Goal: Answer question/provide support: Share knowledge or assist other users

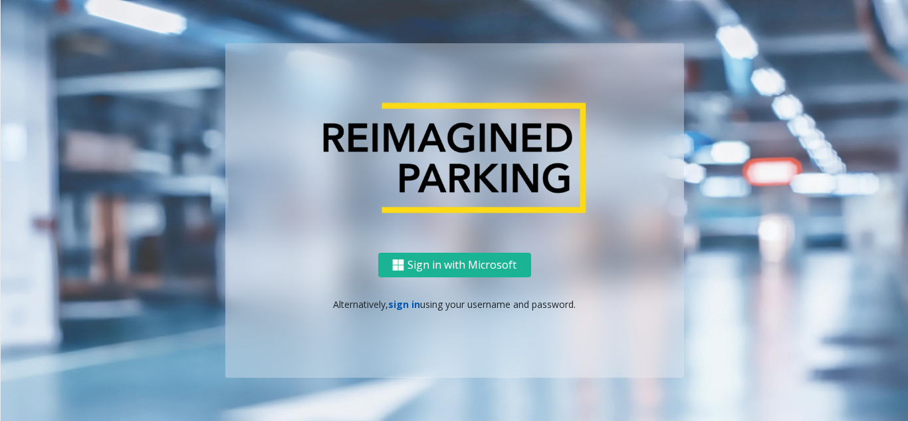
click at [406, 301] on link "sign in" at bounding box center [404, 304] width 32 height 13
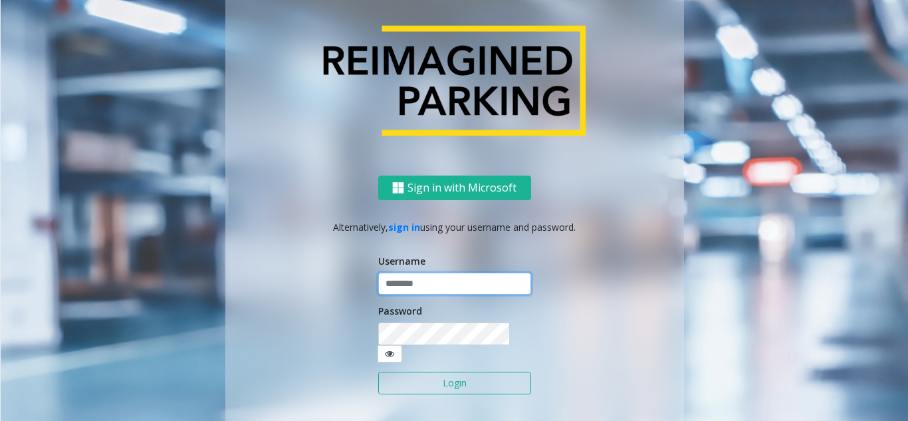
click at [408, 291] on input "text" at bounding box center [454, 284] width 153 height 23
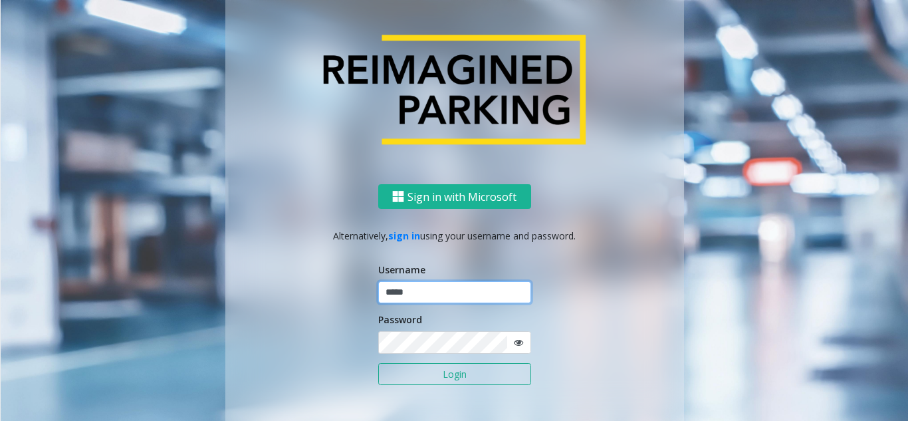
type input "*****"
click at [378, 363] on button "Login" at bounding box center [454, 374] width 153 height 23
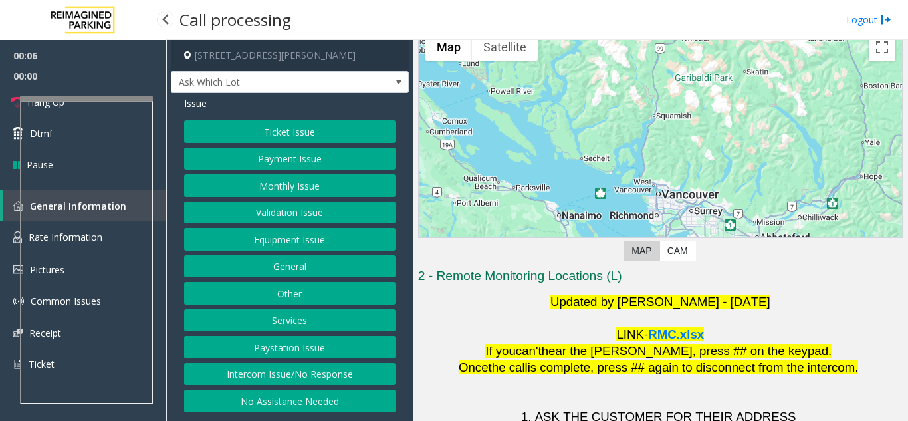
scroll to position [196, 0]
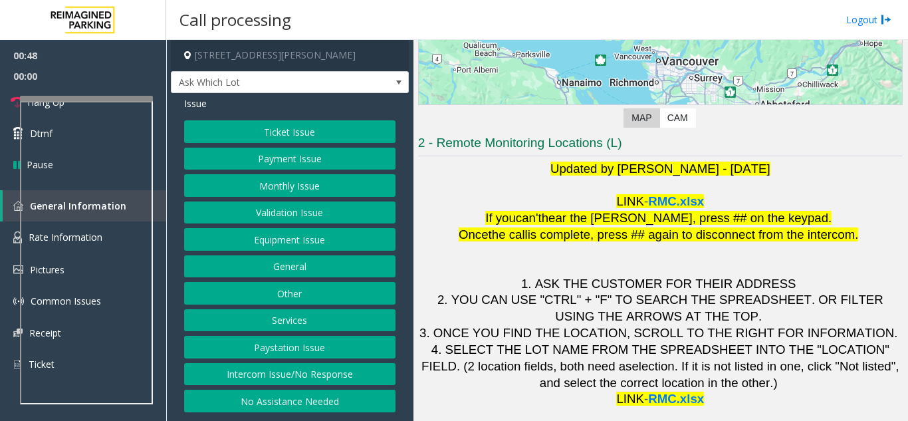
click at [297, 241] on button "Equipment Issue" at bounding box center [289, 239] width 211 height 23
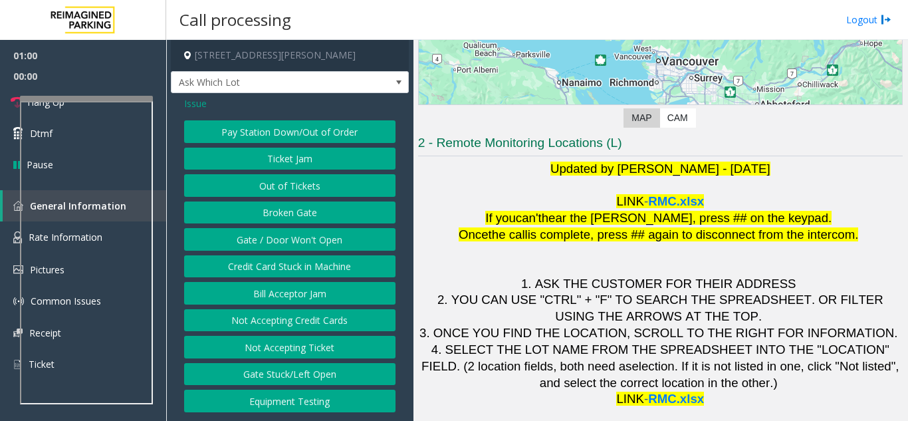
click at [188, 106] on span "Issue" at bounding box center [195, 103] width 23 height 14
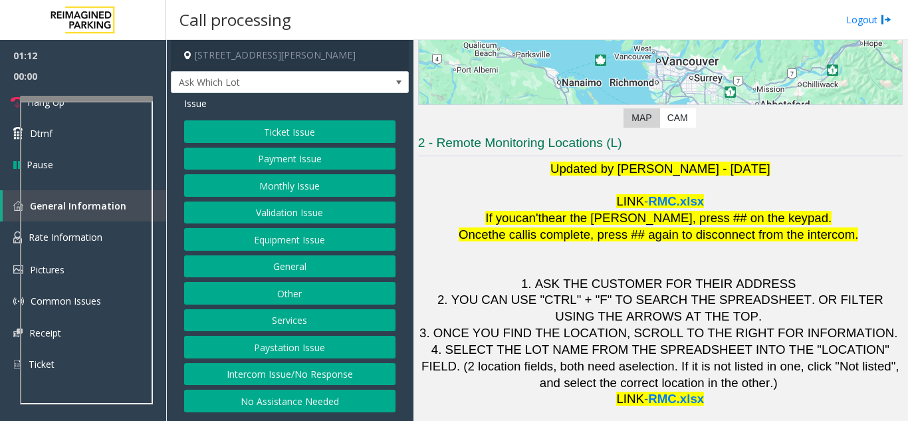
click at [215, 124] on button "Ticket Issue" at bounding box center [289, 131] width 211 height 23
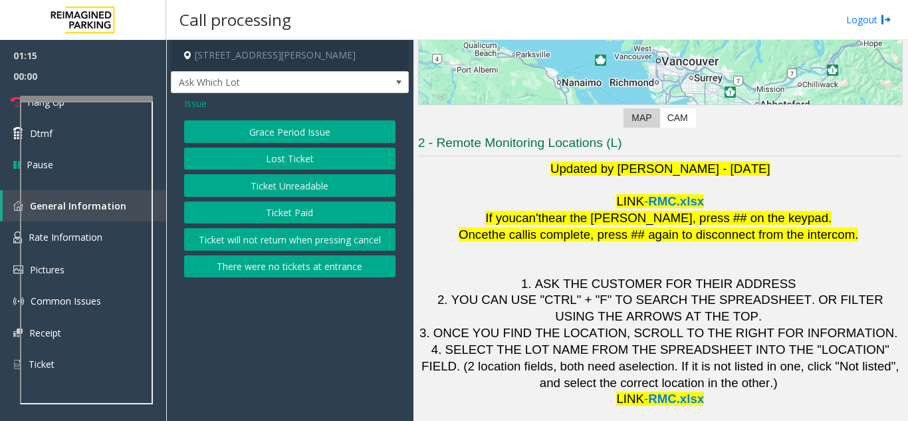
click at [239, 187] on button "Ticket Unreadable" at bounding box center [289, 185] width 211 height 23
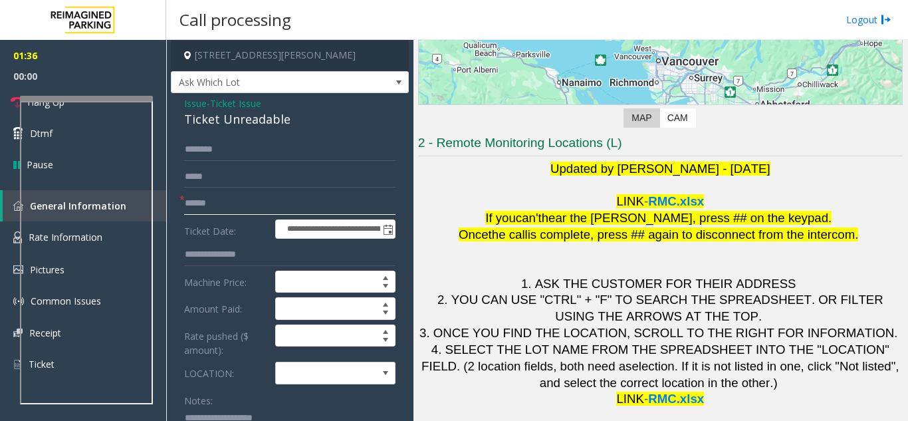
click at [191, 195] on input "text" at bounding box center [289, 203] width 211 height 23
click at [223, 200] on input "text" at bounding box center [289, 203] width 211 height 23
type input "*"
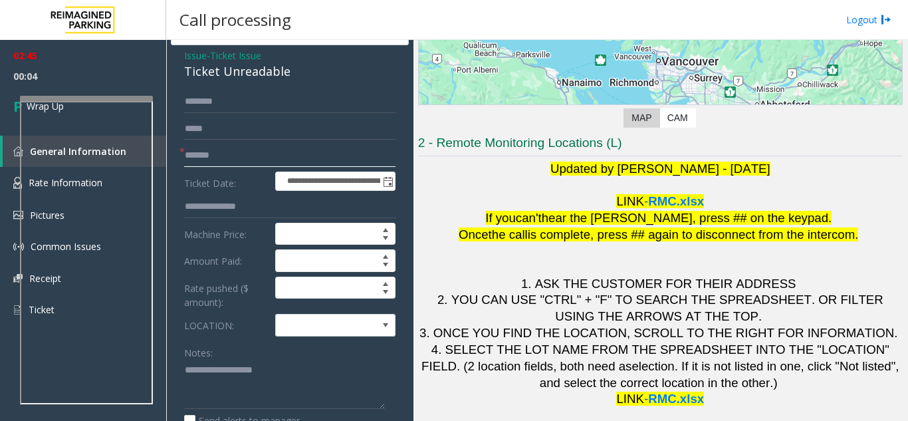
scroll to position [0, 0]
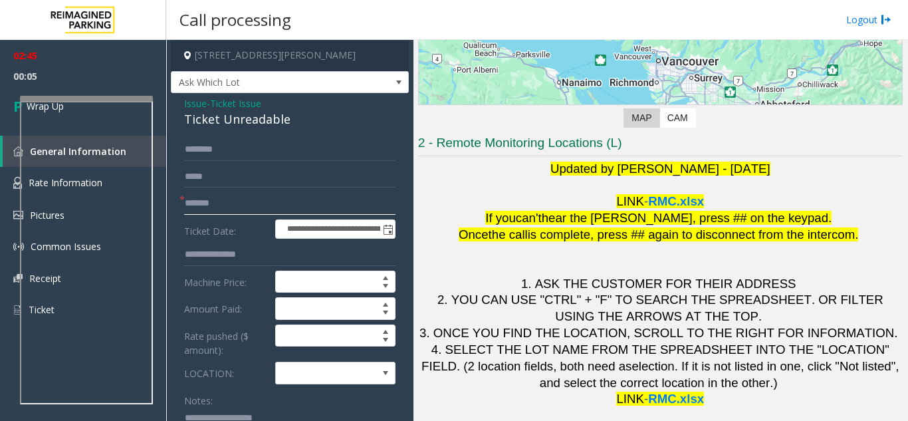
type input "*******"
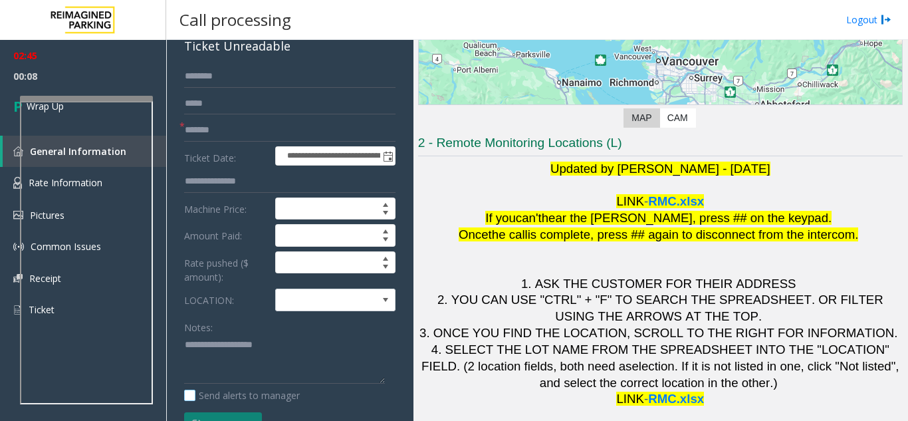
scroll to position [133, 0]
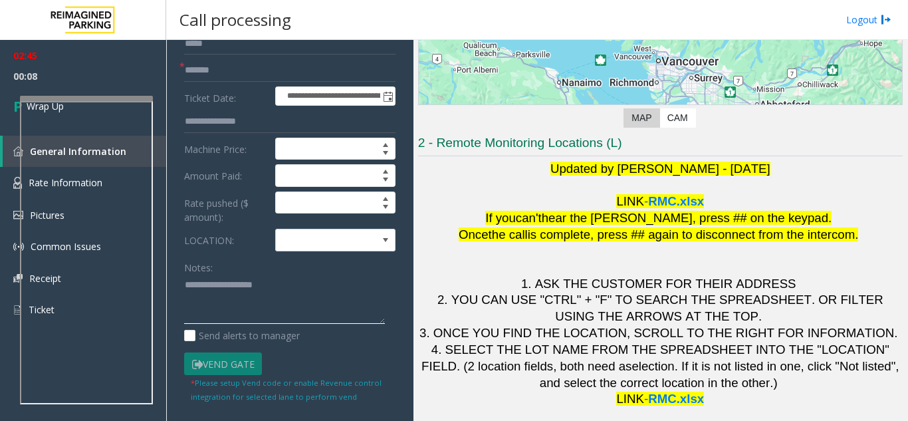
drag, startPoint x: 269, startPoint y: 298, endPoint x: 379, endPoint y: 256, distance: 117.5
click at [272, 293] on textarea at bounding box center [284, 300] width 201 height 50
paste textarea "**********"
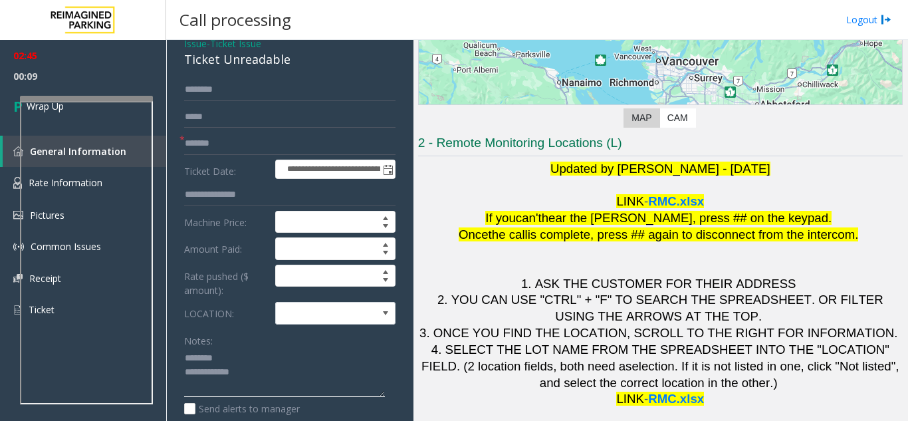
scroll to position [0, 0]
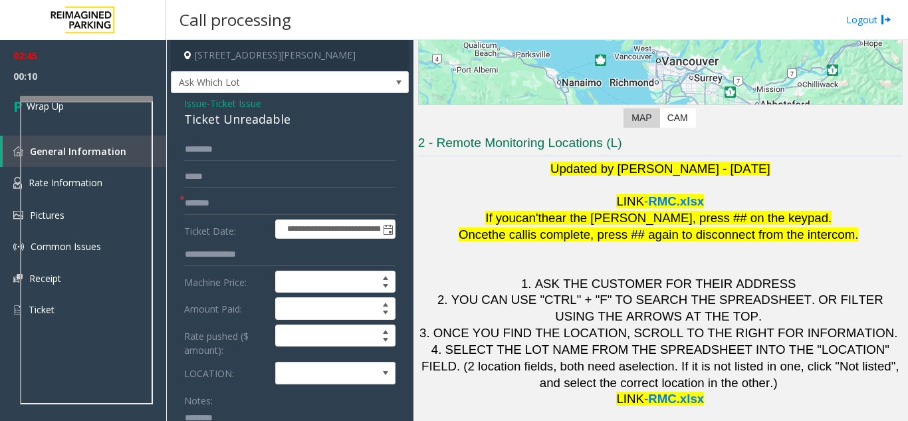
click at [247, 116] on div "Ticket Unreadable" at bounding box center [289, 119] width 211 height 18
click at [243, 115] on div "Ticket Unreadable" at bounding box center [289, 119] width 211 height 18
copy div "Ticket Unreadable"
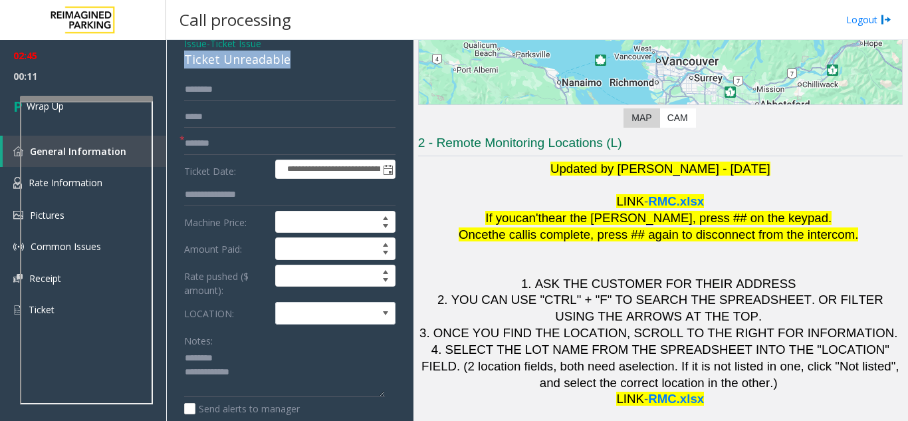
scroll to position [200, 0]
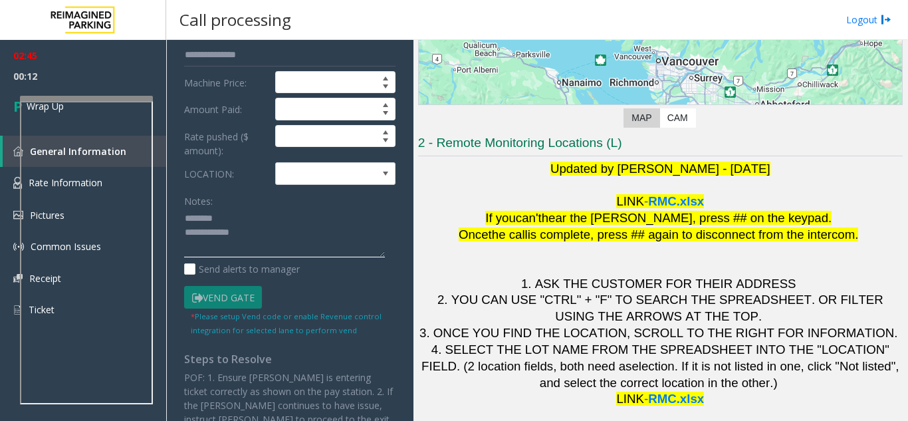
click at [230, 211] on textarea at bounding box center [284, 233] width 201 height 50
paste textarea "**********"
click at [279, 243] on textarea at bounding box center [284, 233] width 201 height 50
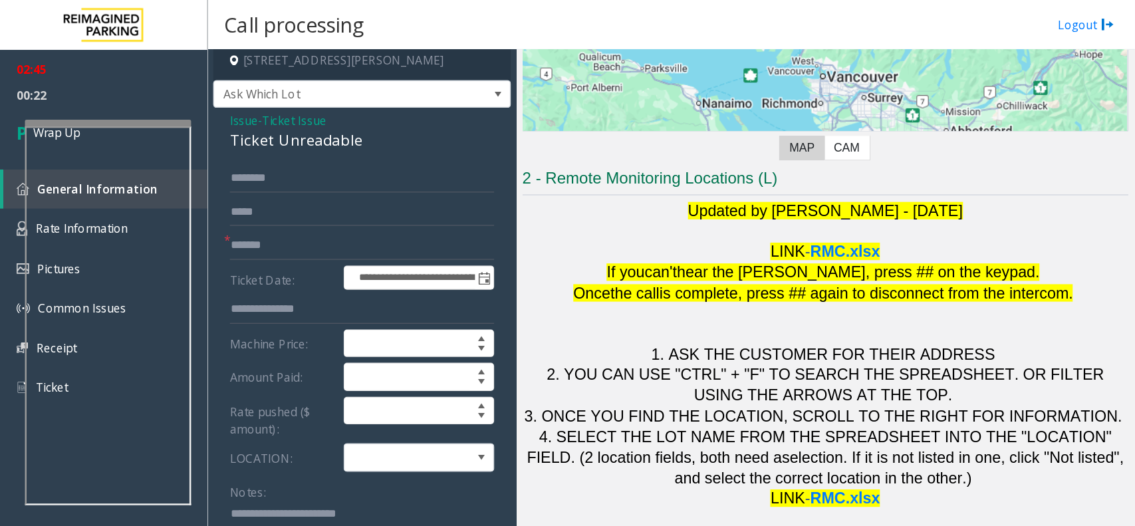
scroll to position [0, 0]
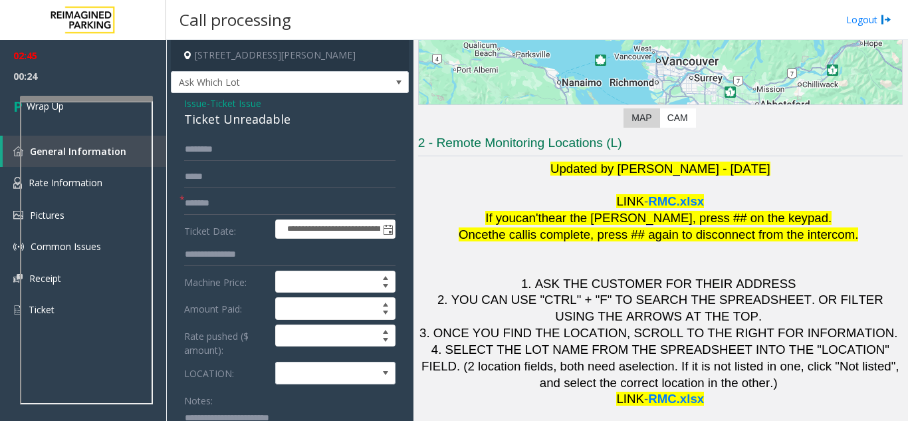
type textarea "**********"
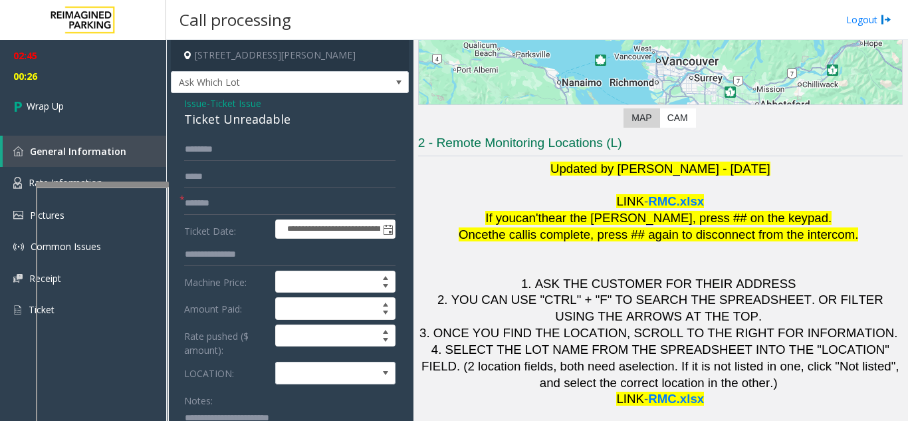
click at [65, 182] on div at bounding box center [102, 338] width 133 height 312
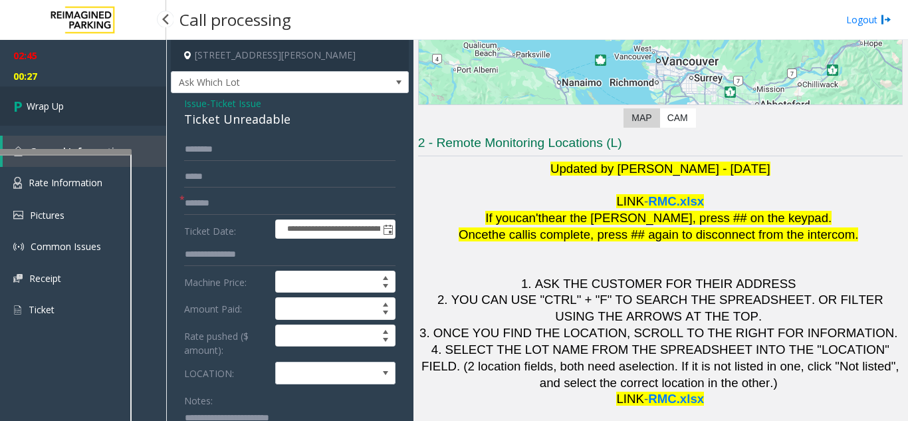
click at [53, 109] on span "Wrap Up" at bounding box center [45, 106] width 37 height 14
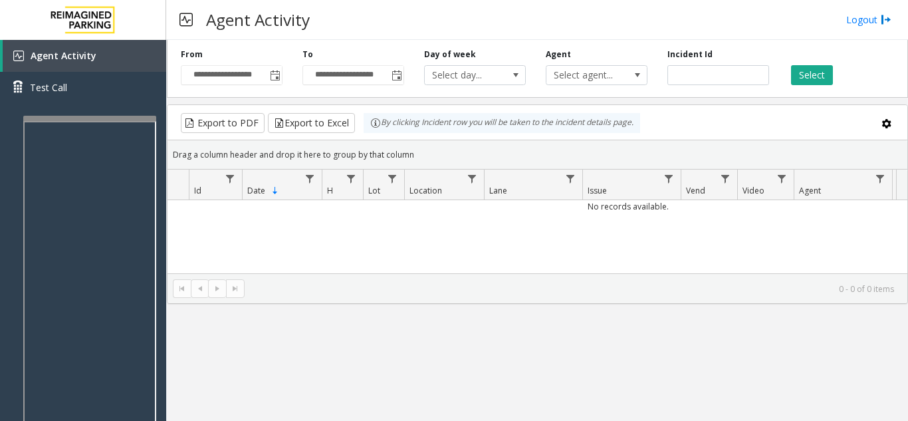
click at [98, 118] on div at bounding box center [89, 118] width 133 height 5
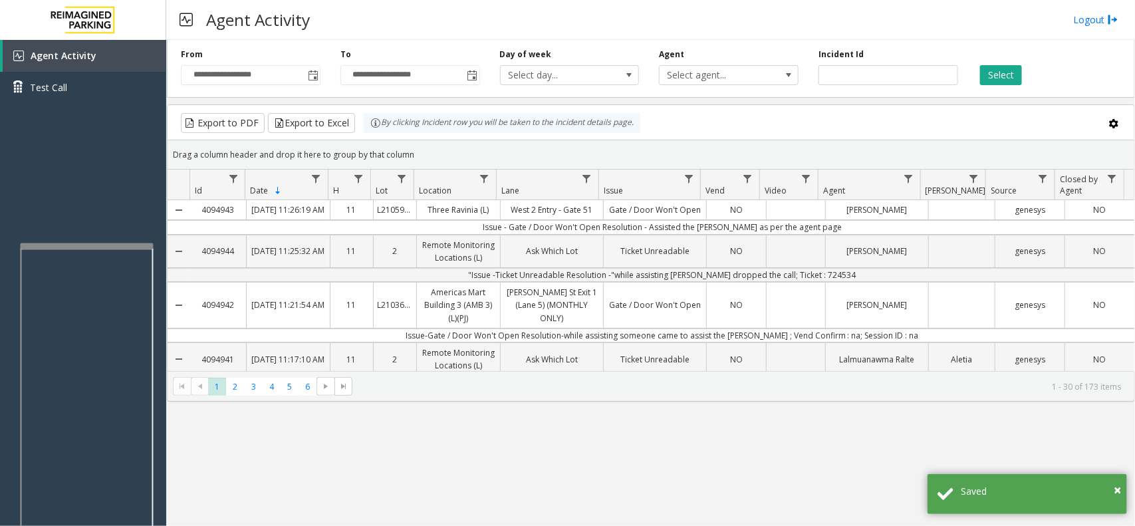
click at [126, 243] on div at bounding box center [87, 245] width 133 height 5
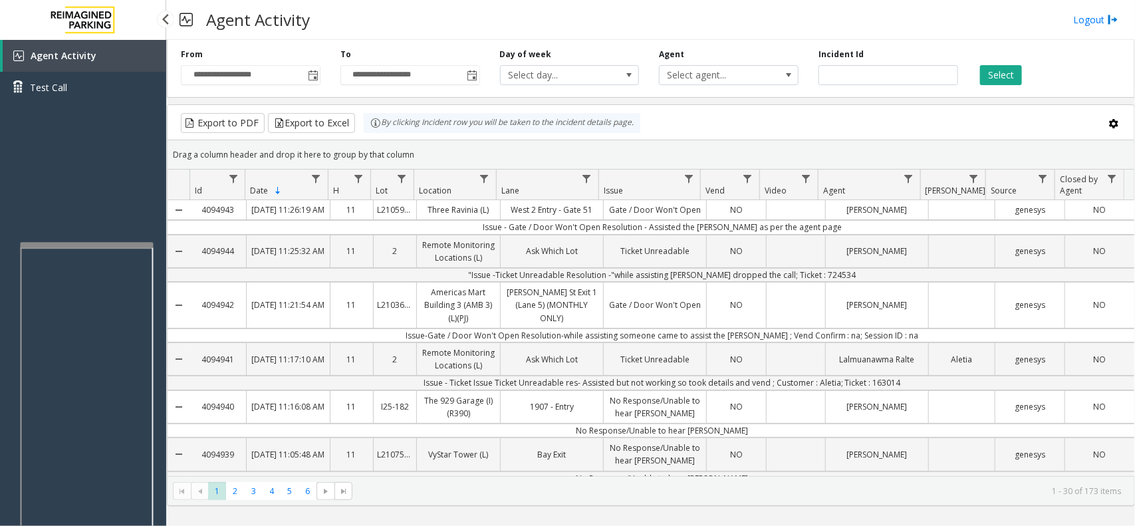
drag, startPoint x: 21, startPoint y: 117, endPoint x: 111, endPoint y: 118, distance: 89.8
click at [77, 114] on div "Agent Activity Test Call" at bounding box center [83, 303] width 166 height 526
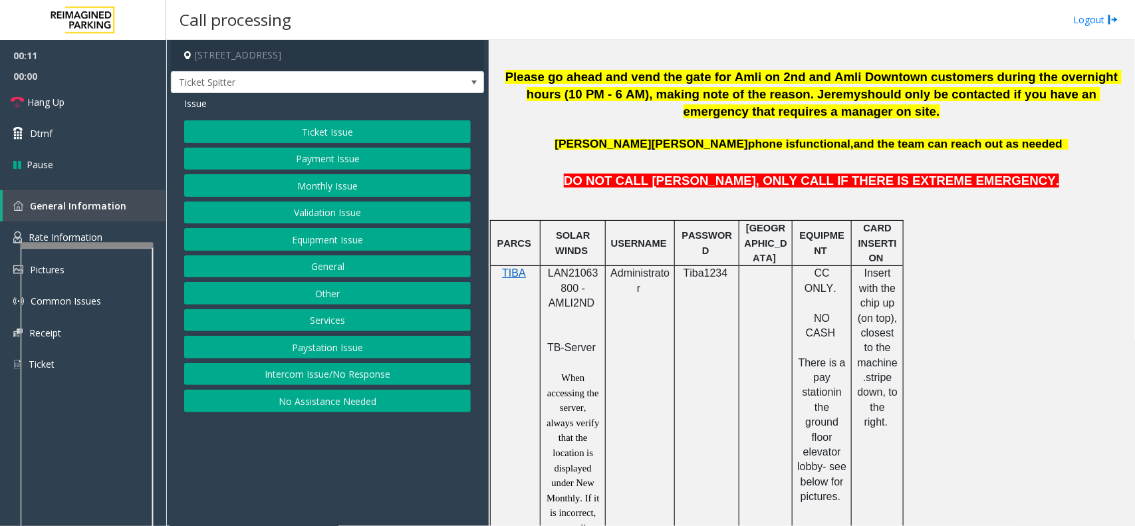
scroll to position [665, 0]
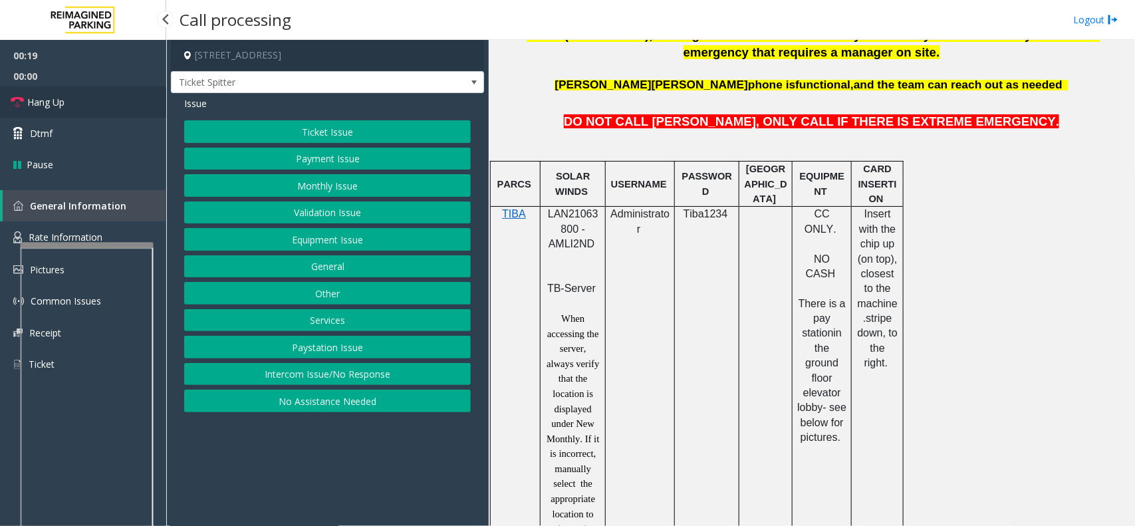
click at [93, 95] on link "Hang Up" at bounding box center [83, 101] width 166 height 31
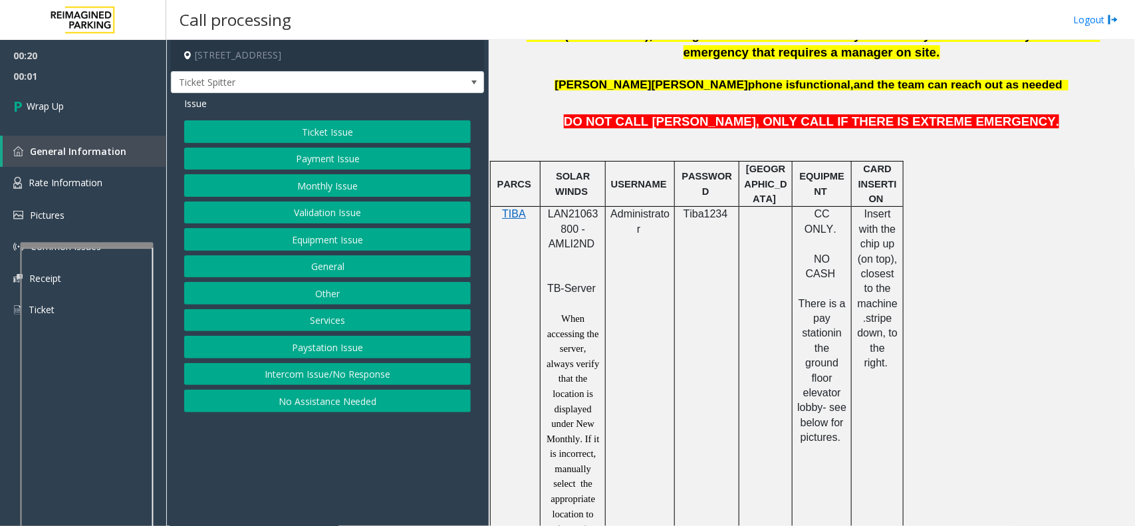
click at [377, 398] on button "No Assistance Needed" at bounding box center [327, 401] width 287 height 23
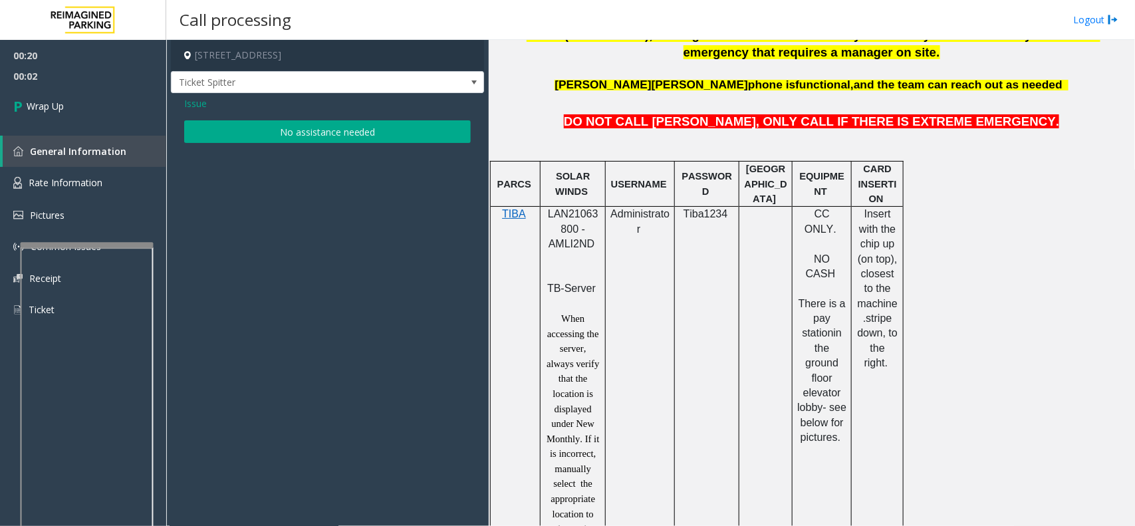
click at [247, 138] on button "No assistance needed" at bounding box center [327, 131] width 287 height 23
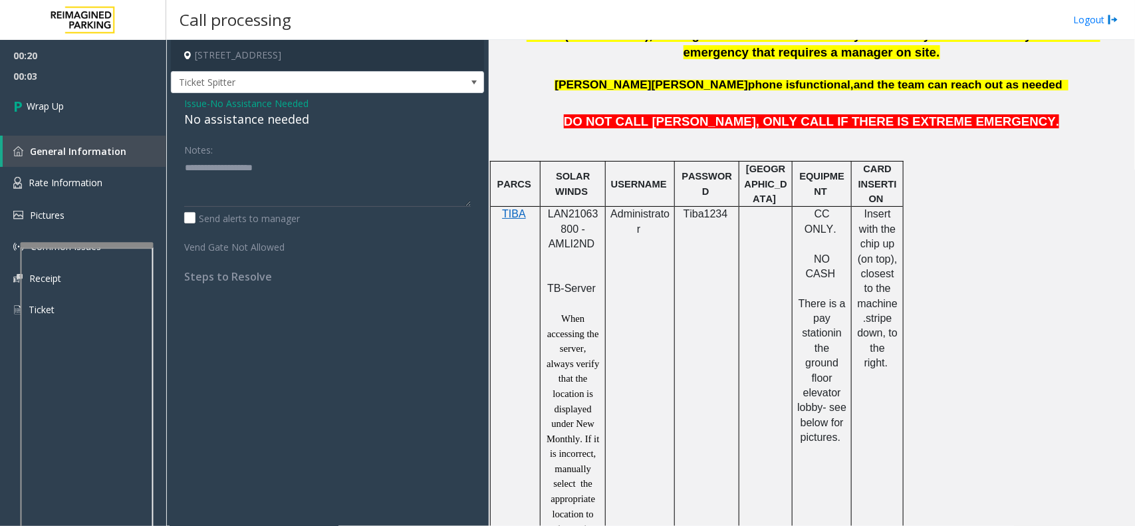
click at [243, 124] on div "No assistance needed" at bounding box center [327, 119] width 287 height 18
drag, startPoint x: 243, startPoint y: 124, endPoint x: 271, endPoint y: 121, distance: 28.1
click at [271, 121] on div "No assistance needed" at bounding box center [327, 119] width 287 height 18
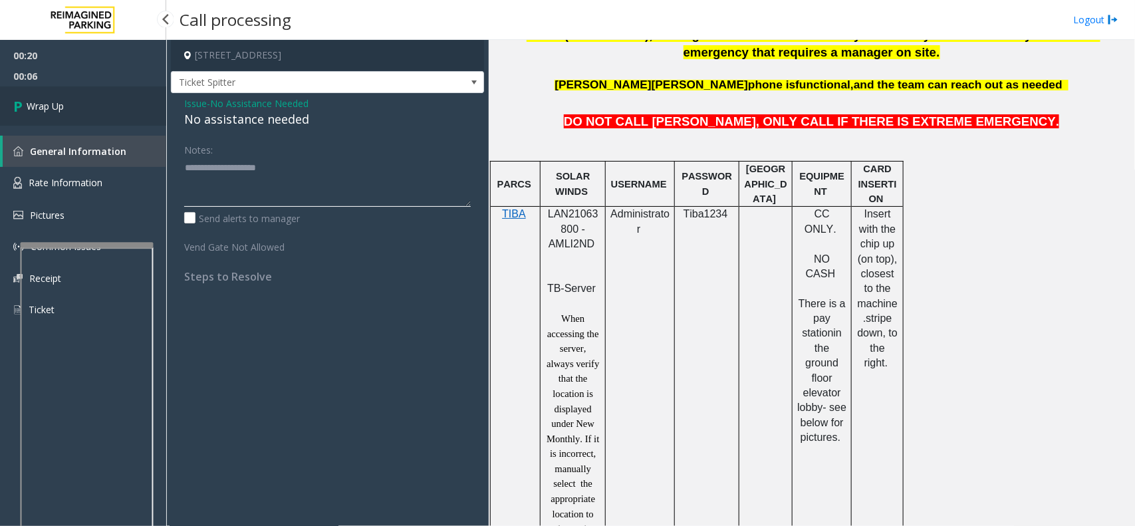
type textarea "**********"
click at [110, 104] on link "Wrap Up" at bounding box center [83, 105] width 166 height 39
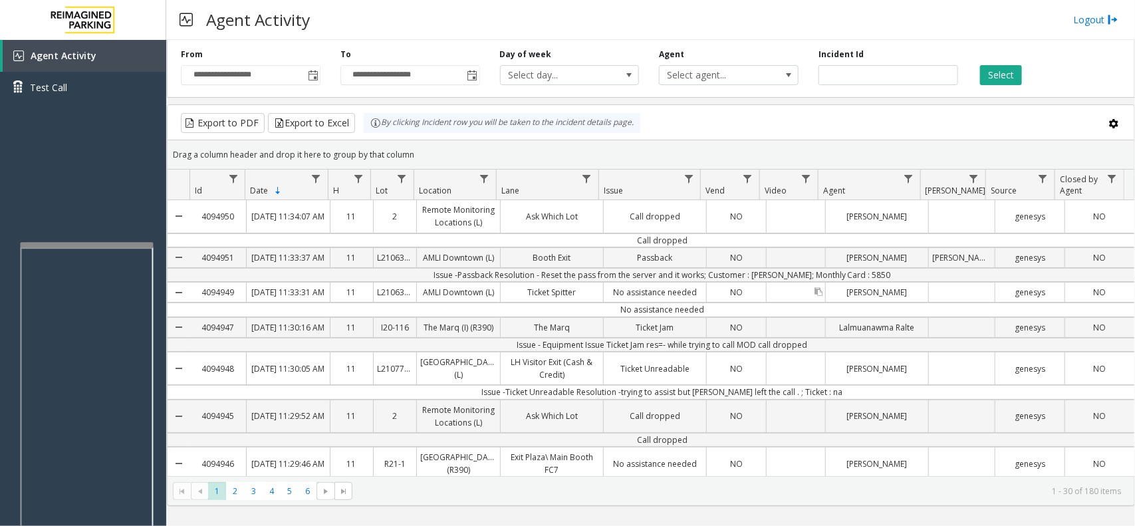
click at [809, 302] on div "Data table" at bounding box center [796, 292] width 59 height 19
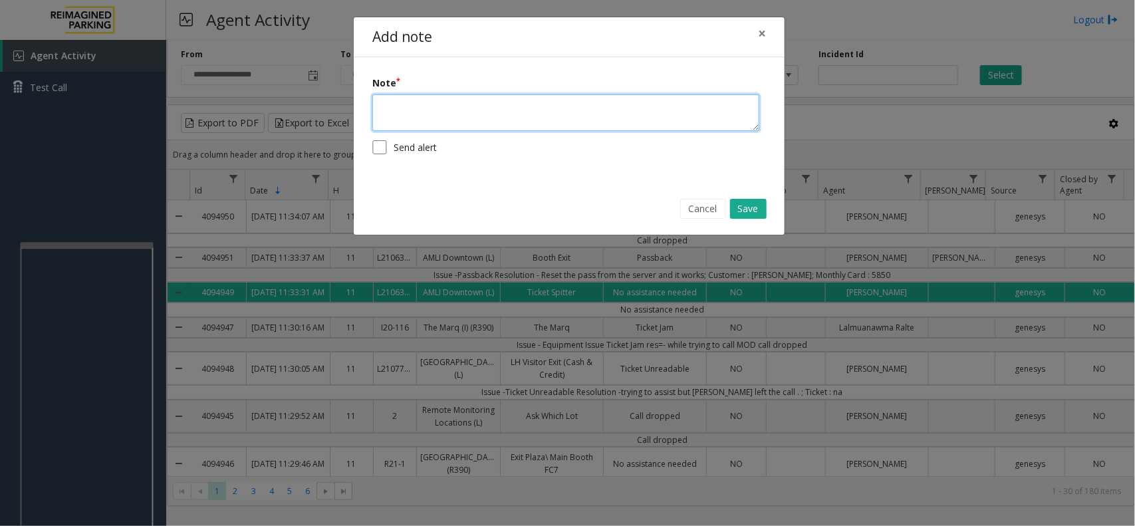
click at [475, 120] on textarea at bounding box center [565, 112] width 387 height 37
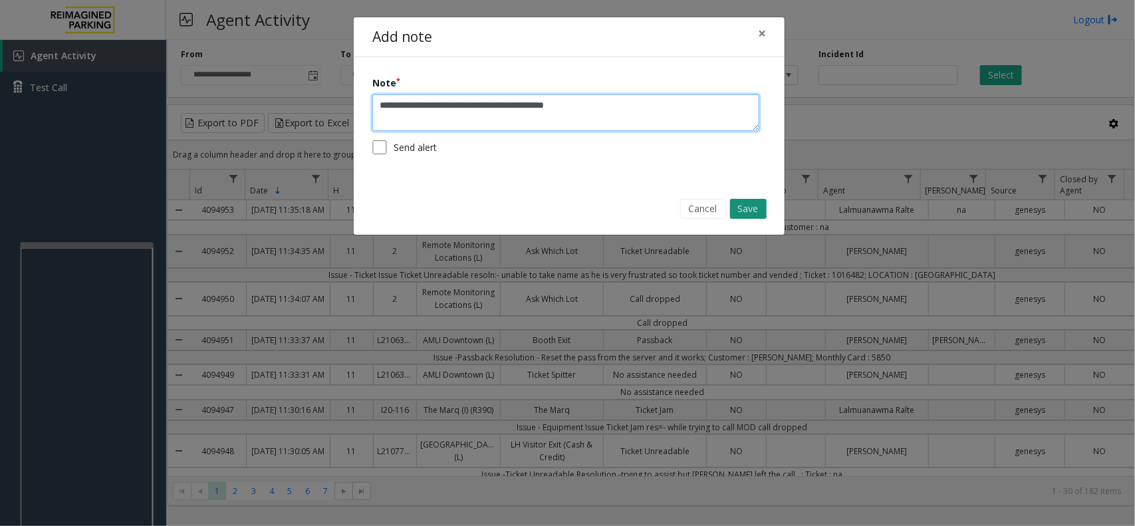
type textarea "**********"
click at [746, 211] on button "Save" at bounding box center [748, 209] width 37 height 20
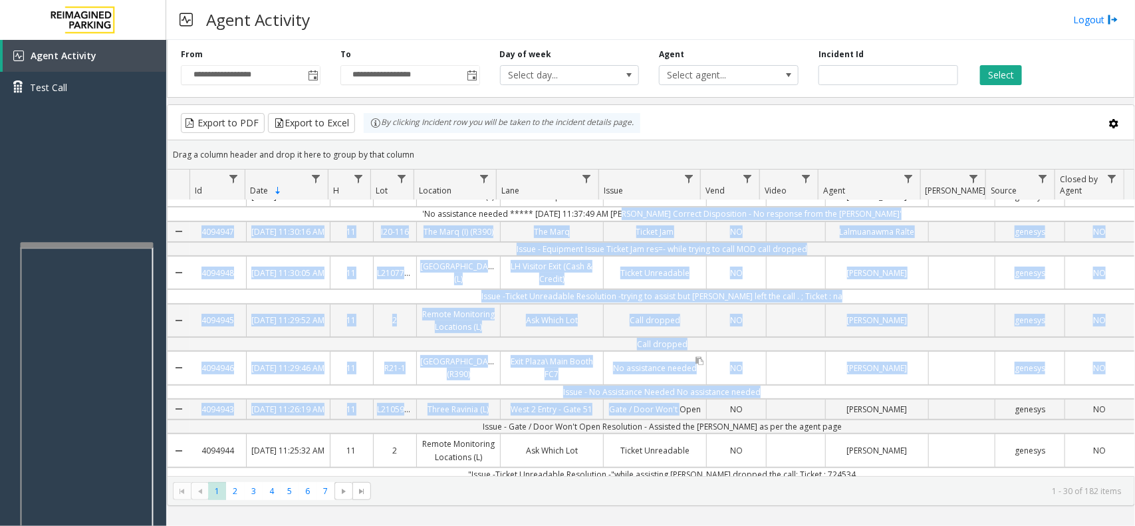
drag, startPoint x: 638, startPoint y: 428, endPoint x: 673, endPoint y: 472, distance: 56.4
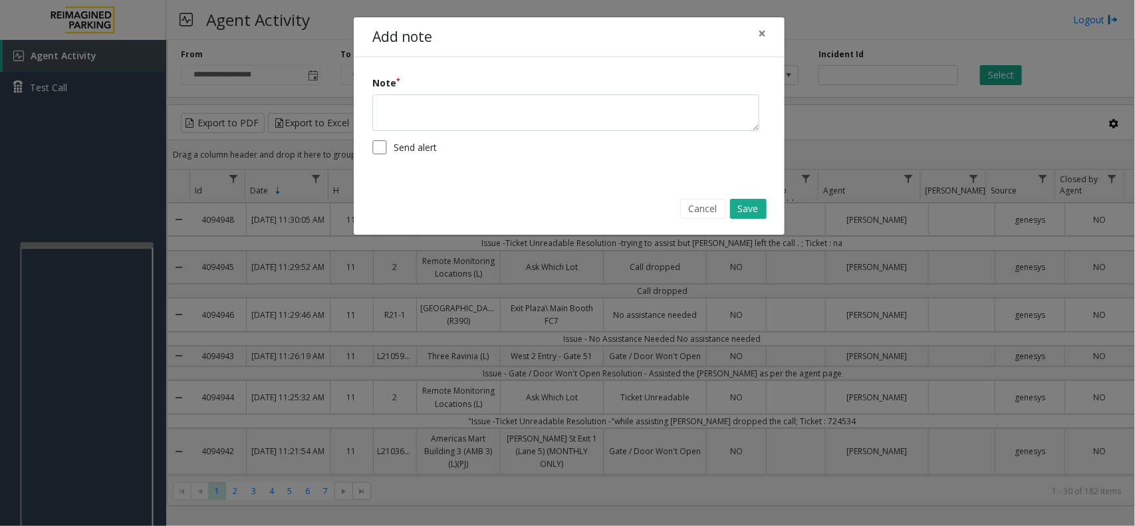
drag, startPoint x: 938, startPoint y: 381, endPoint x: 845, endPoint y: 475, distance: 132.6
click at [845, 420] on div "Add note × Note Send alert Cancel Save" at bounding box center [567, 263] width 1135 height 526
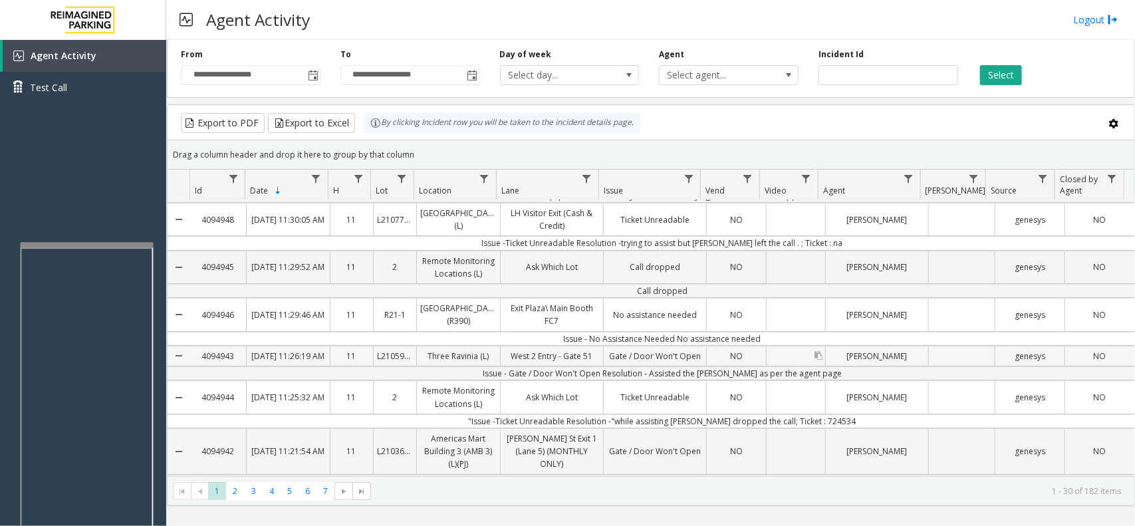
click at [789, 366] on div "Data table" at bounding box center [796, 355] width 59 height 19
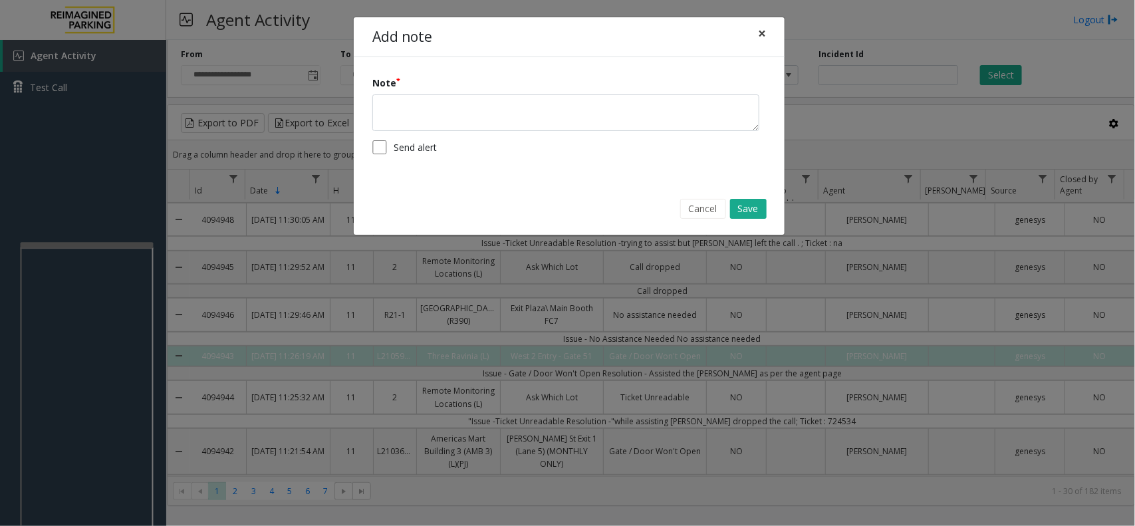
click at [769, 39] on button "×" at bounding box center [762, 33] width 27 height 33
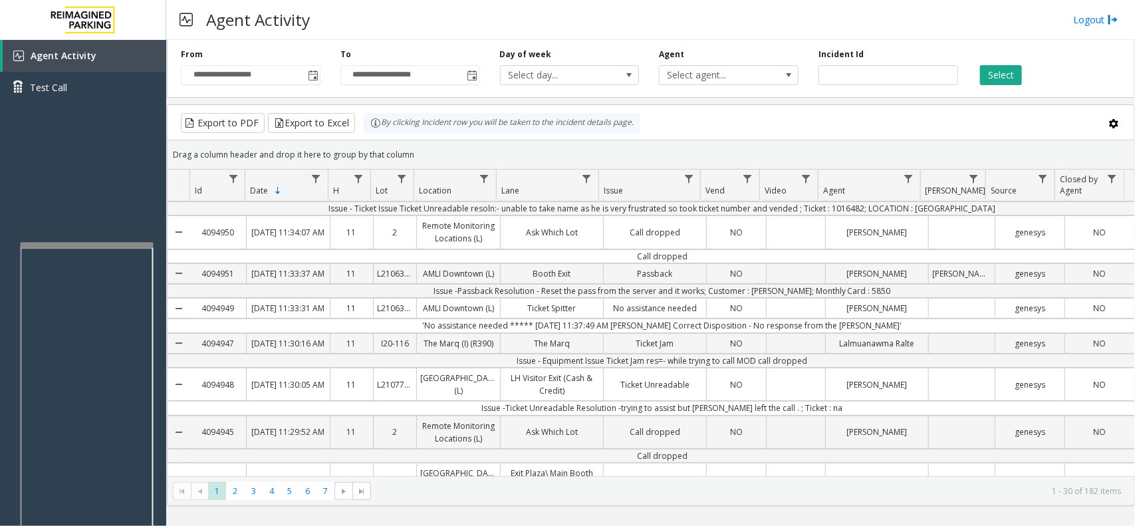
scroll to position [65, 0]
click at [793, 285] on div "Data table" at bounding box center [796, 274] width 59 height 19
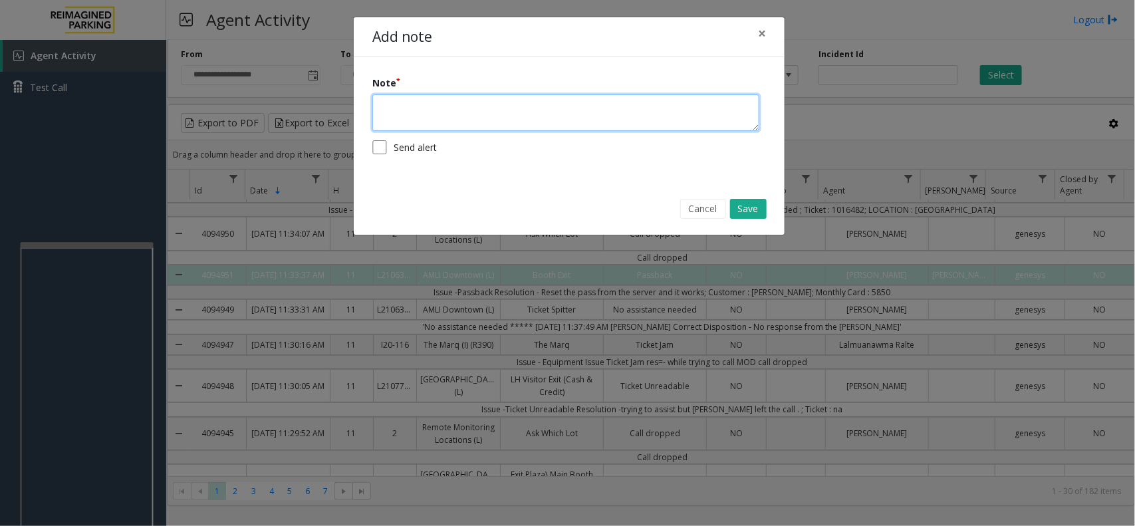
click at [440, 118] on textarea at bounding box center [565, 112] width 387 height 37
click at [767, 43] on button "×" at bounding box center [762, 33] width 27 height 33
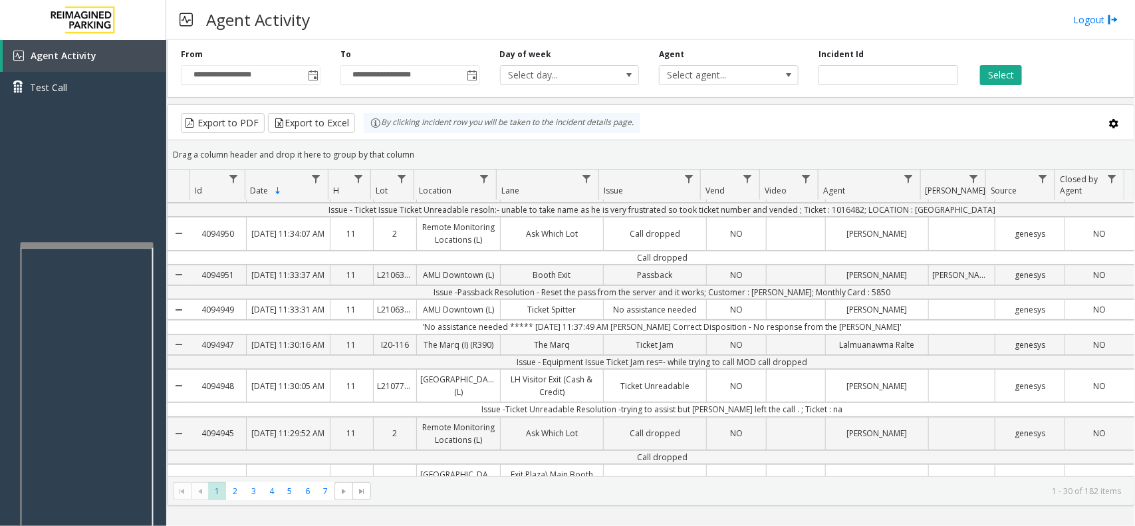
scroll to position [0, 0]
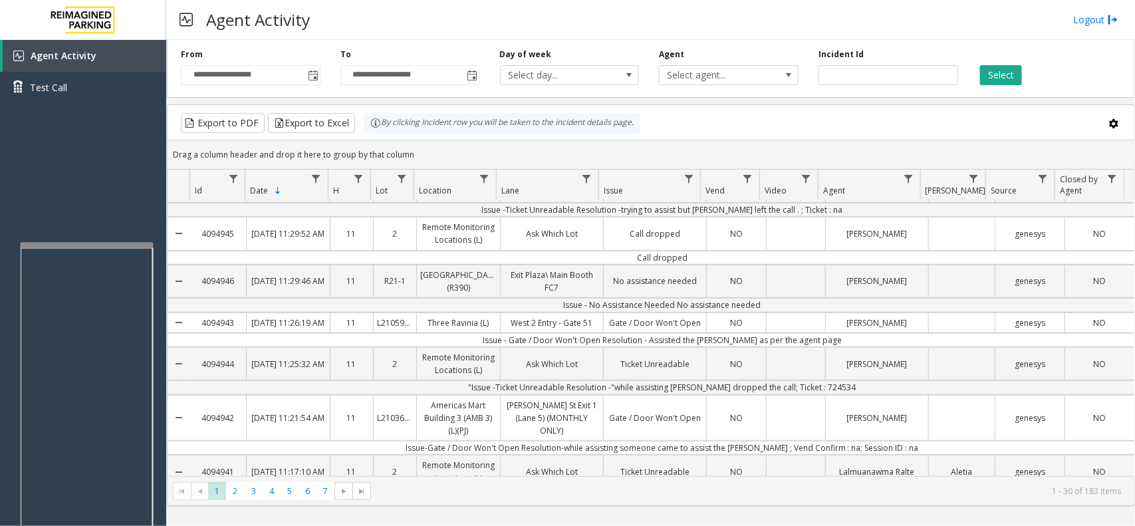
drag, startPoint x: 401, startPoint y: 234, endPoint x: 861, endPoint y: 285, distance: 463.0
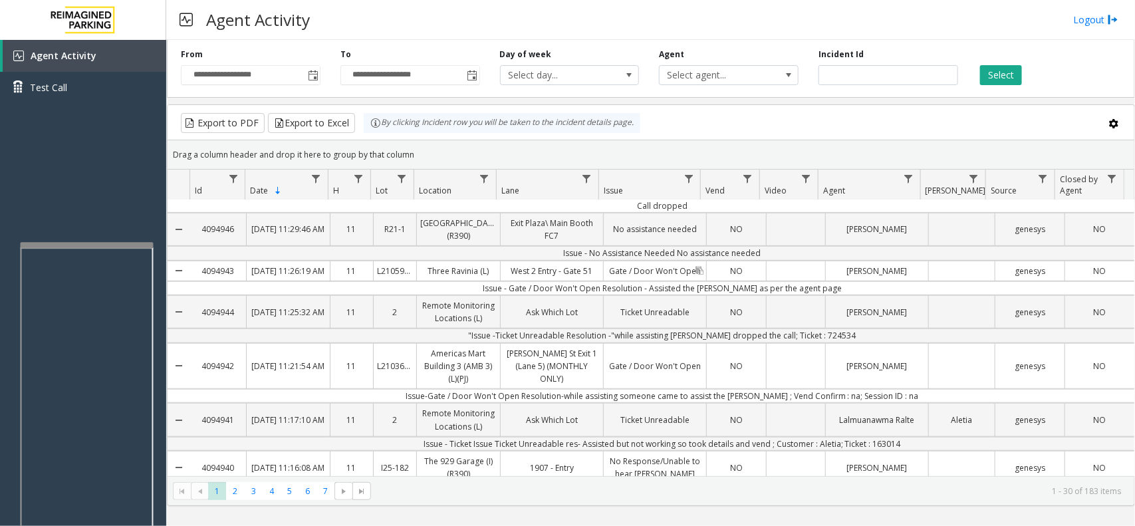
drag, startPoint x: 860, startPoint y: 283, endPoint x: 699, endPoint y: 321, distance: 165.3
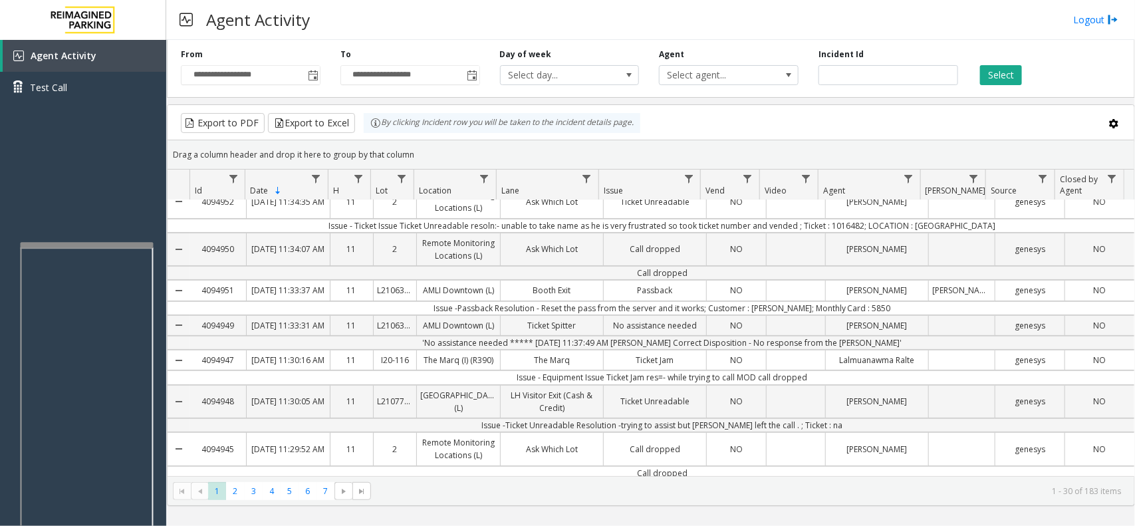
scroll to position [0, 0]
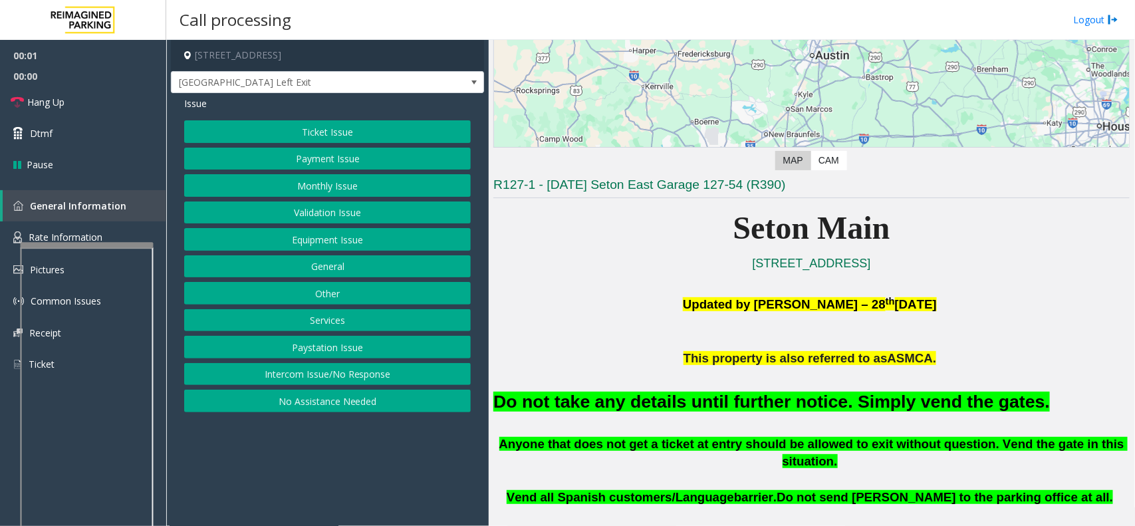
scroll to position [249, 0]
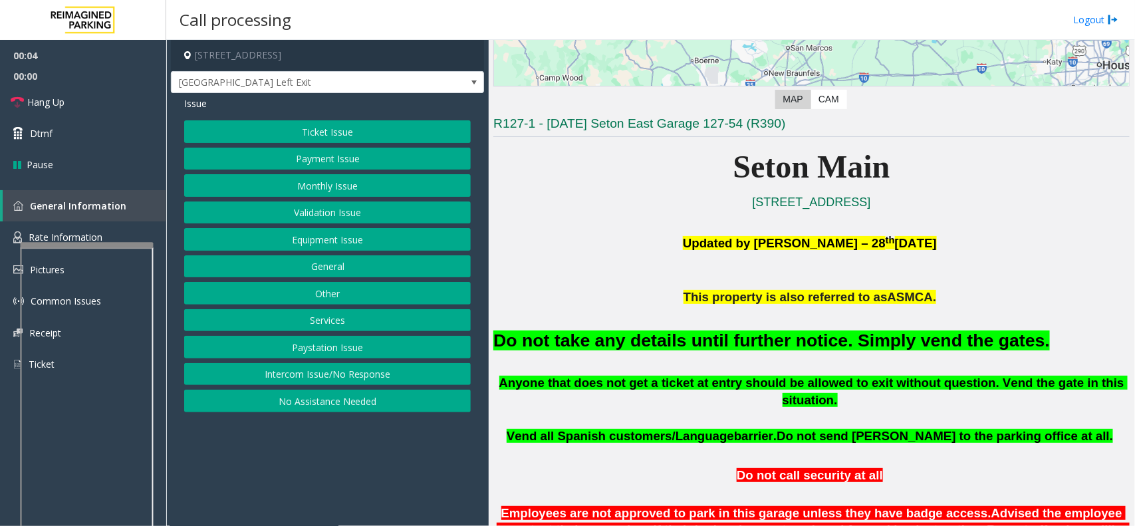
click at [305, 127] on button "Ticket Issue" at bounding box center [327, 131] width 287 height 23
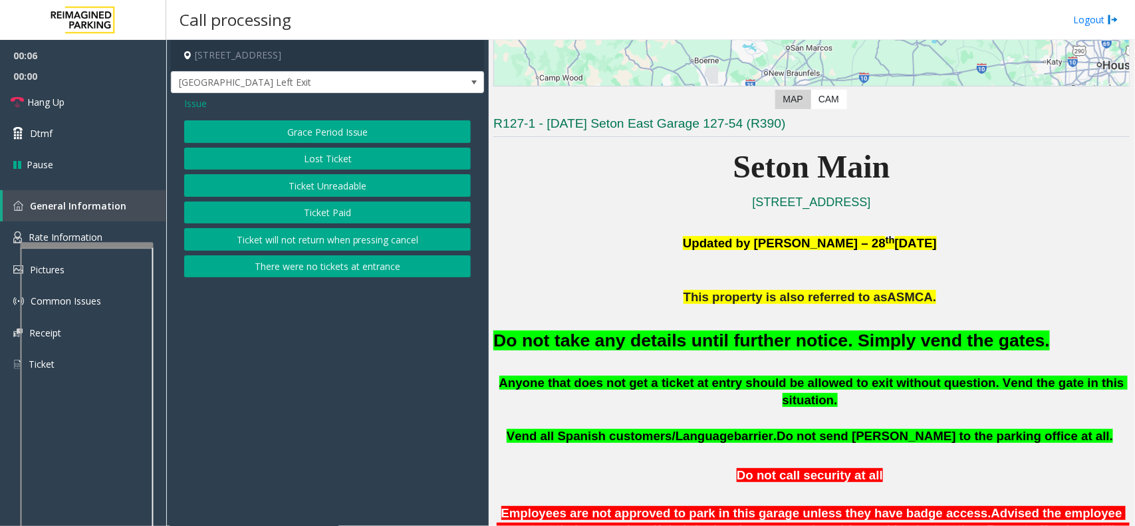
click at [315, 183] on button "Ticket Unreadable" at bounding box center [327, 185] width 287 height 23
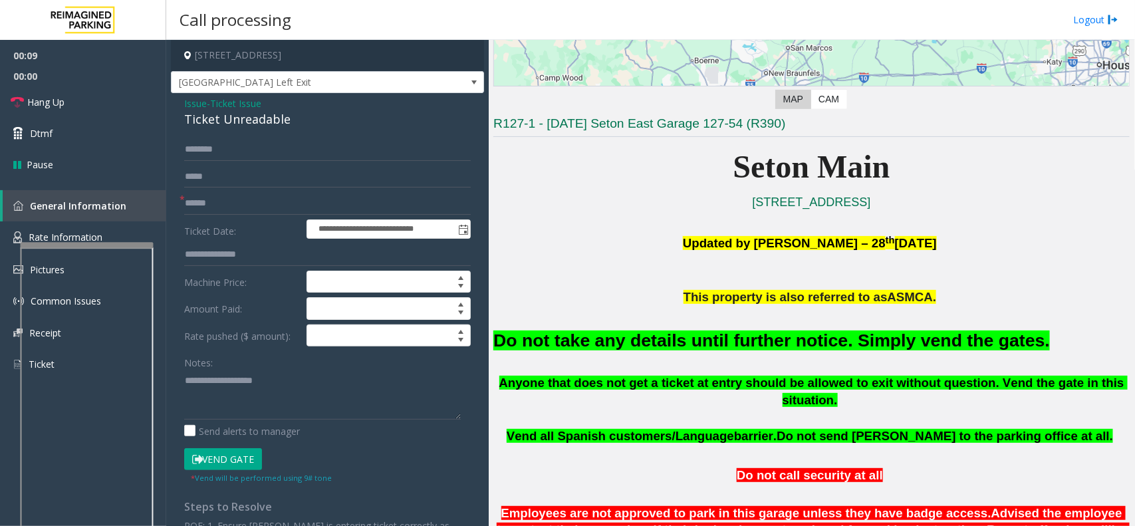
click at [205, 420] on button "Vend Gate" at bounding box center [223, 459] width 78 height 23
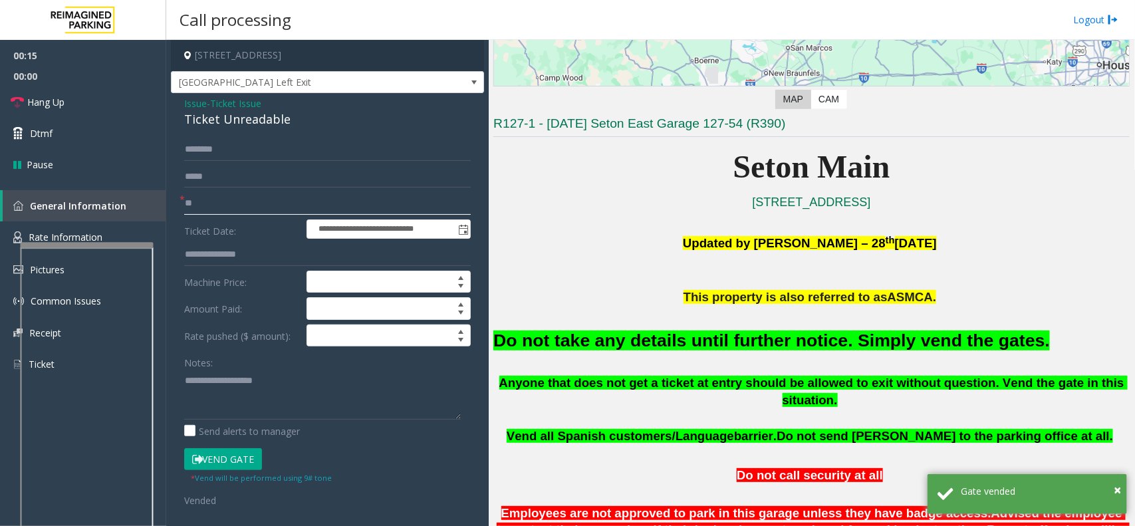
type input "*"
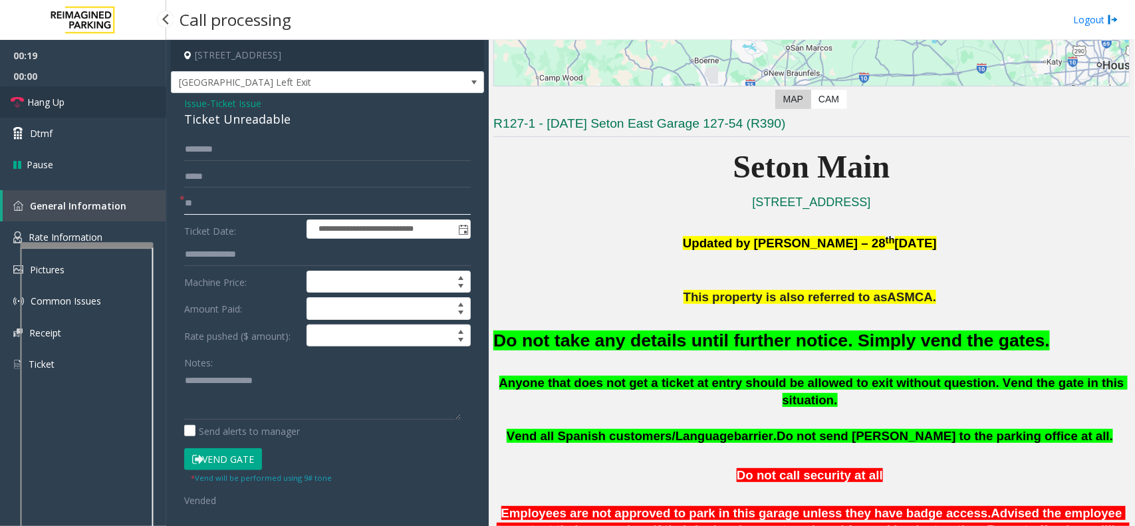
type input "**"
click at [55, 100] on span "Hang Up" at bounding box center [45, 102] width 37 height 14
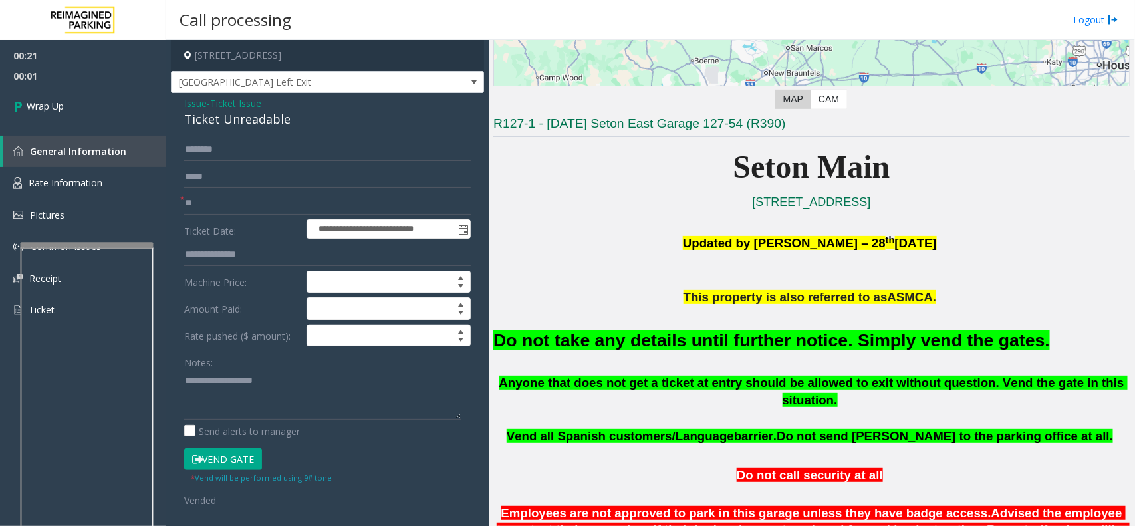
click at [522, 341] on font "Do not take any details until further notice. Simply vend the gates." at bounding box center [771, 341] width 557 height 20
click at [521, 334] on font "Do not take any details until further notice. Simply vend the gates." at bounding box center [771, 341] width 557 height 20
drag, startPoint x: 519, startPoint y: 333, endPoint x: 533, endPoint y: 333, distance: 14.0
click at [533, 333] on font "Do not take any details until further notice. Simply vend the gates." at bounding box center [771, 341] width 557 height 20
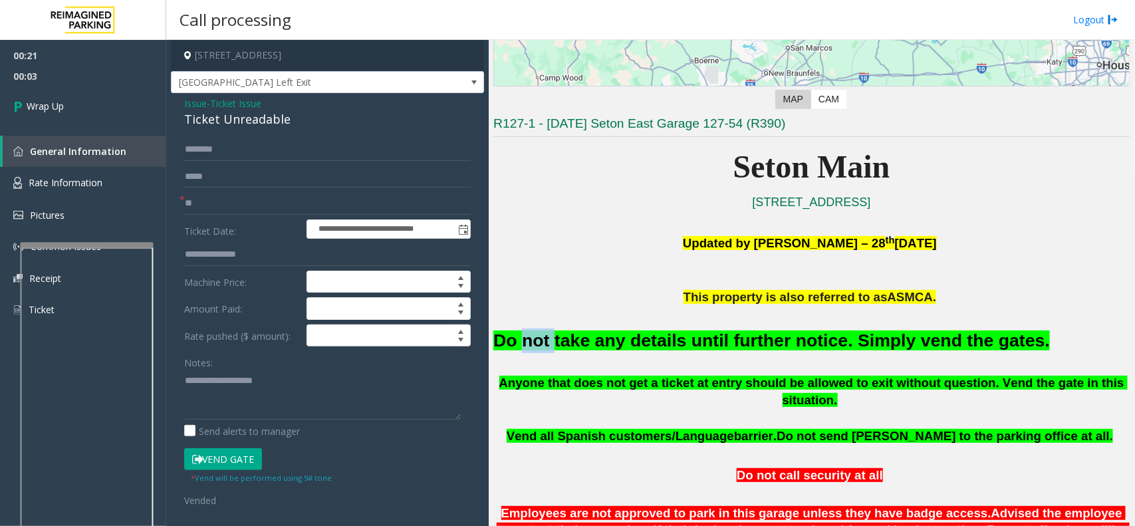
click at [533, 333] on font "Do not take any details until further notice. Simply vend the gates." at bounding box center [771, 341] width 557 height 20
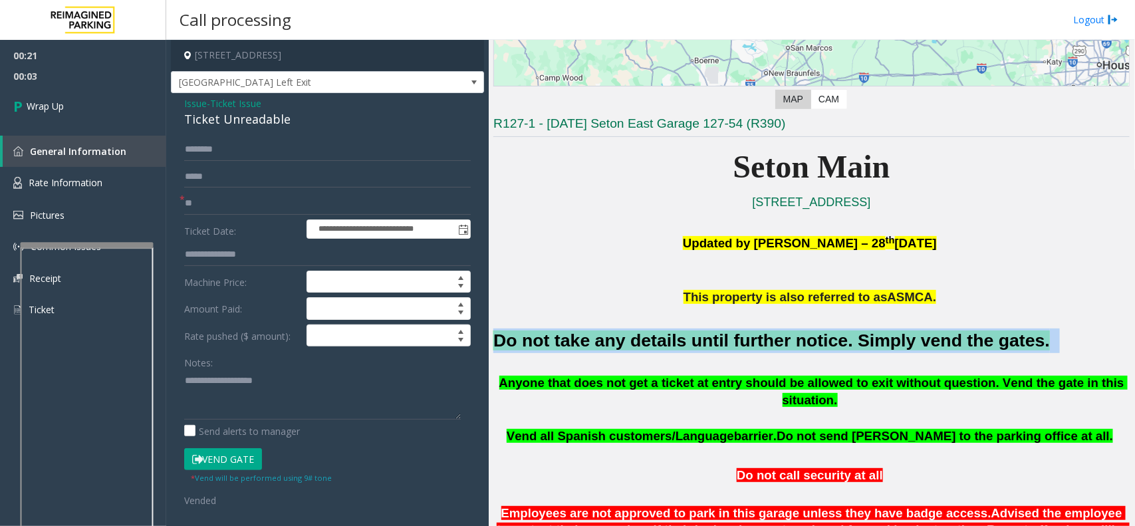
click at [534, 333] on font "Do not take any details until further notice. Simply vend the gates." at bounding box center [771, 341] width 557 height 20
drag, startPoint x: 534, startPoint y: 333, endPoint x: 555, endPoint y: 337, distance: 21.7
click at [557, 337] on font "Do not take any details until further notice. Simply vend the gates." at bounding box center [771, 341] width 557 height 20
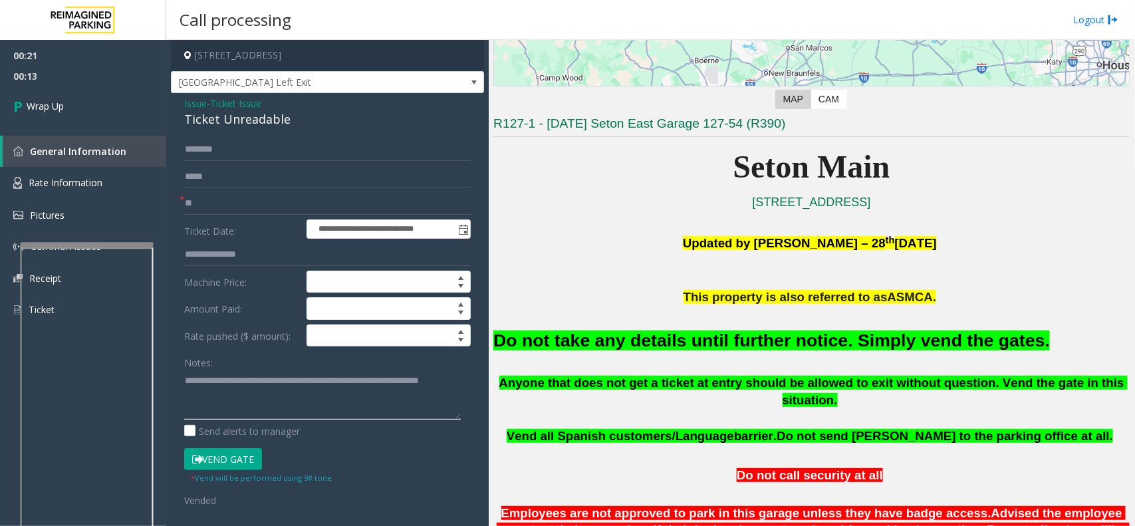
type textarea "**********"
click at [211, 209] on input "**" at bounding box center [327, 203] width 287 height 23
click at [71, 112] on link "Wrap Up" at bounding box center [83, 105] width 166 height 39
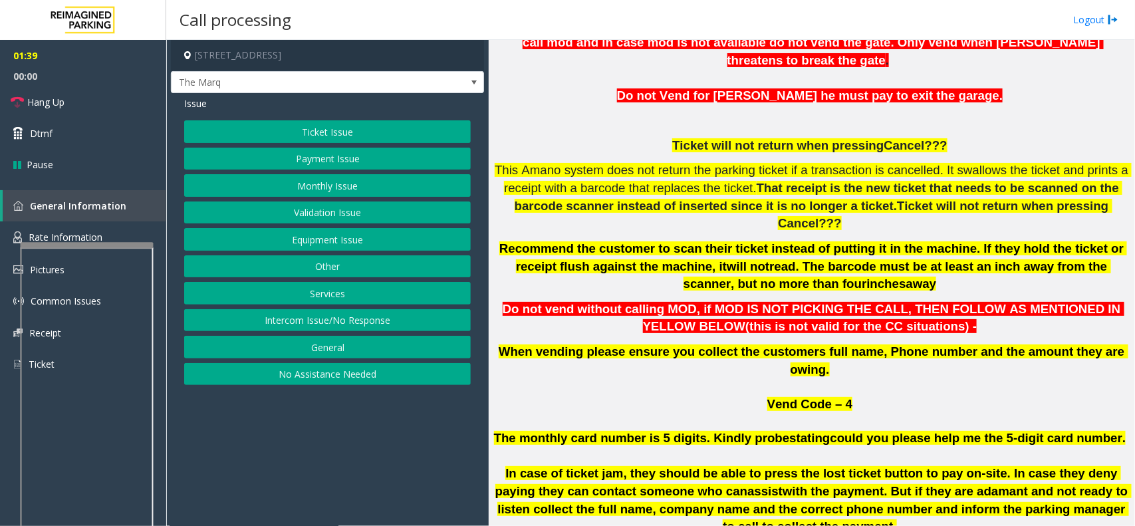
scroll to position [582, 0]
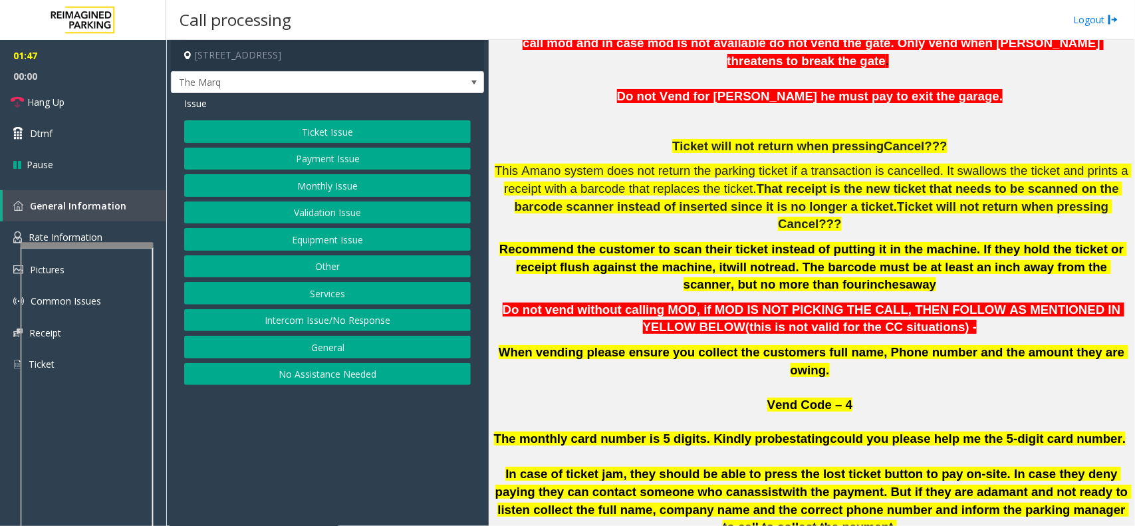
click at [323, 134] on button "Ticket Issue" at bounding box center [327, 131] width 287 height 23
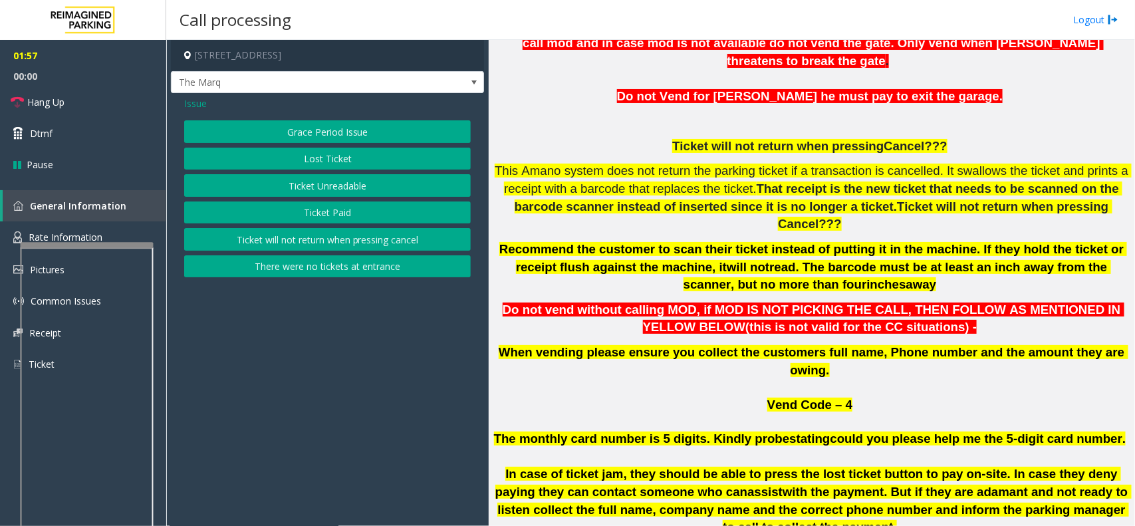
click at [327, 181] on button "Ticket Unreadable" at bounding box center [327, 185] width 287 height 23
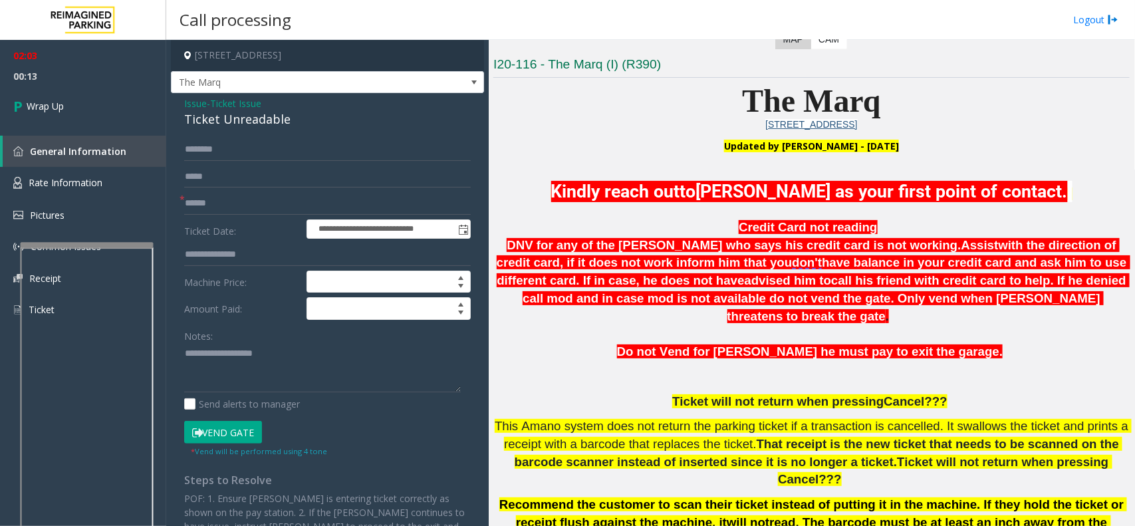
scroll to position [333, 0]
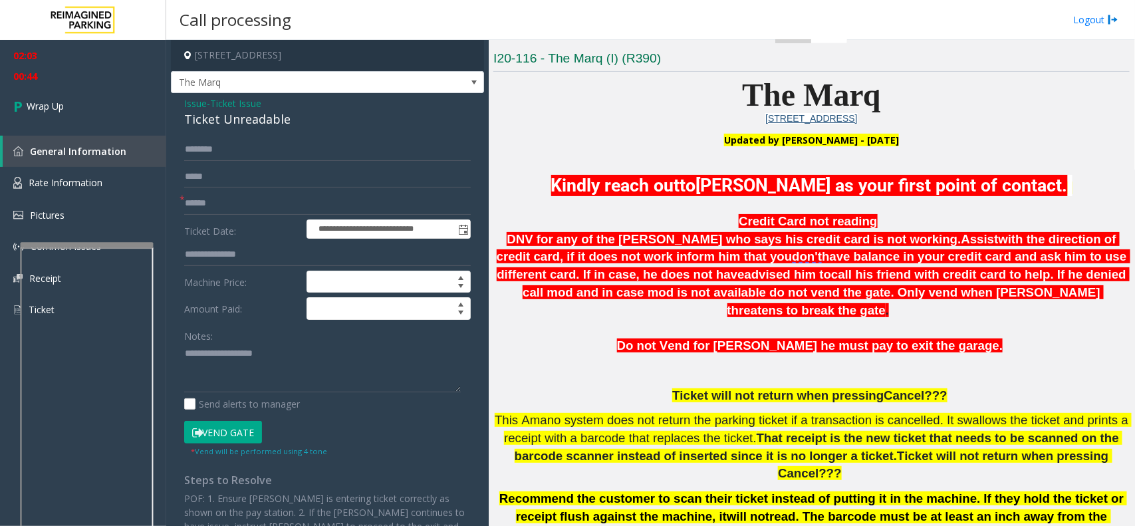
click at [227, 100] on span "Ticket Issue" at bounding box center [235, 103] width 51 height 14
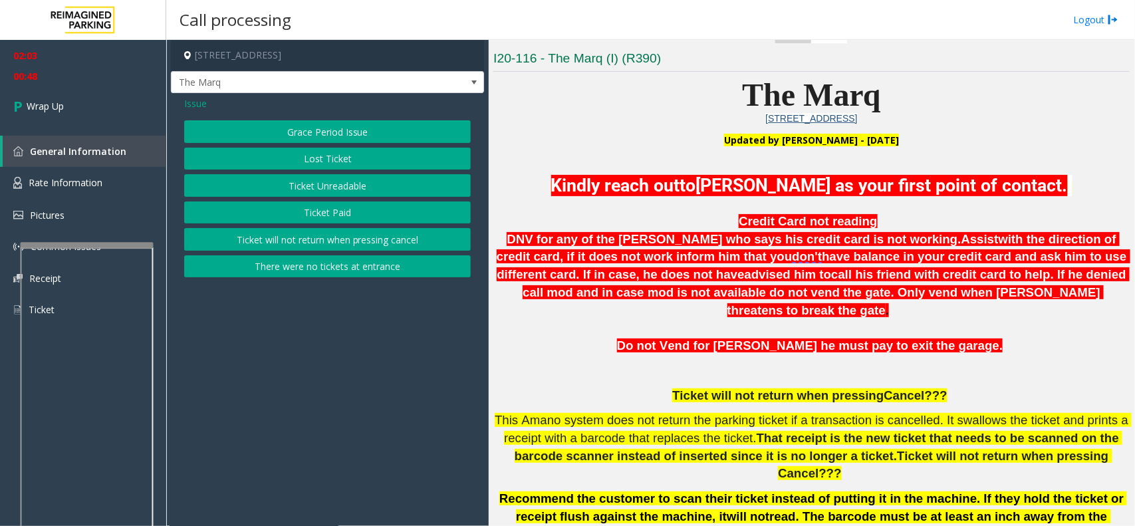
click at [194, 100] on span "Issue" at bounding box center [195, 103] width 23 height 14
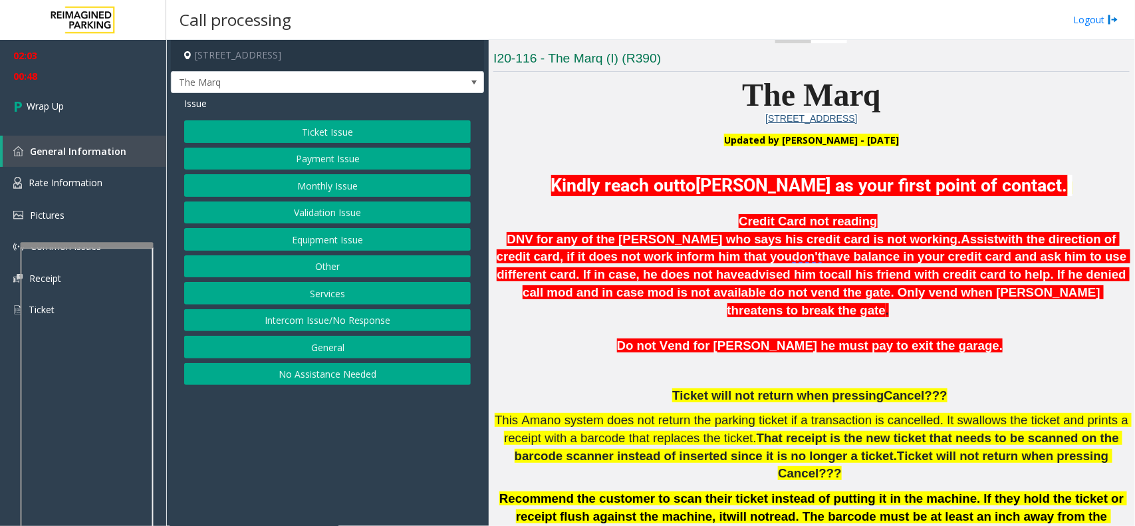
click at [274, 157] on button "Payment Issue" at bounding box center [327, 159] width 287 height 23
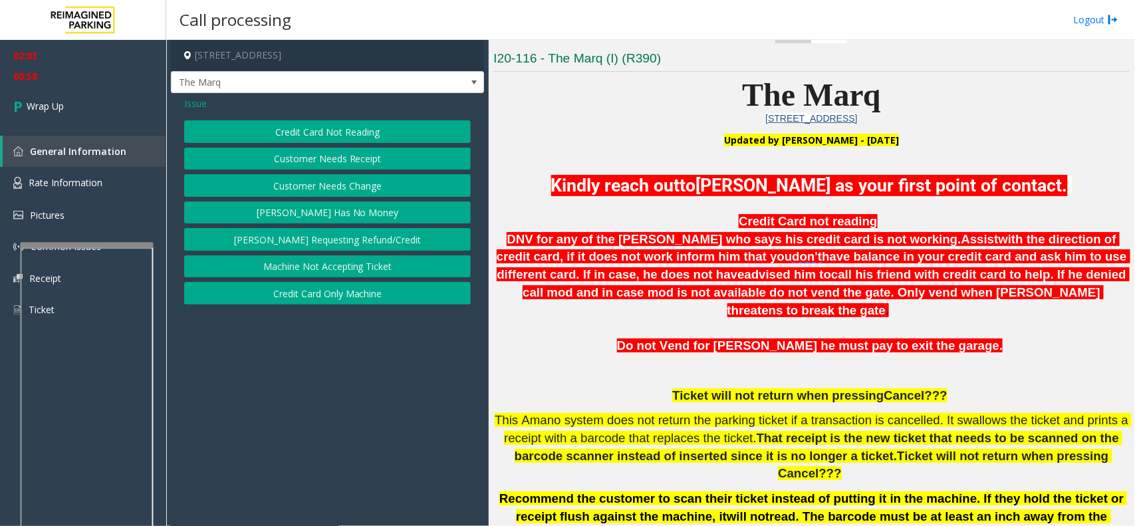
click at [203, 105] on span "Issue" at bounding box center [195, 103] width 23 height 14
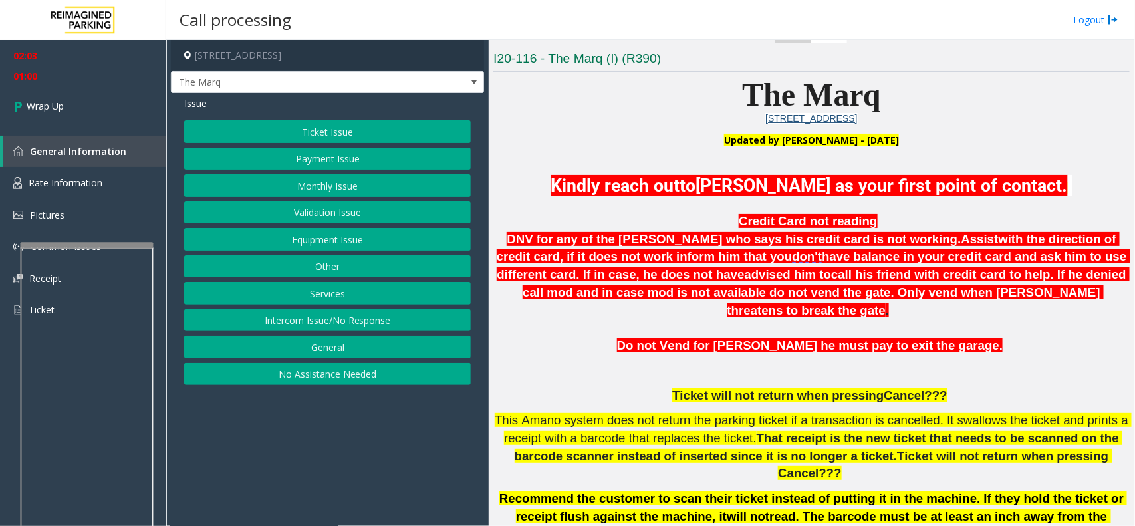
click at [307, 234] on button "Equipment Issue" at bounding box center [327, 239] width 287 height 23
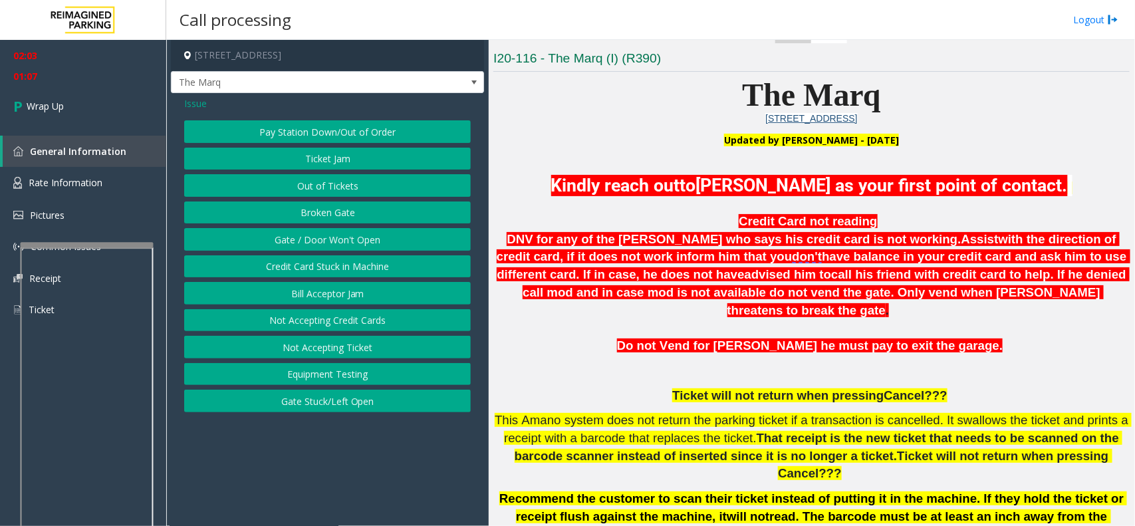
click at [200, 102] on span "Issue" at bounding box center [195, 103] width 23 height 14
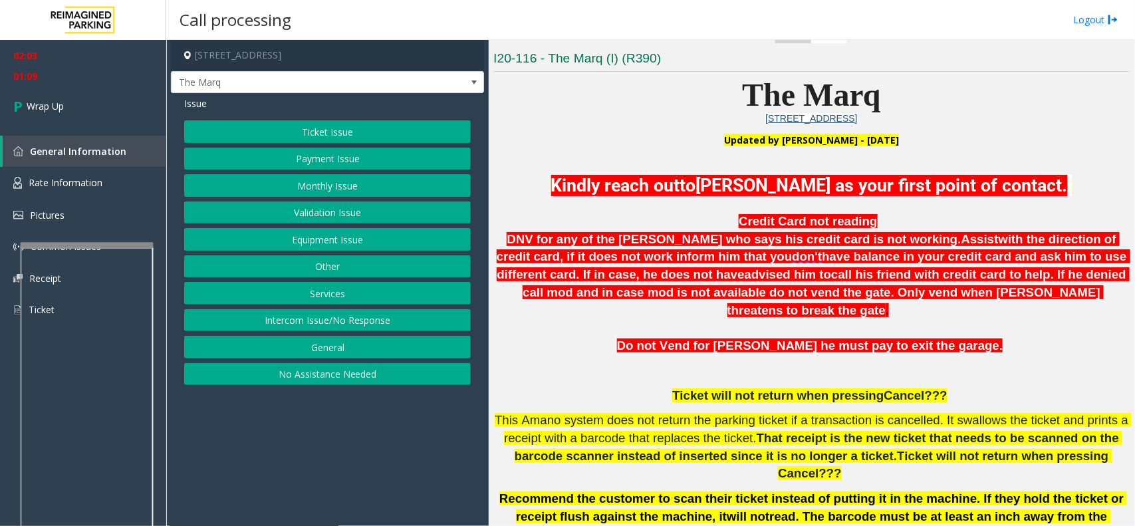
click at [306, 293] on button "Services" at bounding box center [327, 293] width 287 height 23
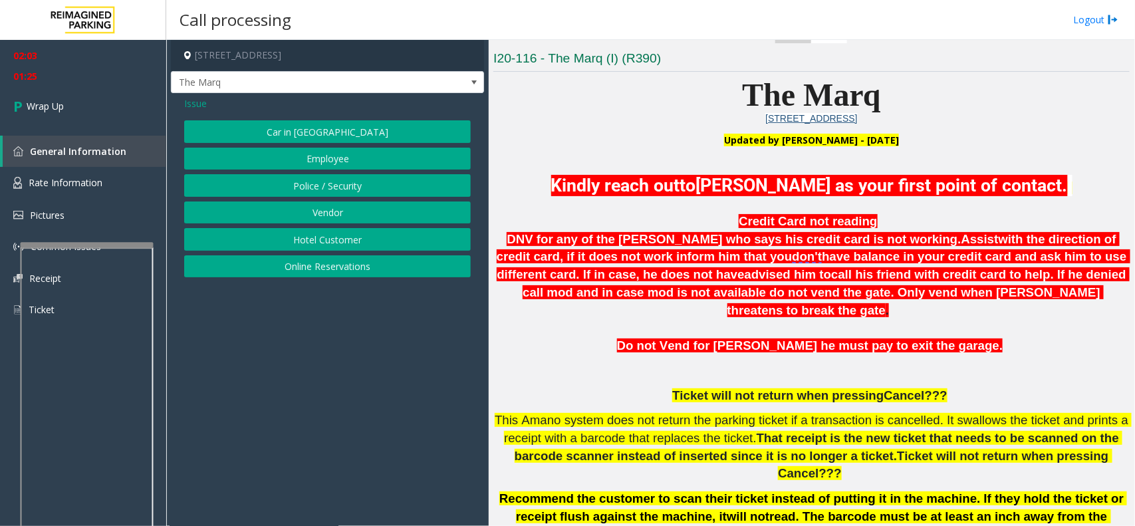
click at [198, 98] on span "Issue" at bounding box center [195, 103] width 23 height 14
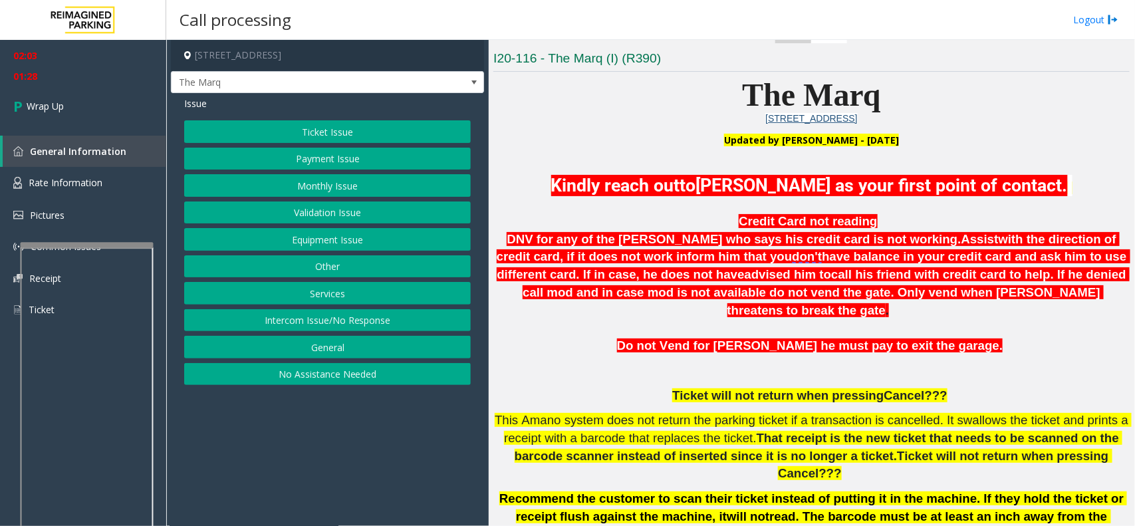
click at [298, 237] on button "Equipment Issue" at bounding box center [327, 239] width 287 height 23
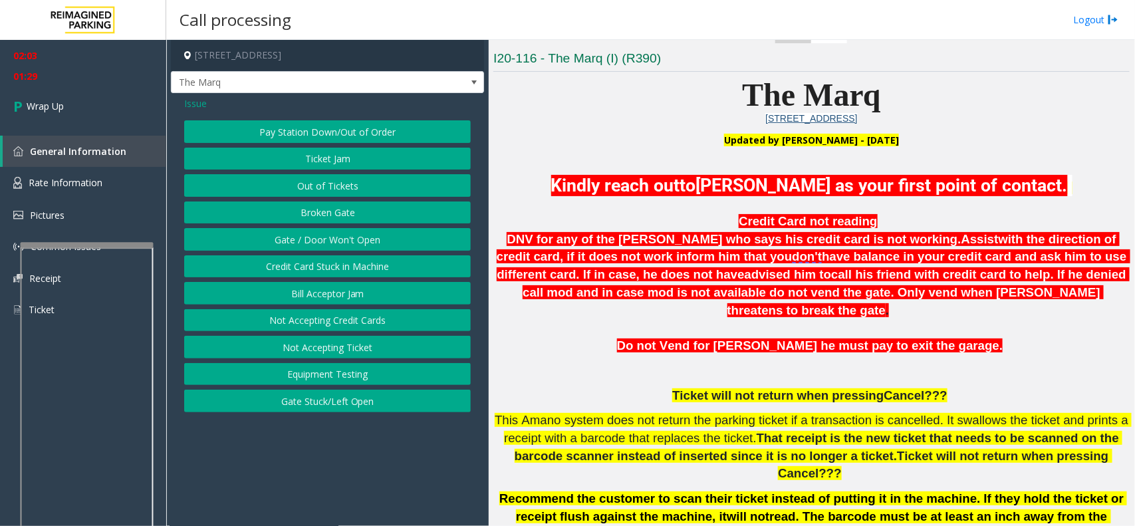
click at [289, 156] on button "Ticket Jam" at bounding box center [327, 159] width 287 height 23
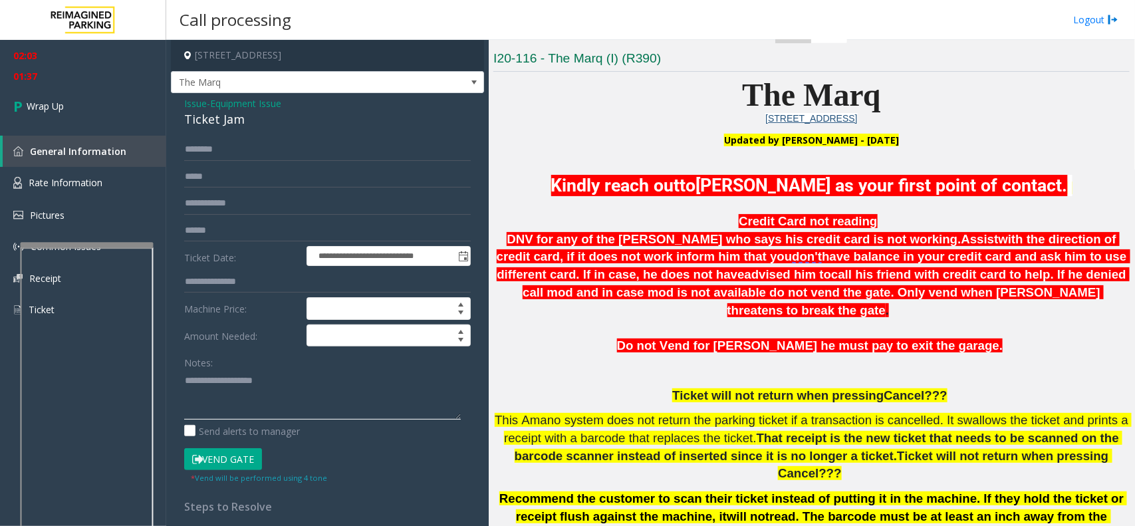
paste textarea "**********"
click at [217, 114] on div "Ticket Jam" at bounding box center [327, 119] width 287 height 18
click at [216, 114] on div "Ticket Jam" at bounding box center [327, 119] width 287 height 18
click at [214, 114] on div "Ticket Jam" at bounding box center [327, 119] width 287 height 18
click at [205, 121] on div "Ticket Jam" at bounding box center [327, 119] width 287 height 18
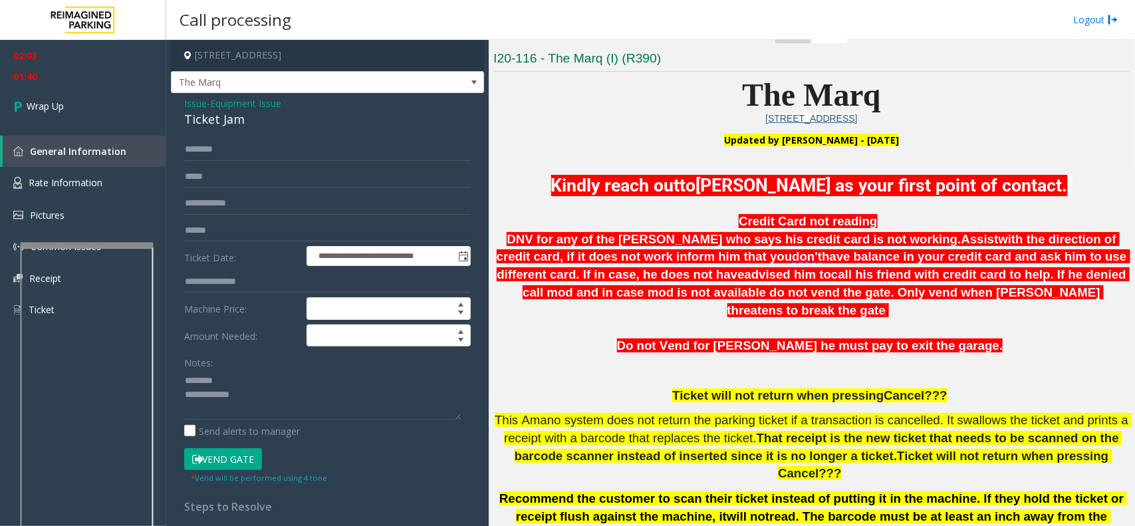
click at [205, 120] on div "Ticket Jam" at bounding box center [327, 119] width 287 height 18
drag, startPoint x: 205, startPoint y: 120, endPoint x: 233, endPoint y: 125, distance: 28.4
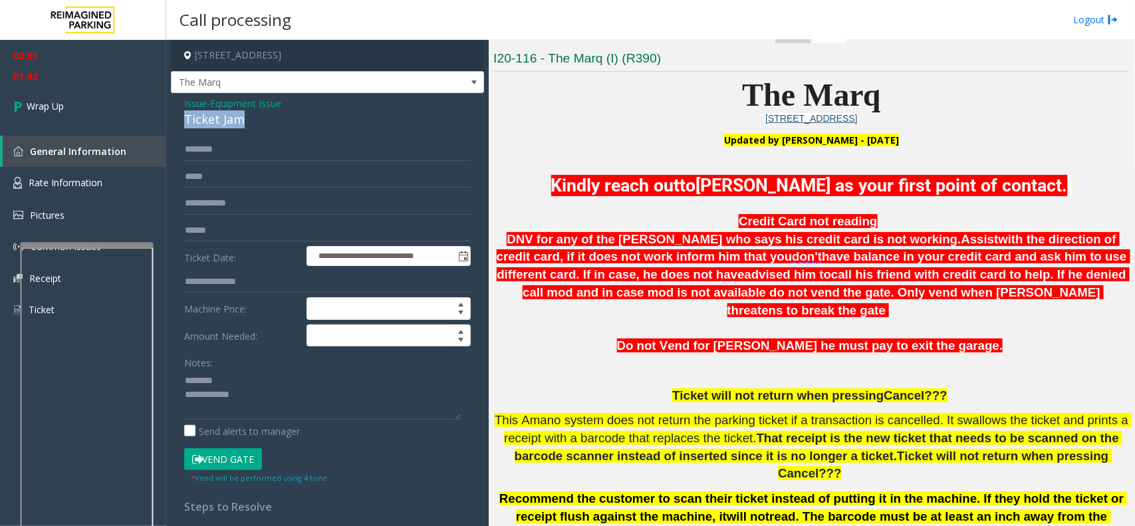
click at [233, 126] on div "Ticket Jam" at bounding box center [327, 119] width 287 height 18
click at [266, 399] on textarea at bounding box center [322, 395] width 277 height 50
click at [265, 404] on textarea at bounding box center [322, 395] width 277 height 50
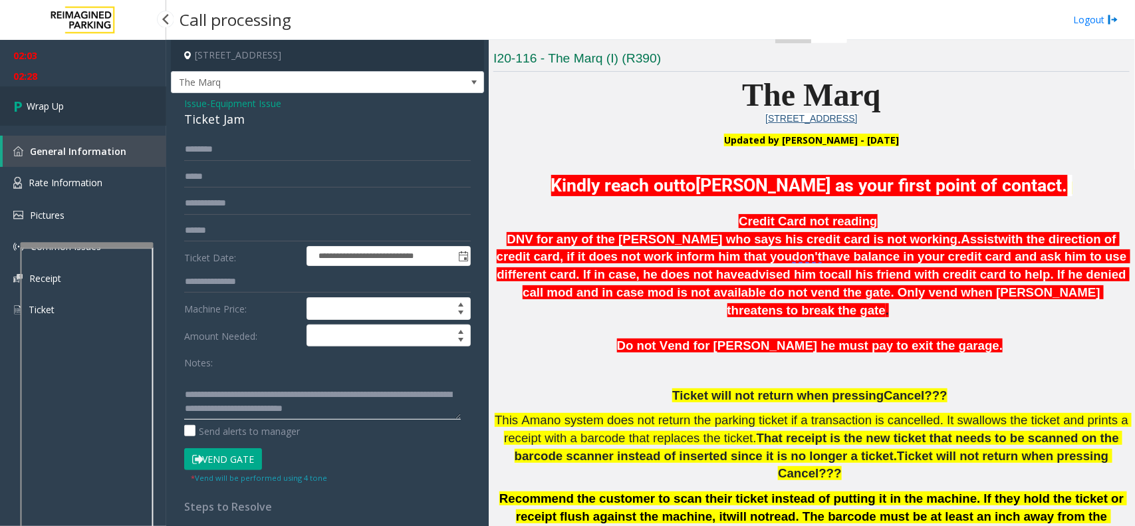
type textarea "**********"
click at [58, 101] on span "Wrap Up" at bounding box center [45, 106] width 37 height 14
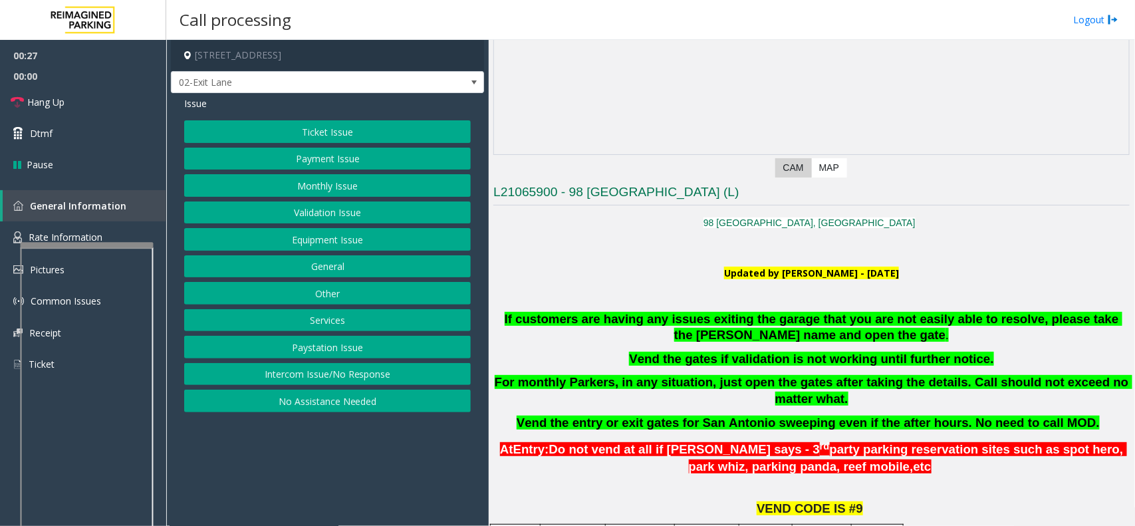
scroll to position [166, 0]
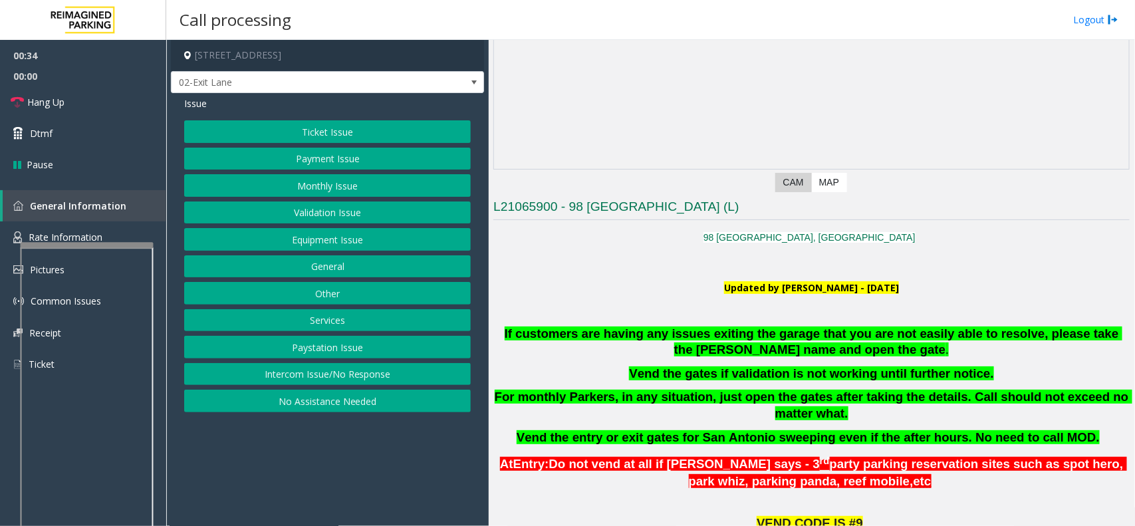
click at [310, 134] on button "Ticket Issue" at bounding box center [327, 131] width 287 height 23
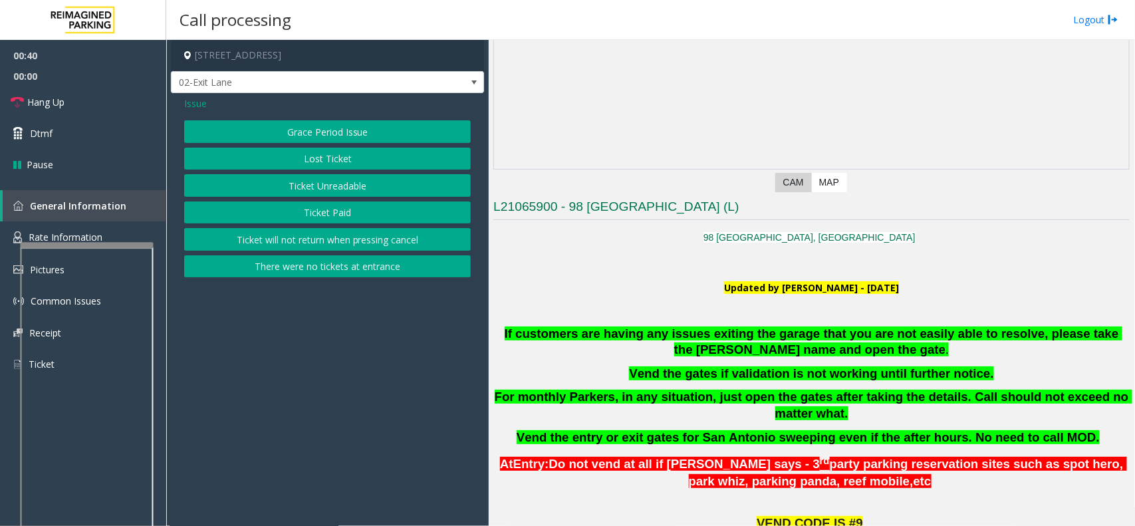
click at [303, 261] on button "There were no tickets at entrance" at bounding box center [327, 266] width 287 height 23
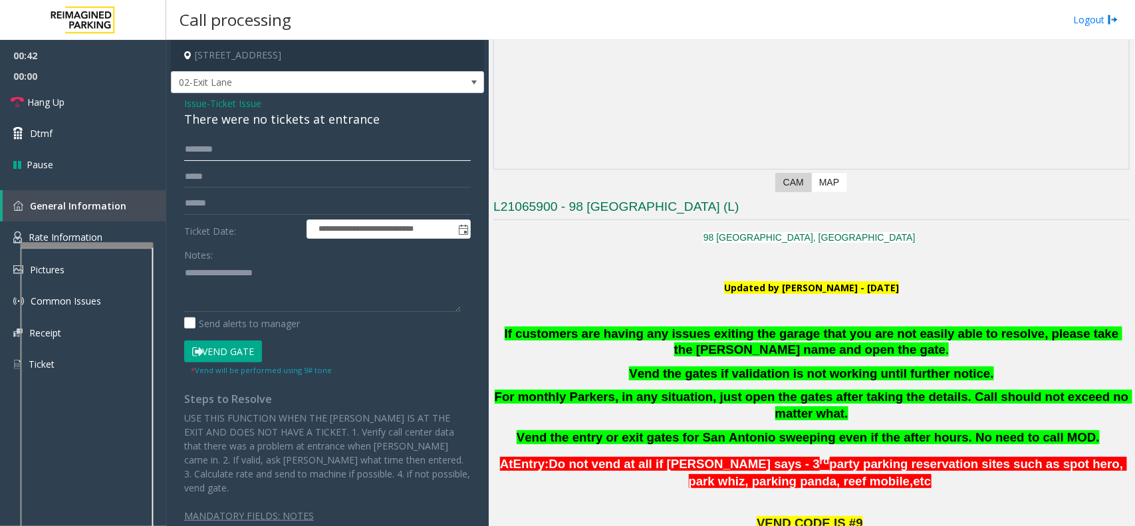
click at [217, 150] on input "text" at bounding box center [327, 149] width 287 height 23
type input "****"
click at [227, 352] on button "Vend Gate" at bounding box center [223, 351] width 78 height 23
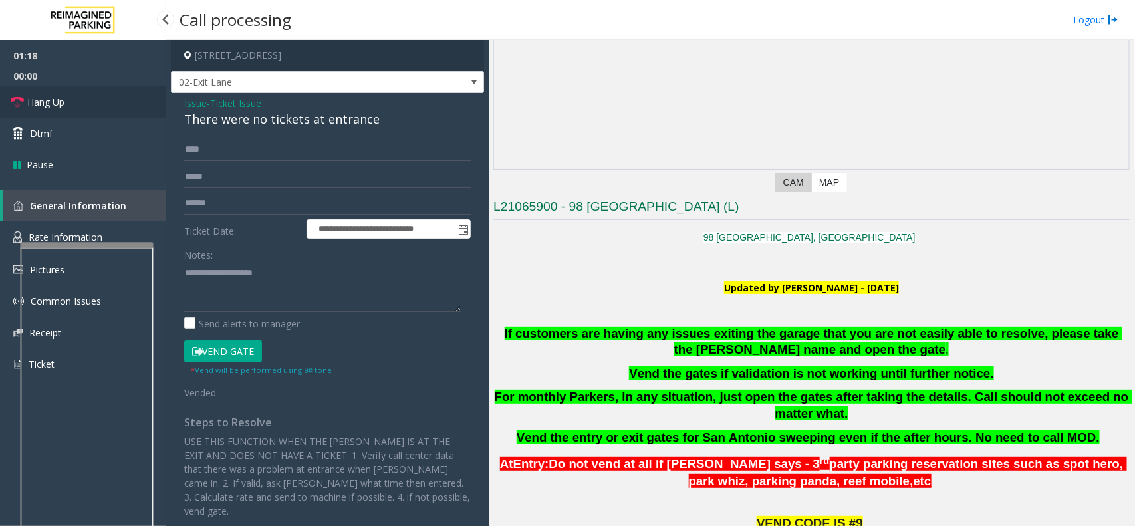
click at [64, 106] on span "Hang Up" at bounding box center [45, 102] width 37 height 14
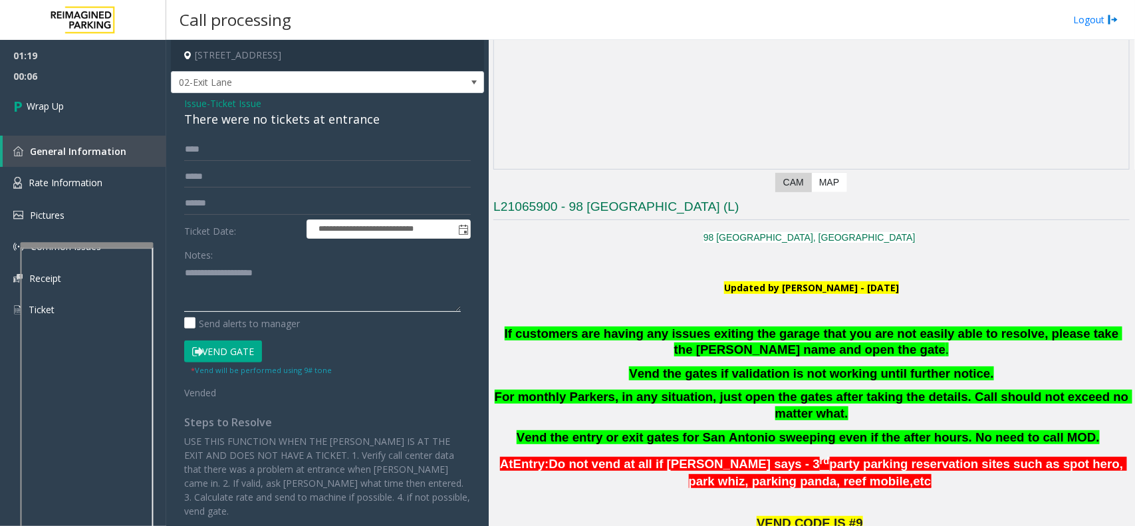
click at [283, 287] on textarea at bounding box center [322, 287] width 277 height 50
paste textarea "**********"
click at [279, 118] on div "There were no tickets at entrance" at bounding box center [327, 119] width 287 height 18
click at [277, 117] on div "There were no tickets at entrance" at bounding box center [327, 119] width 287 height 18
click at [276, 117] on div "There were no tickets at entrance" at bounding box center [327, 119] width 287 height 18
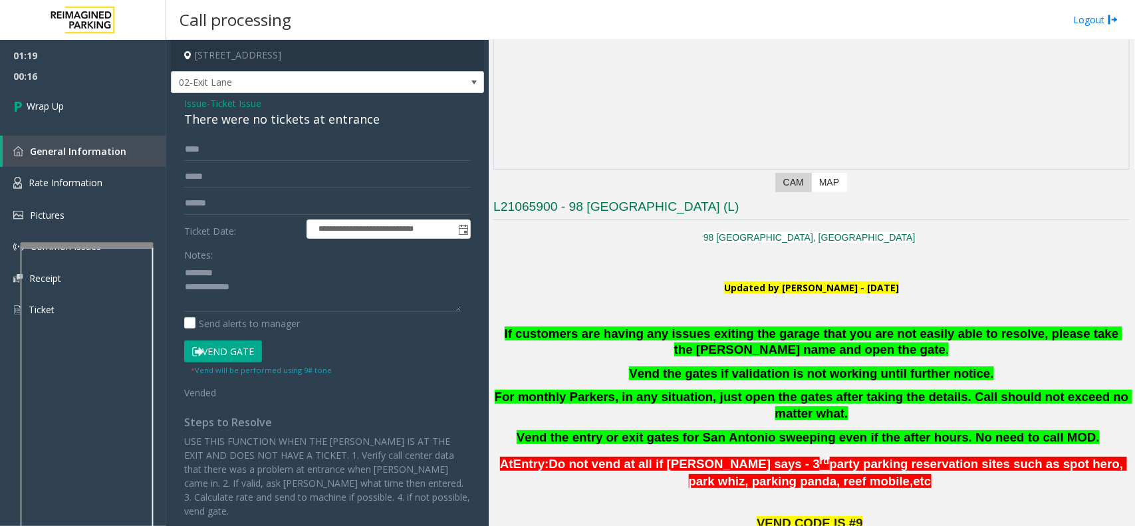
click at [269, 120] on div "There were no tickets at entrance" at bounding box center [327, 119] width 287 height 18
drag, startPoint x: 269, startPoint y: 120, endPoint x: 306, endPoint y: 115, distance: 36.9
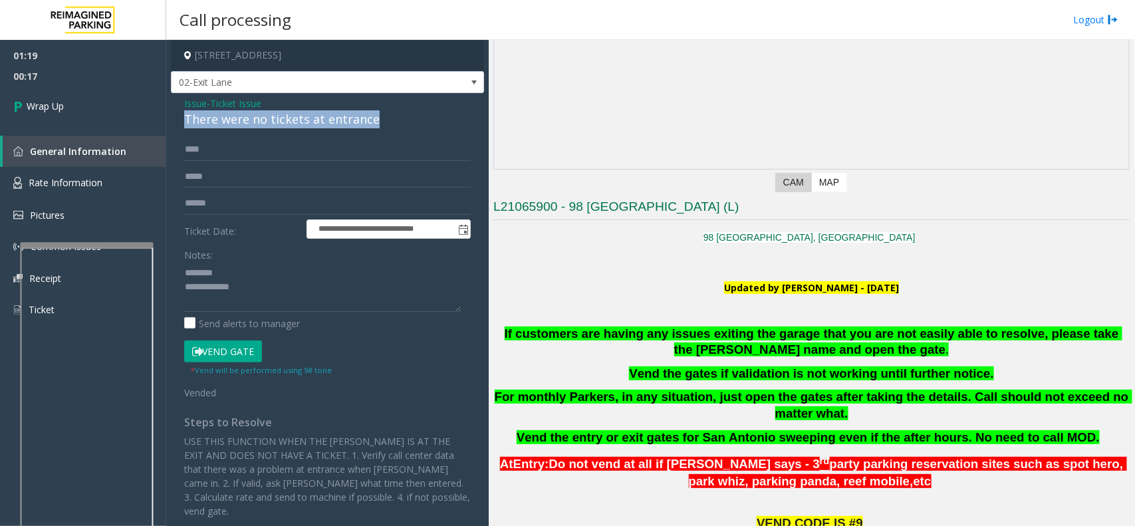
click at [306, 115] on div "There were no tickets at entrance" at bounding box center [327, 119] width 287 height 18
click at [318, 293] on textarea at bounding box center [322, 287] width 277 height 50
click at [329, 300] on textarea at bounding box center [322, 287] width 277 height 50
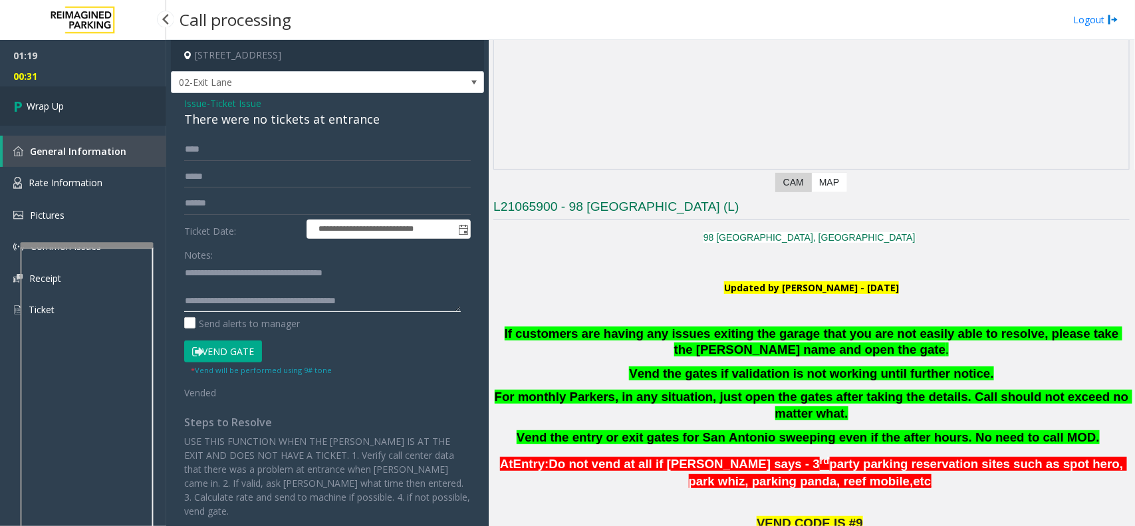
type textarea "**********"
click at [53, 97] on link "Wrap Up" at bounding box center [83, 105] width 166 height 39
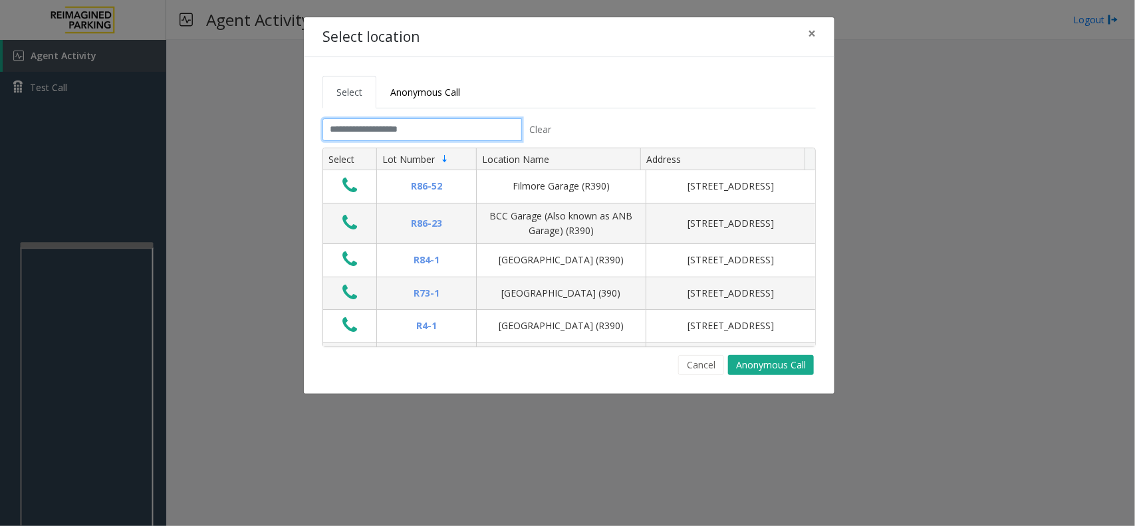
click at [426, 128] on input "text" at bounding box center [423, 129] width 200 height 23
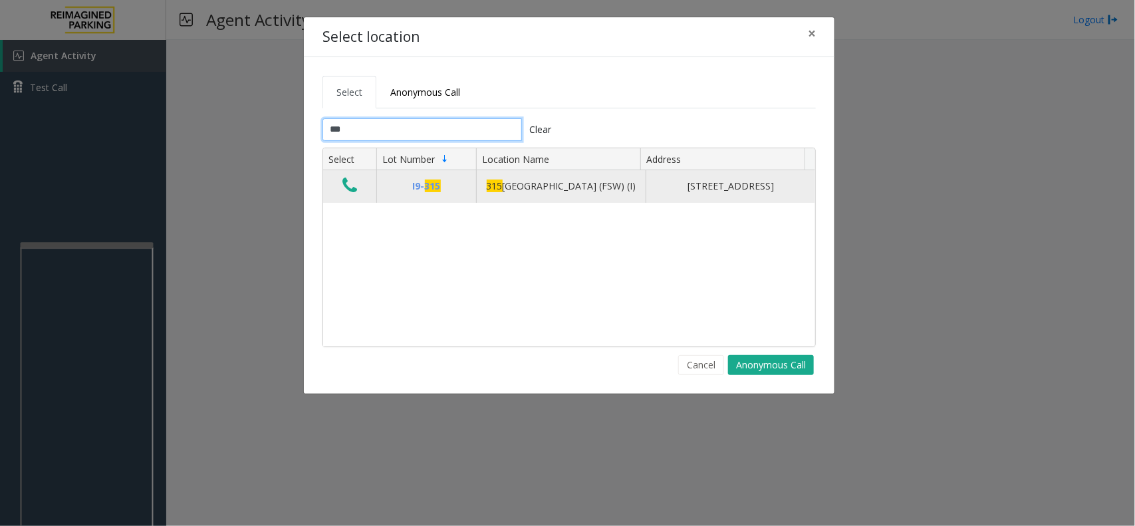
type input "***"
click at [329, 187] on td "Data table" at bounding box center [349, 186] width 53 height 32
click at [348, 197] on button "Data table" at bounding box center [349, 186] width 23 height 21
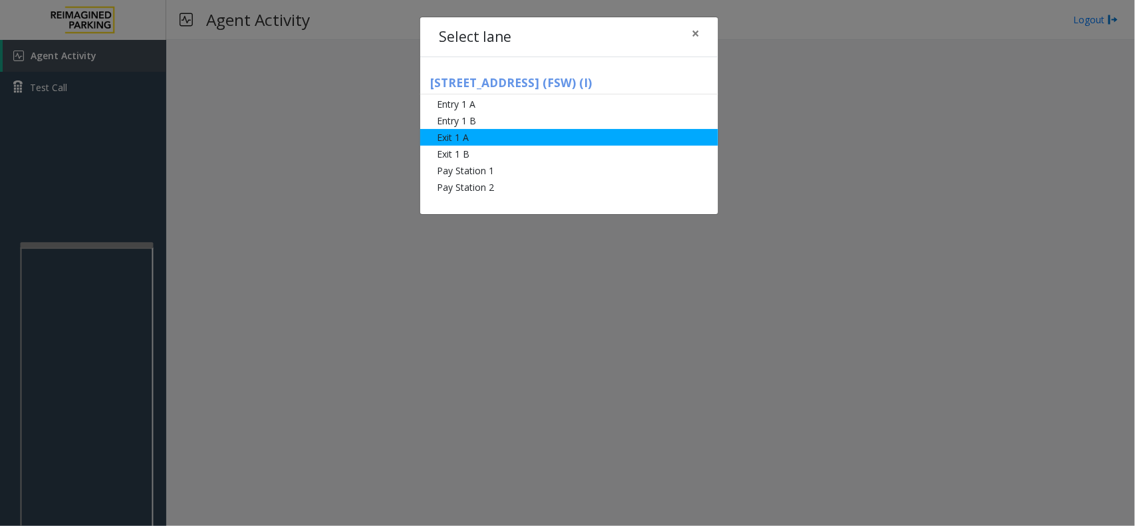
click at [477, 134] on li "Exit 1 A" at bounding box center [569, 137] width 298 height 17
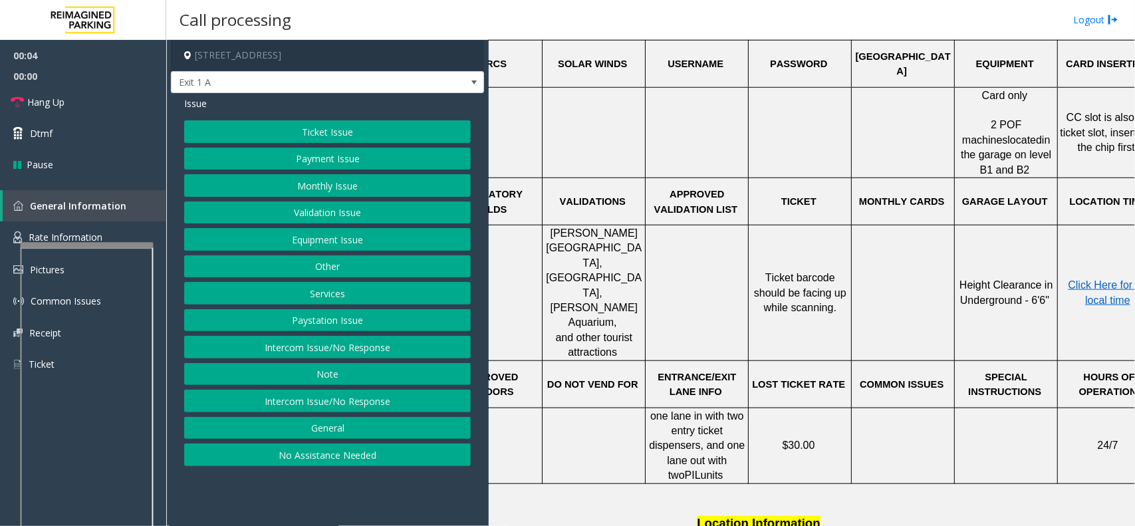
scroll to position [499, 94]
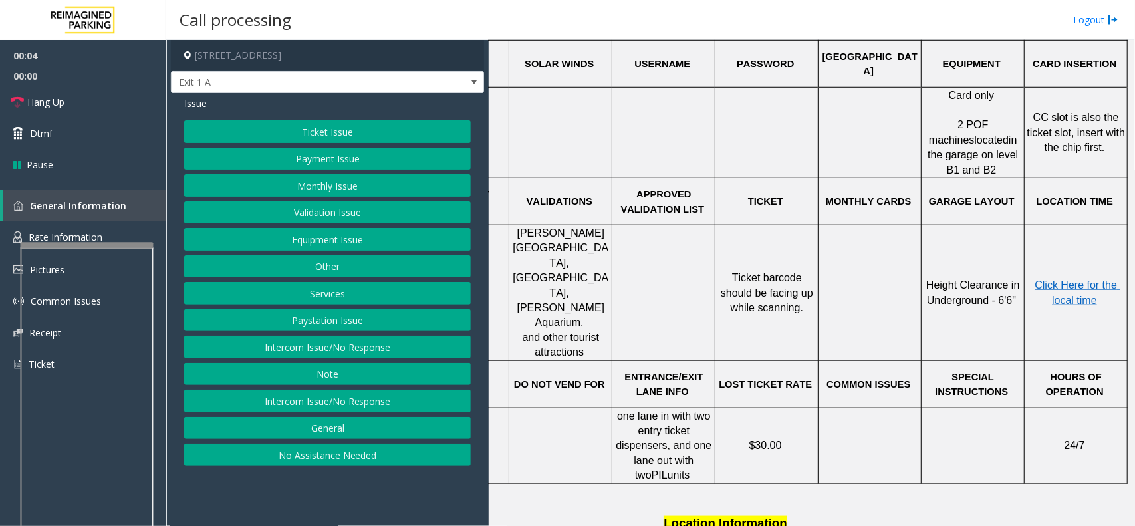
drag, startPoint x: 709, startPoint y: 287, endPoint x: 771, endPoint y: 293, distance: 62.9
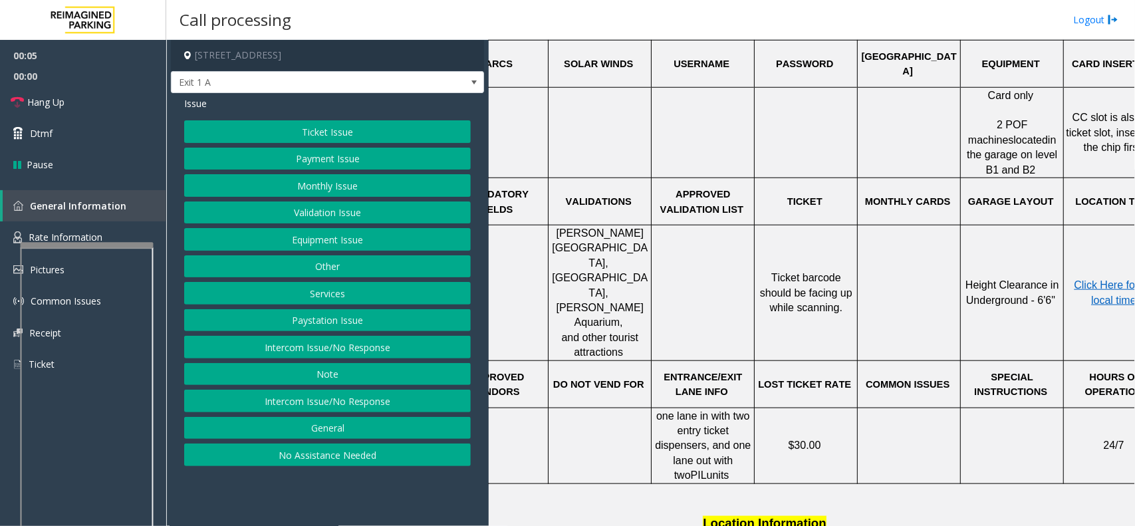
scroll to position [499, 0]
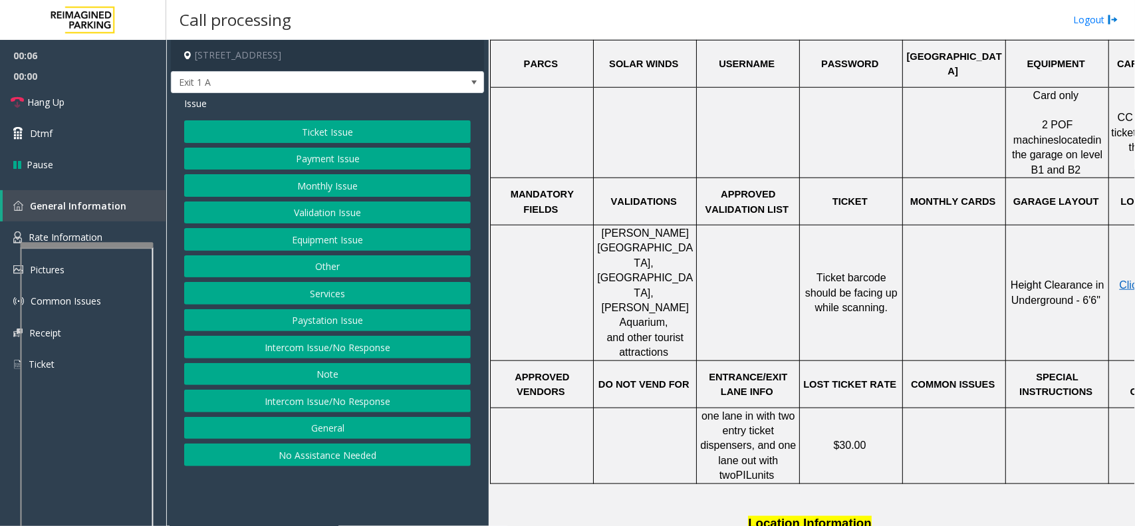
drag, startPoint x: 771, startPoint y: 293, endPoint x: 702, endPoint y: 293, distance: 69.2
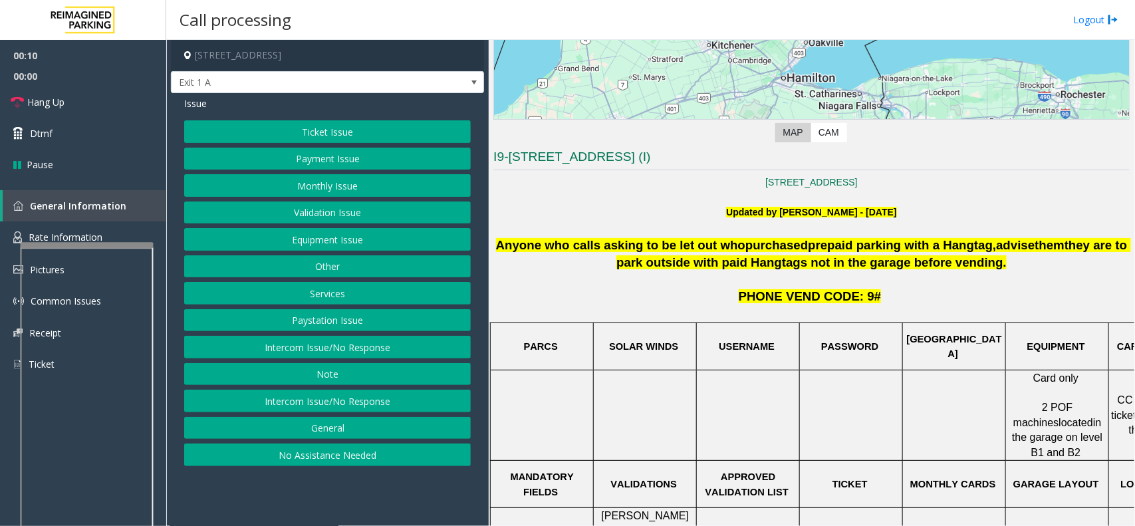
scroll to position [211, 0]
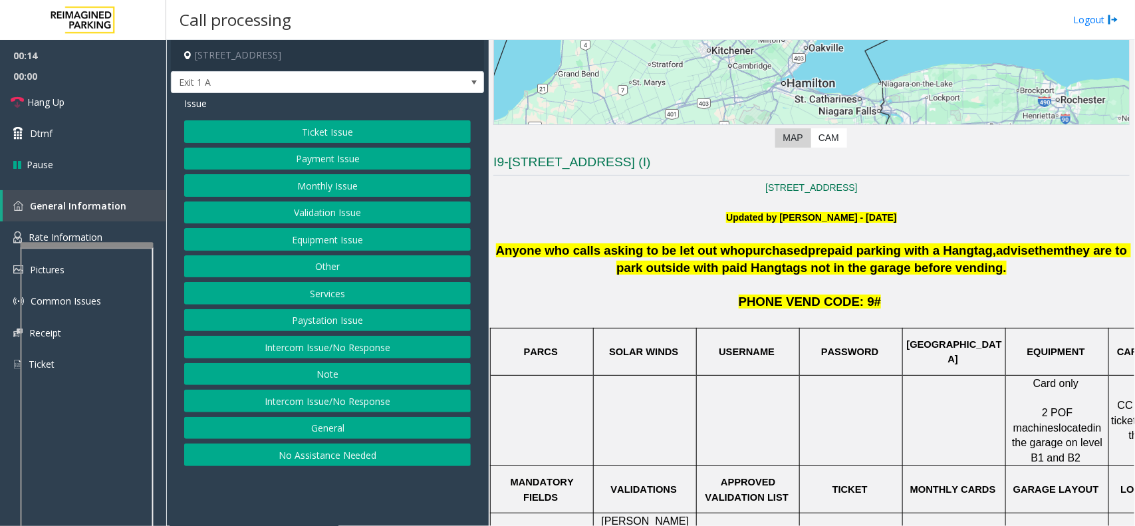
click at [383, 188] on button "Monthly Issue" at bounding box center [327, 185] width 287 height 23
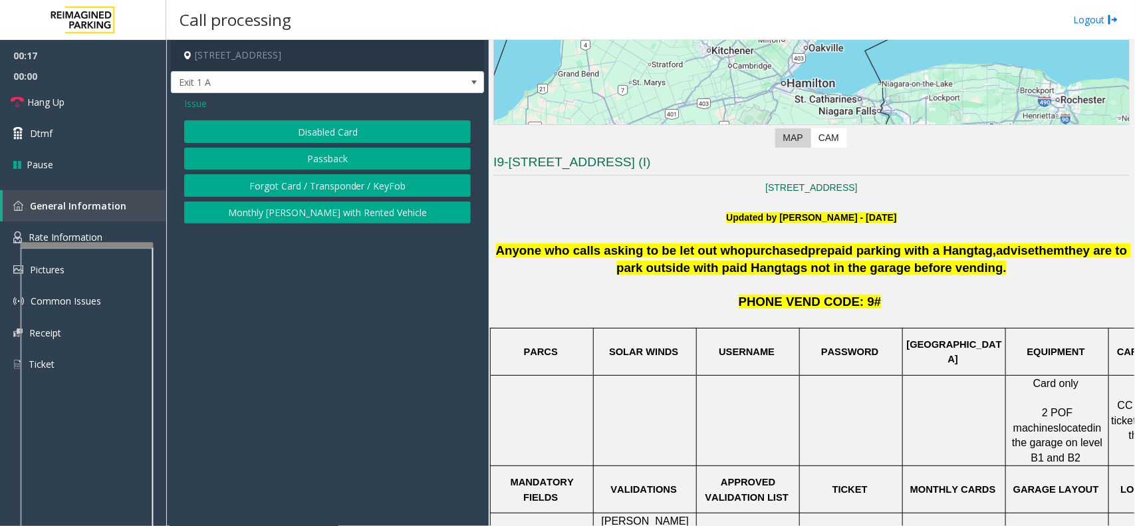
click at [281, 131] on button "Disabled Card" at bounding box center [327, 131] width 287 height 23
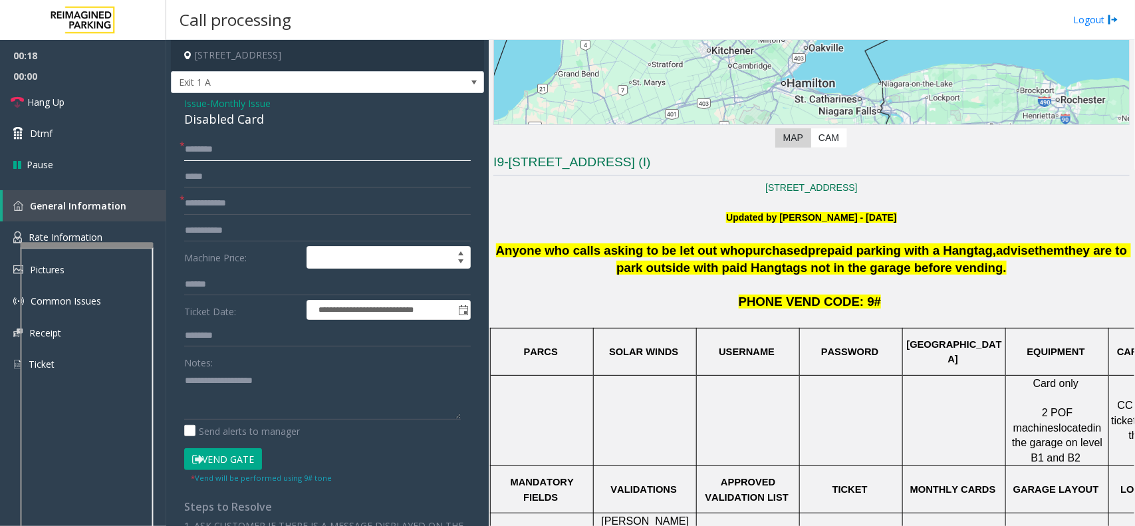
click at [257, 150] on input "text" at bounding box center [327, 149] width 287 height 23
click at [267, 201] on input "text" at bounding box center [327, 203] width 287 height 23
type input "*****"
click at [253, 150] on input "text" at bounding box center [327, 149] width 287 height 23
click at [207, 148] on input "*******" at bounding box center [327, 149] width 287 height 23
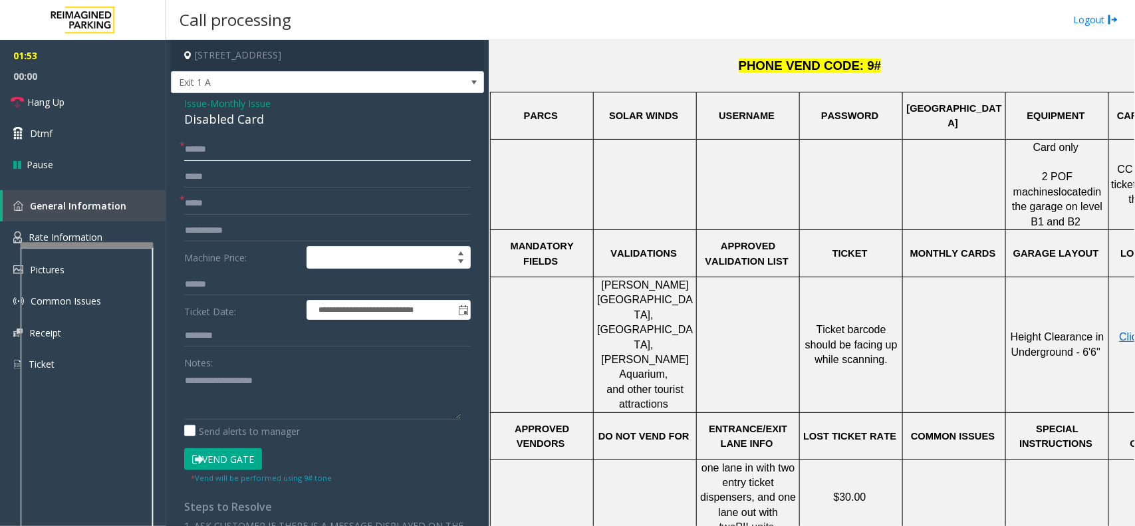
scroll to position [460, 0]
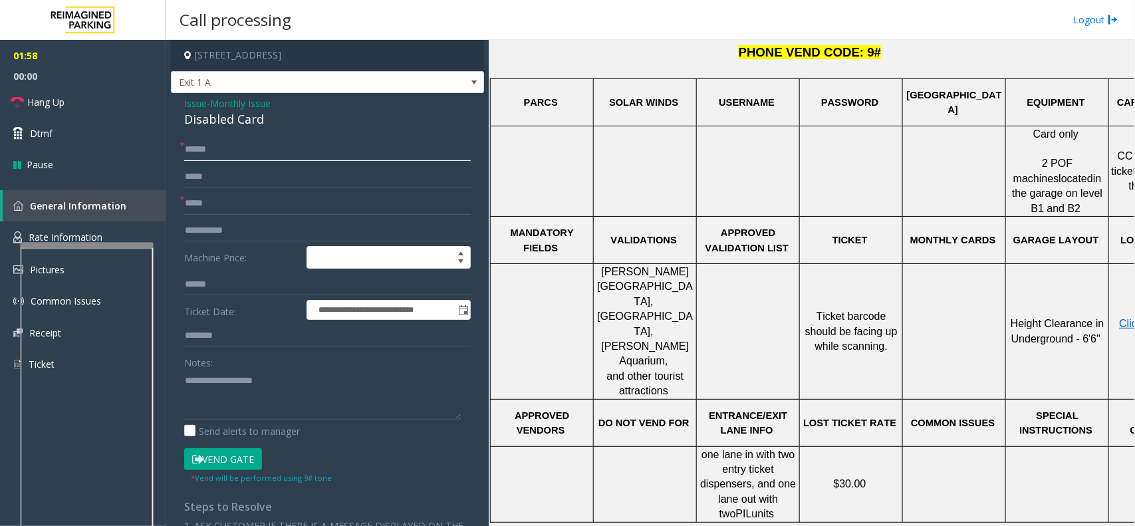
type input "******"
click at [211, 420] on button "Vend Gate" at bounding box center [223, 459] width 78 height 23
click at [31, 100] on span "Hang Up" at bounding box center [45, 102] width 37 height 14
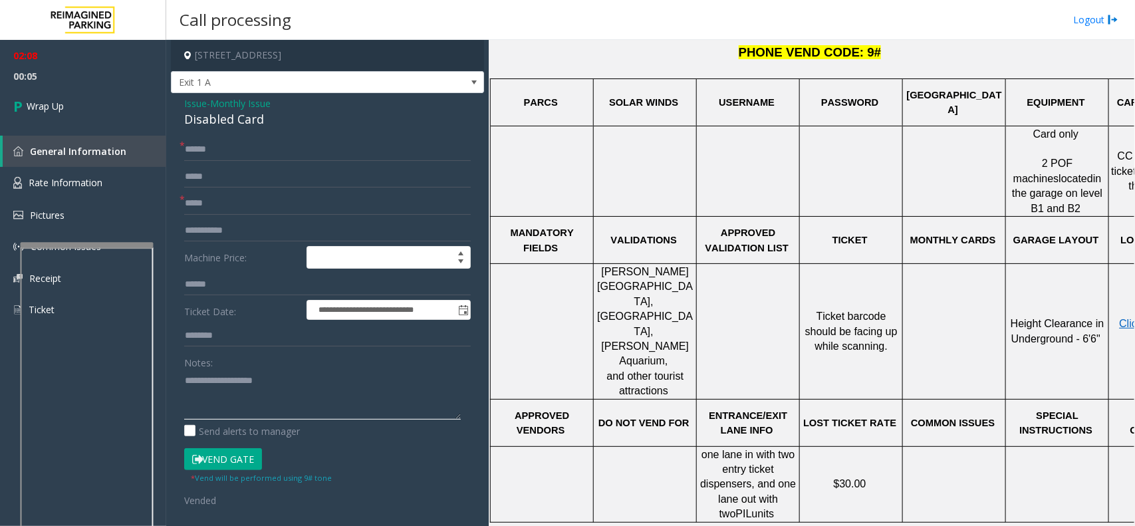
paste textarea "**********"
click at [213, 120] on div "Disabled Card" at bounding box center [327, 119] width 287 height 18
click at [213, 118] on div "Disabled Card" at bounding box center [327, 119] width 287 height 18
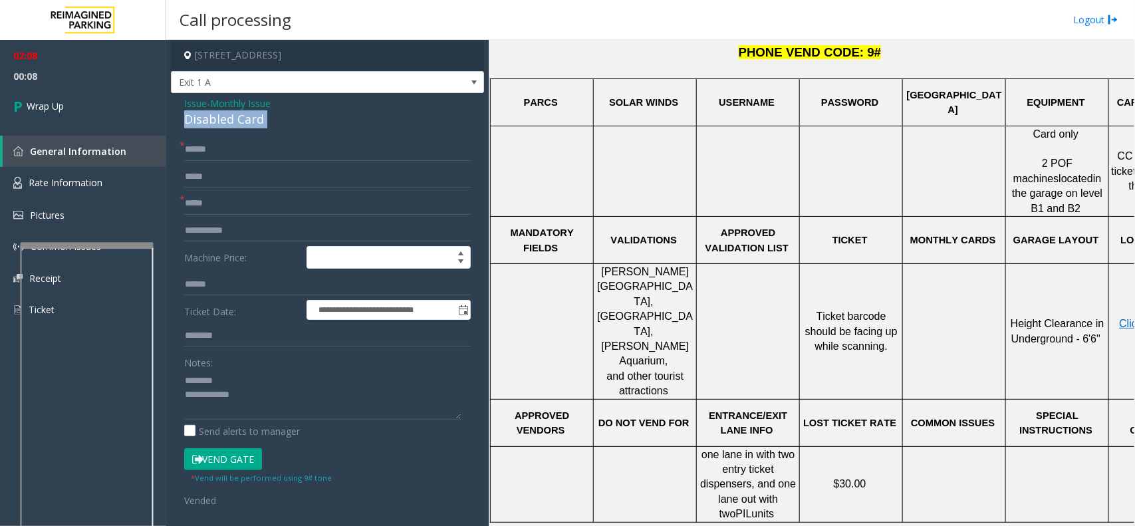
drag, startPoint x: 213, startPoint y: 118, endPoint x: 241, endPoint y: 118, distance: 27.3
click at [241, 118] on div "Disabled Card" at bounding box center [327, 119] width 287 height 18
drag, startPoint x: 267, startPoint y: 406, endPoint x: 261, endPoint y: 414, distance: 10.0
click at [267, 406] on textarea at bounding box center [322, 395] width 277 height 50
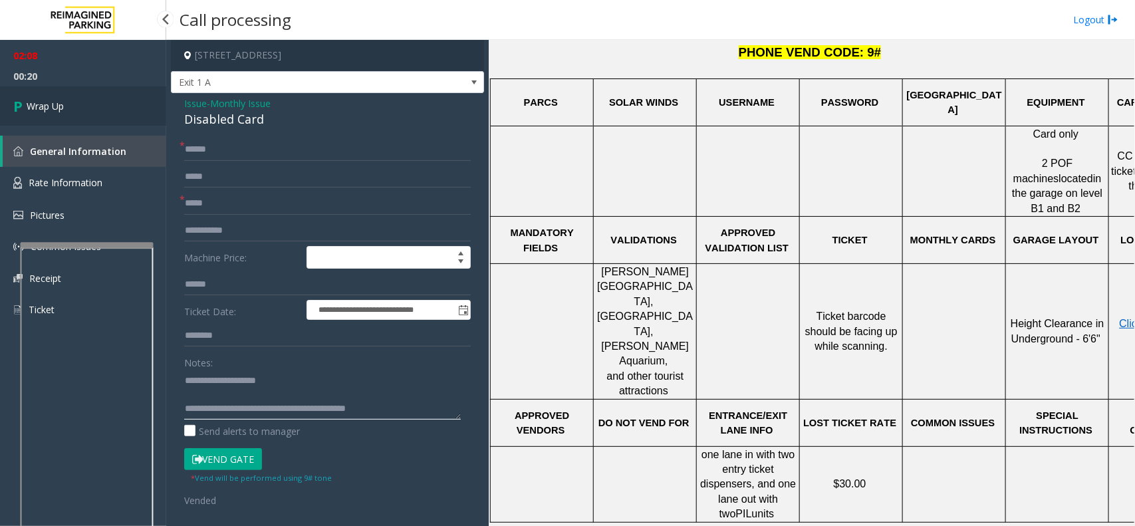
type textarea "**********"
click at [15, 98] on icon at bounding box center [19, 106] width 13 height 22
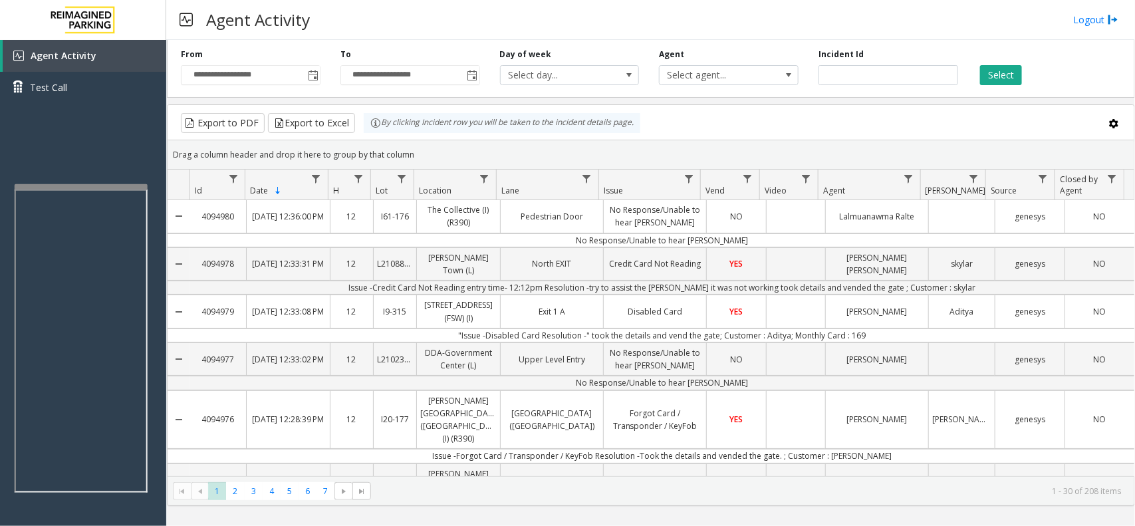
click at [87, 190] on div at bounding box center [81, 186] width 133 height 5
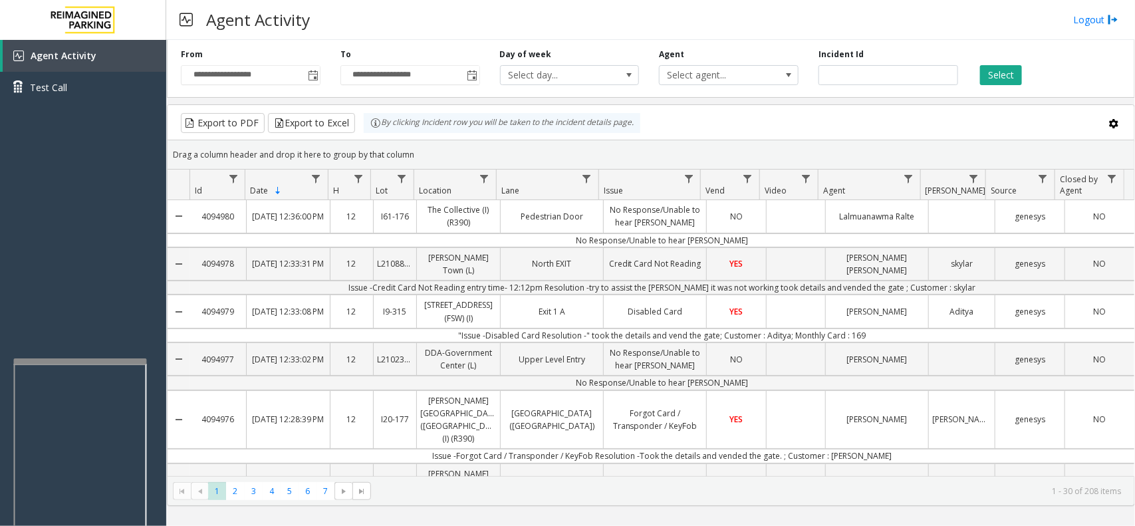
click at [71, 360] on div at bounding box center [80, 360] width 133 height 5
drag, startPoint x: 61, startPoint y: 221, endPoint x: 57, endPoint y: 297, distance: 75.3
click at [55, 299] on div "Agent Activity Test Call" at bounding box center [83, 303] width 166 height 526
drag, startPoint x: 59, startPoint y: 269, endPoint x: 95, endPoint y: 225, distance: 57.6
click at [95, 225] on div "Agent Activity Test Call" at bounding box center [83, 303] width 166 height 526
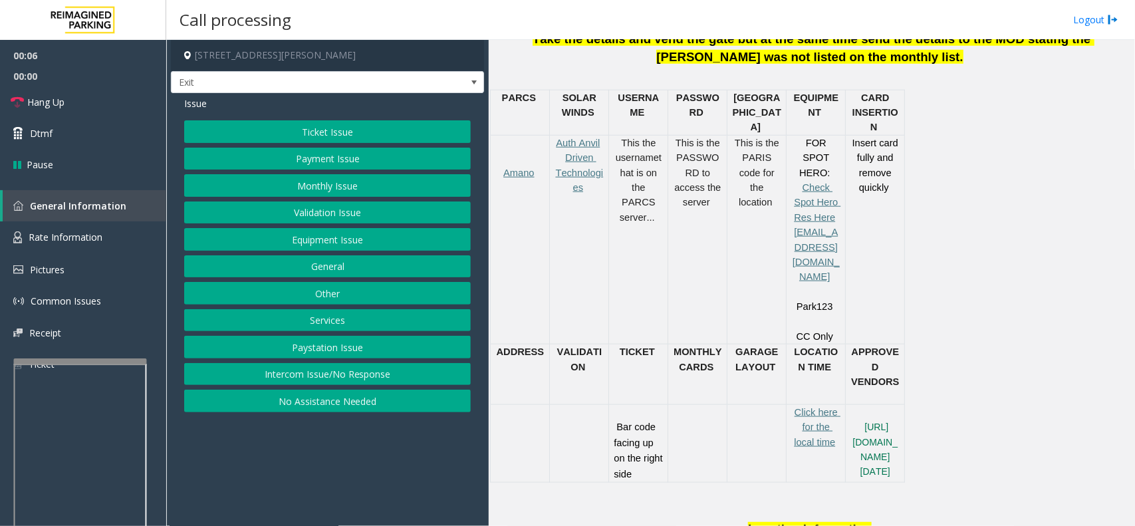
scroll to position [582, 0]
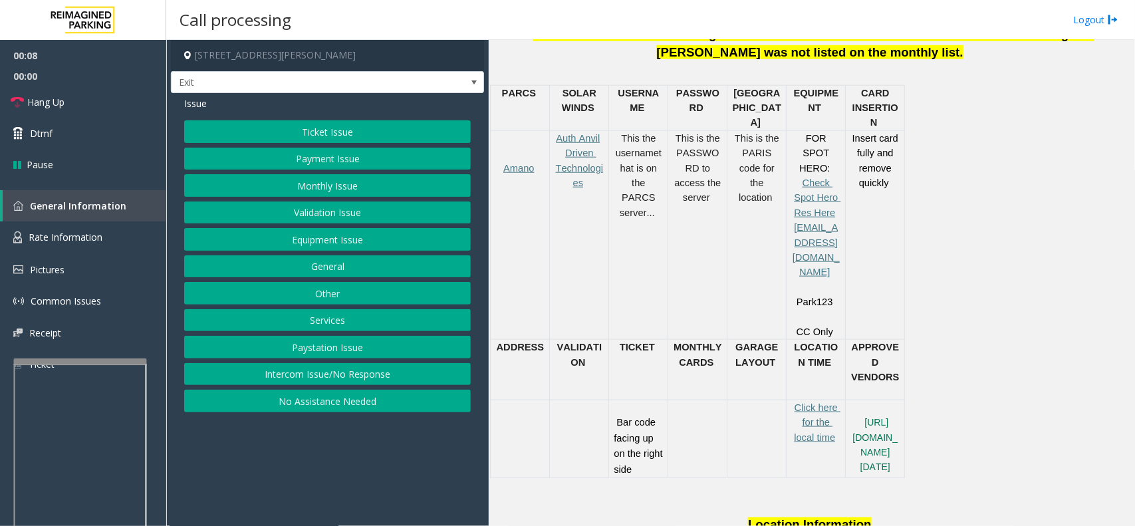
click at [334, 128] on button "Ticket Issue" at bounding box center [327, 131] width 287 height 23
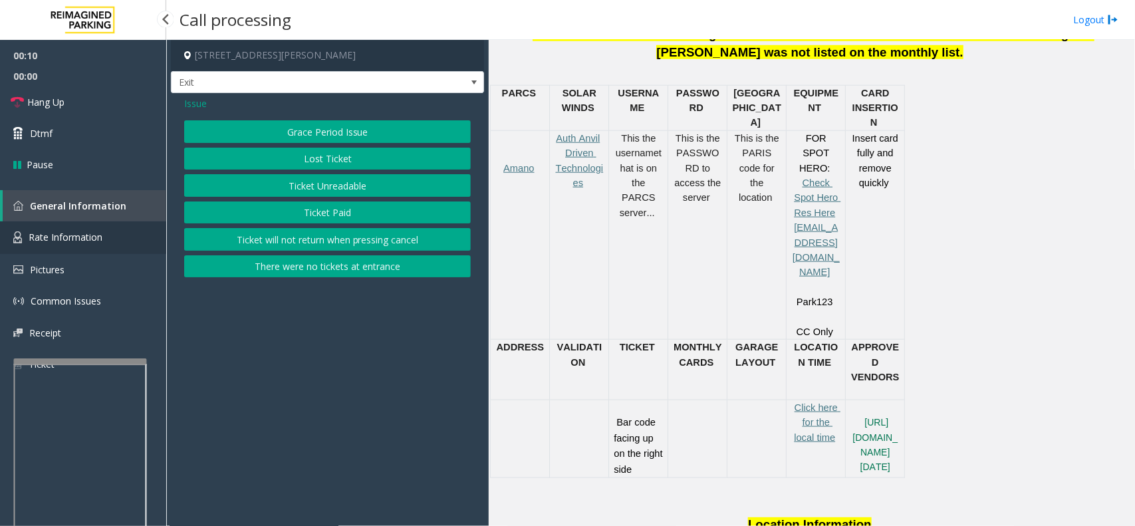
click at [121, 239] on link "Rate Information" at bounding box center [83, 237] width 166 height 33
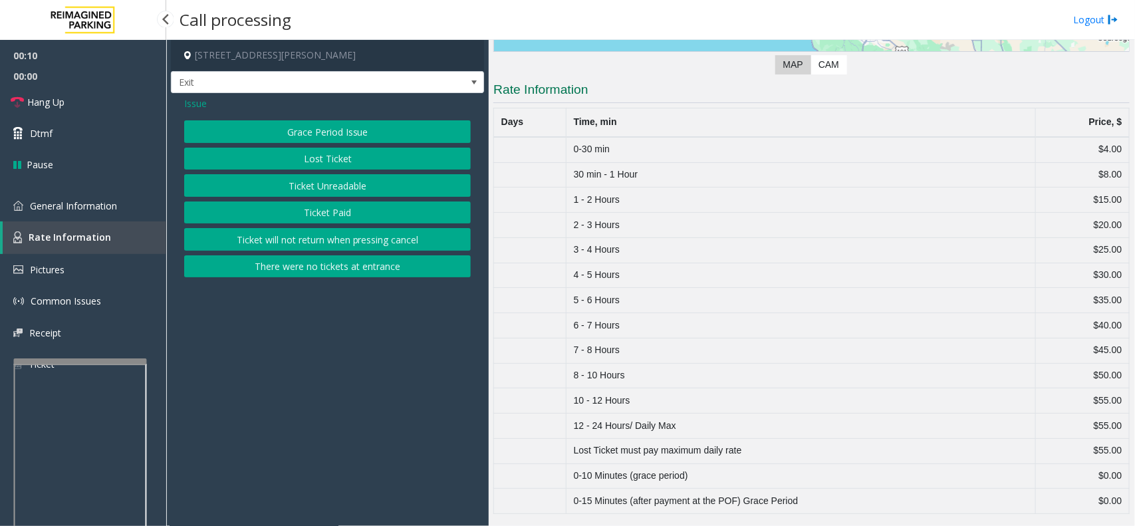
scroll to position [303, 0]
click at [110, 211] on link "General Information" at bounding box center [83, 205] width 166 height 31
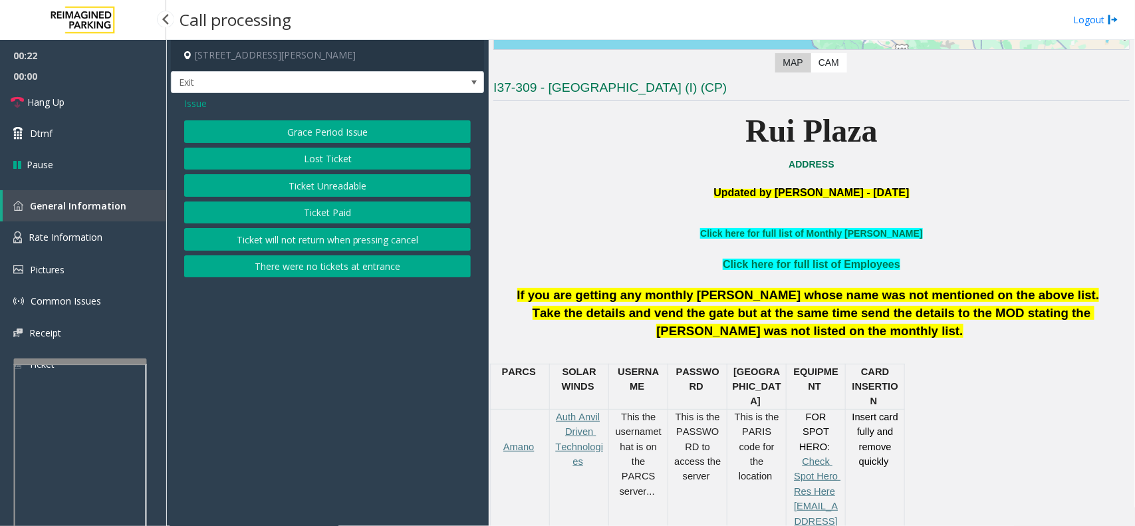
scroll to position [582, 0]
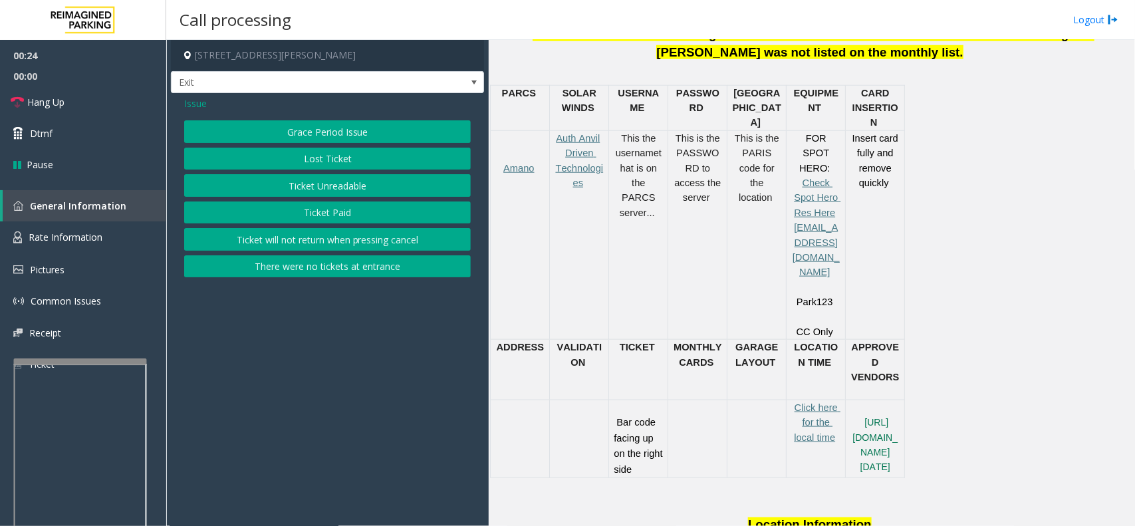
click at [343, 331] on app-call-processing-form "[STREET_ADDRESS][PERSON_NAME] Exit Issue Grace Period Issue Lost Ticket Ticket …" at bounding box center [327, 283] width 323 height 486
click at [127, 237] on link "Rate Information" at bounding box center [83, 237] width 166 height 33
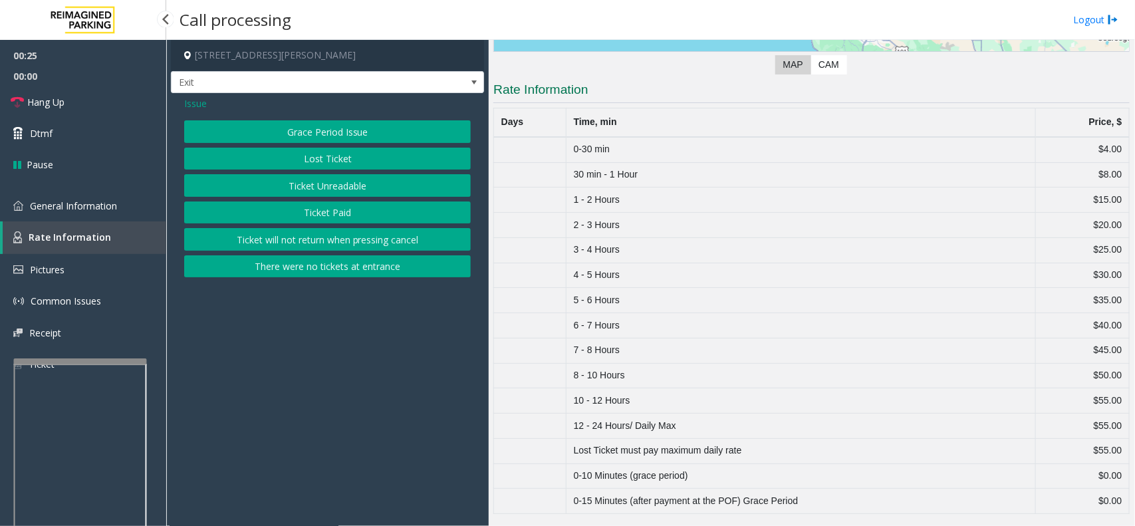
scroll to position [303, 0]
click at [51, 203] on span "General Information" at bounding box center [73, 206] width 87 height 13
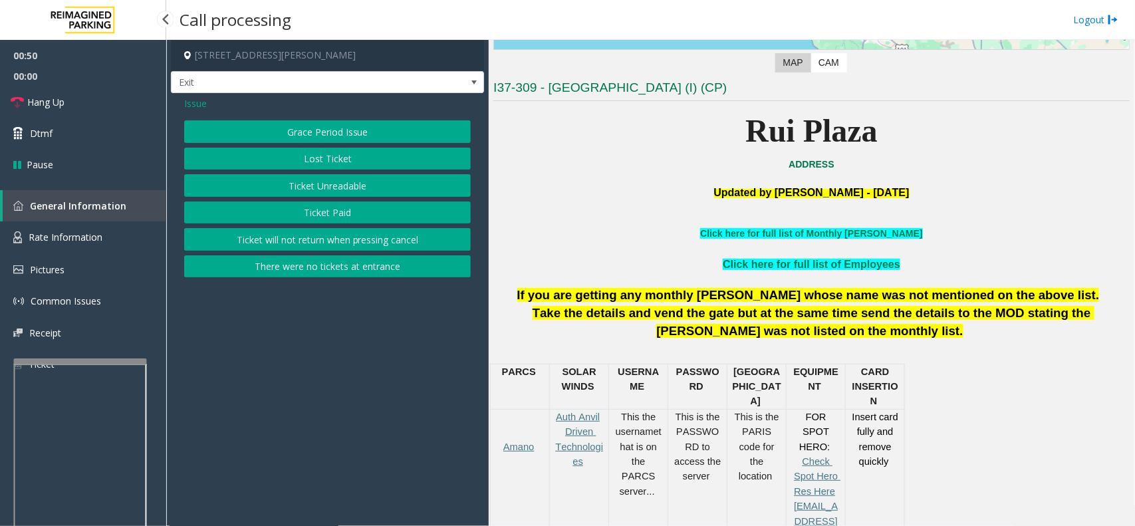
scroll to position [582, 0]
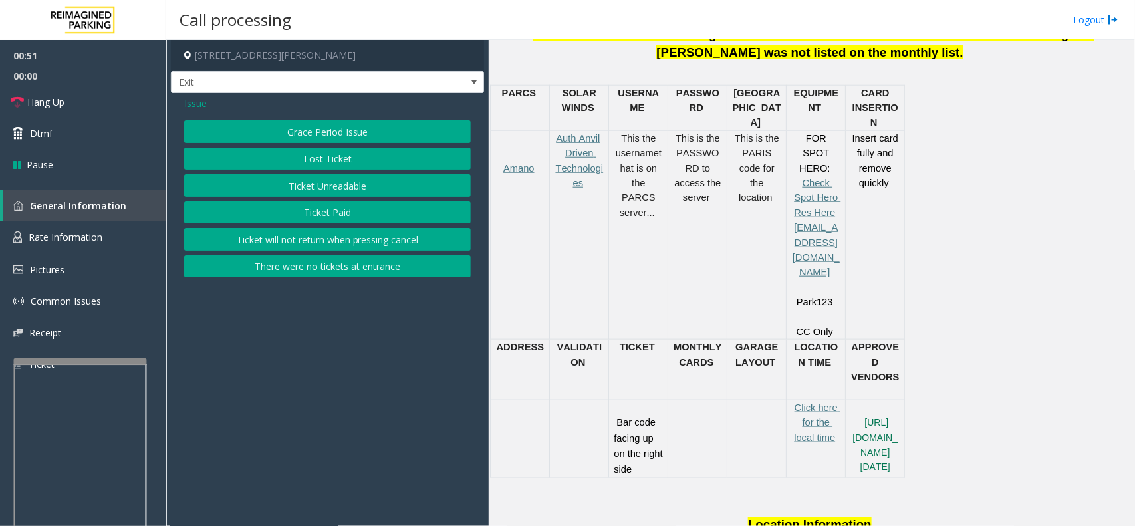
click at [193, 105] on span "Issue" at bounding box center [195, 103] width 23 height 14
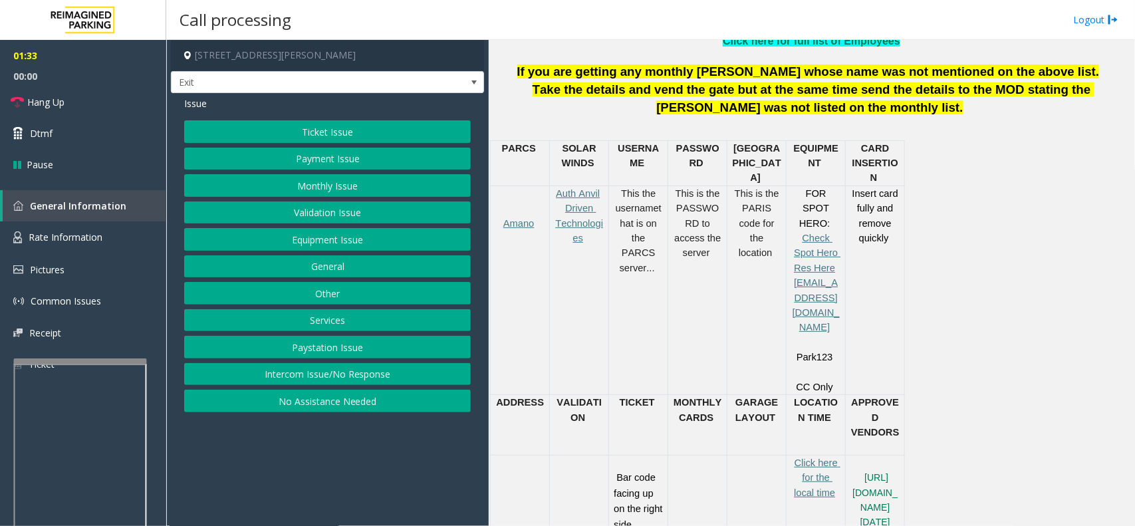
scroll to position [416, 0]
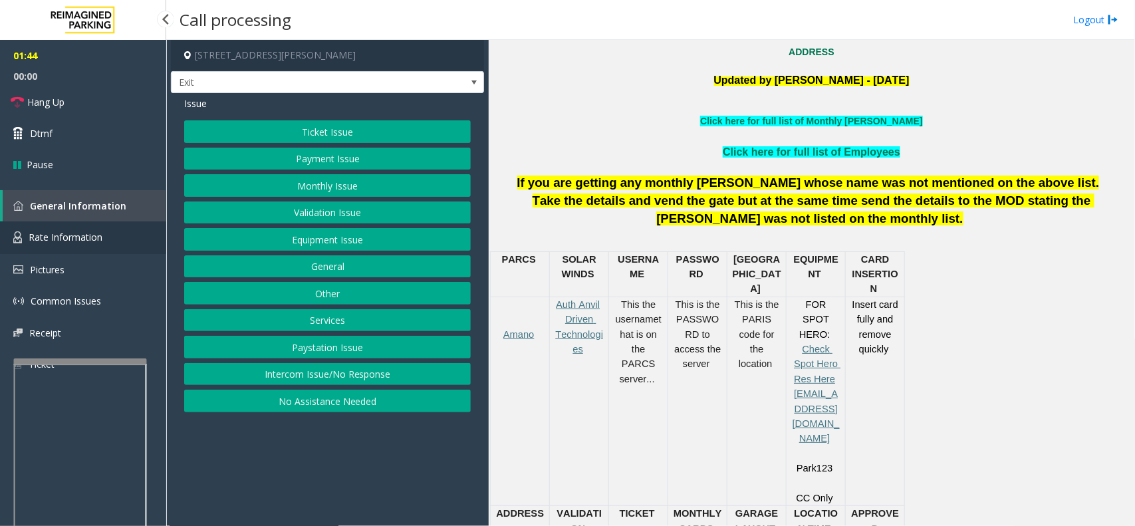
click at [61, 248] on link "Rate Information" at bounding box center [83, 237] width 166 height 33
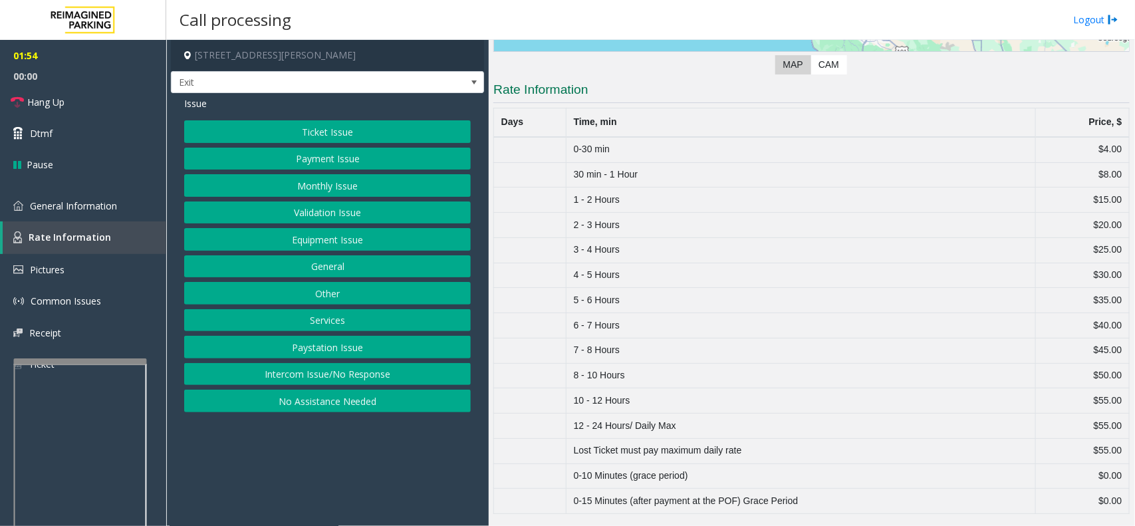
click at [346, 130] on button "Ticket Issue" at bounding box center [327, 131] width 287 height 23
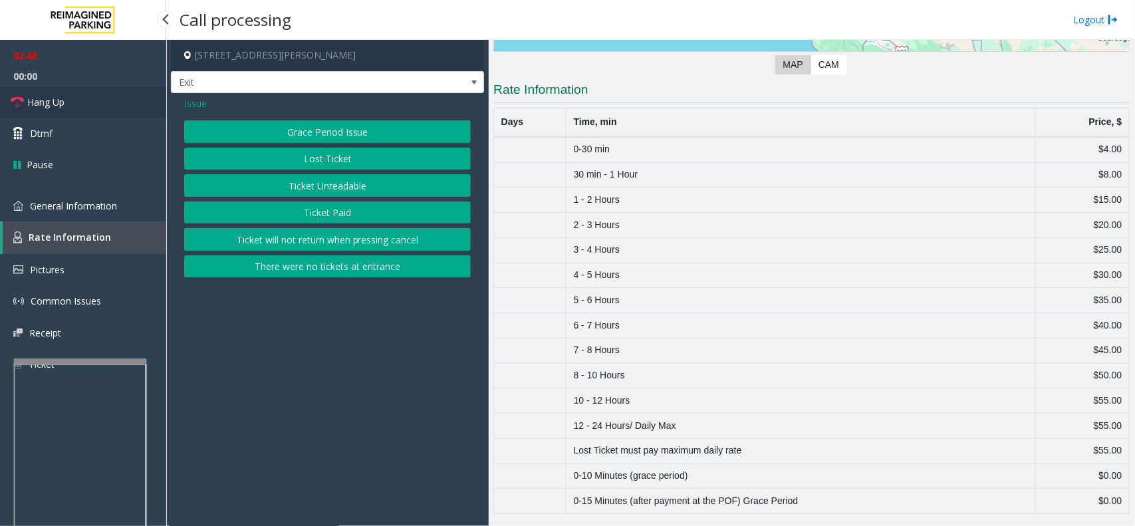
click at [93, 98] on link "Hang Up" at bounding box center [83, 101] width 166 height 31
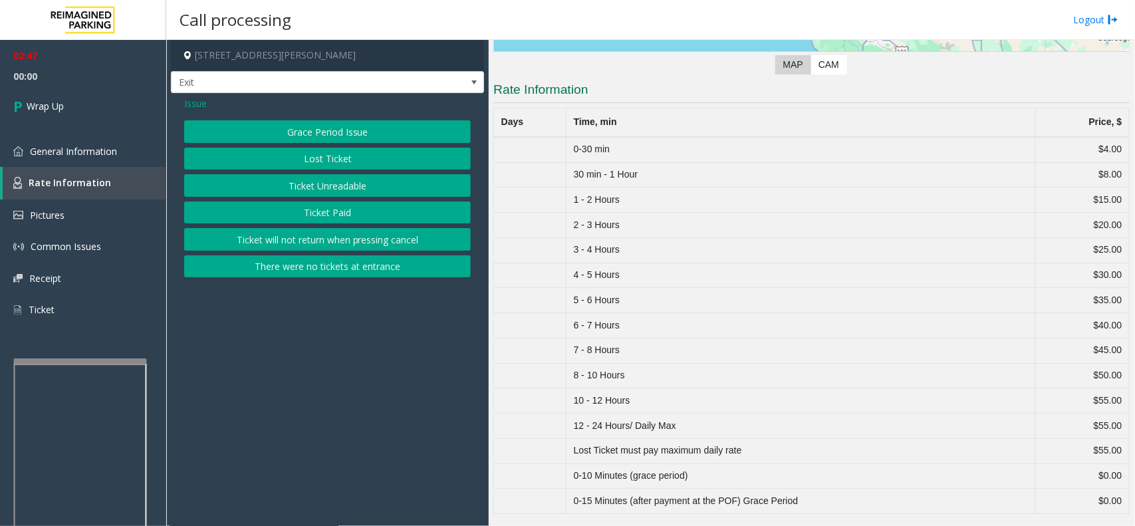
click at [191, 98] on span "Issue" at bounding box center [195, 103] width 23 height 14
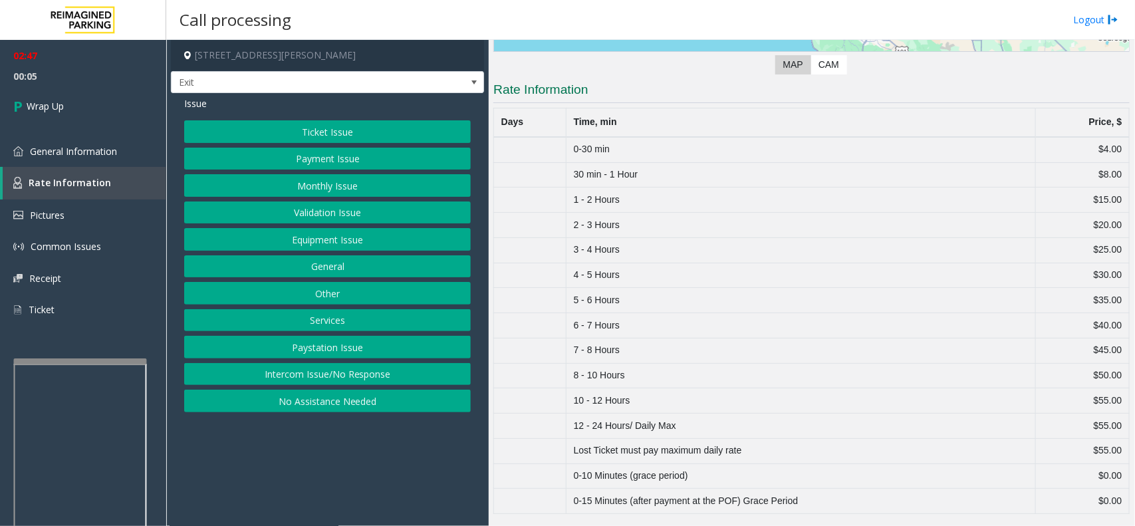
click at [301, 291] on button "Other" at bounding box center [327, 293] width 287 height 23
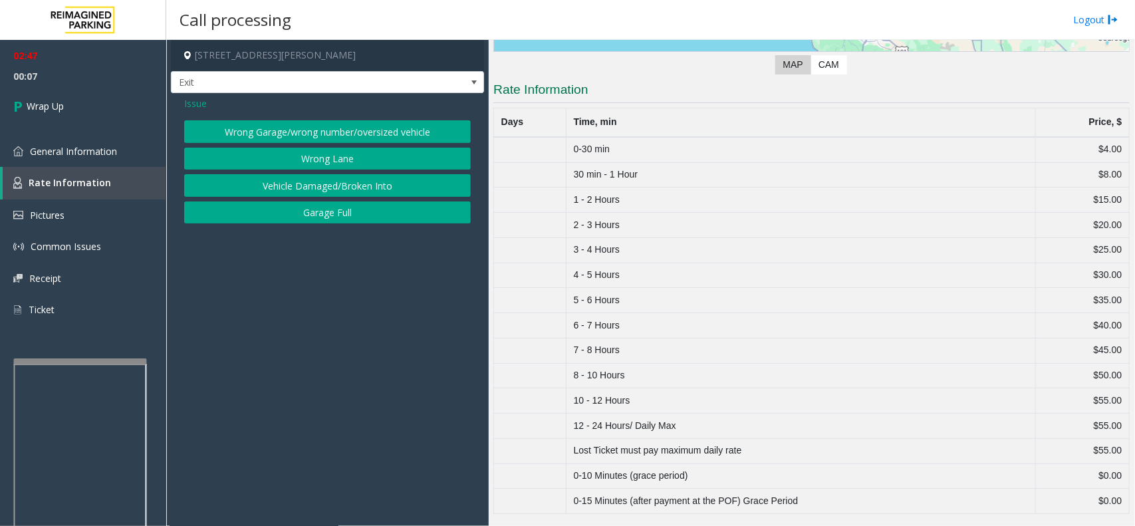
click at [193, 97] on span "Issue" at bounding box center [195, 103] width 23 height 14
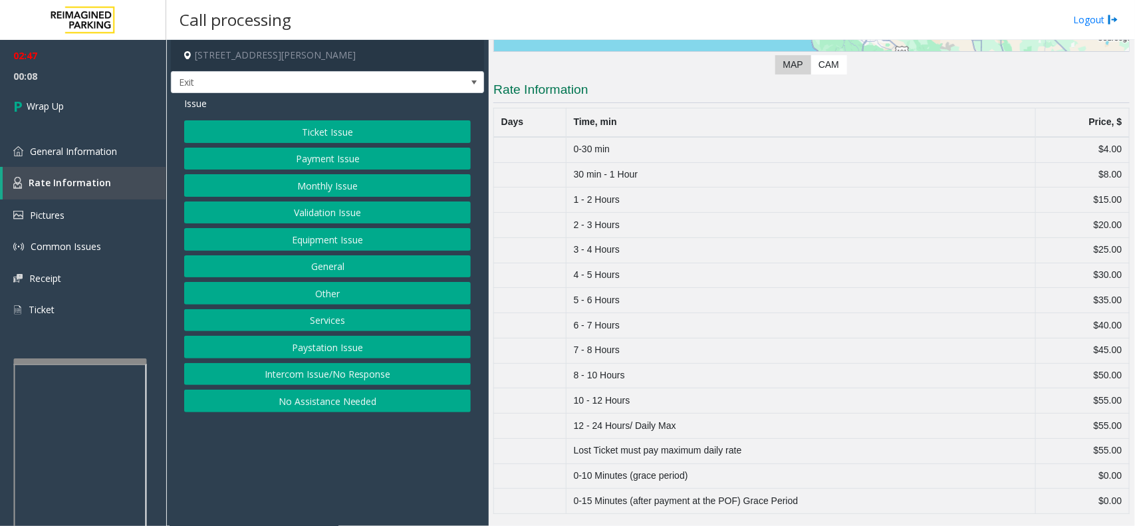
click at [313, 376] on button "Intercom Issue/No Response" at bounding box center [327, 374] width 287 height 23
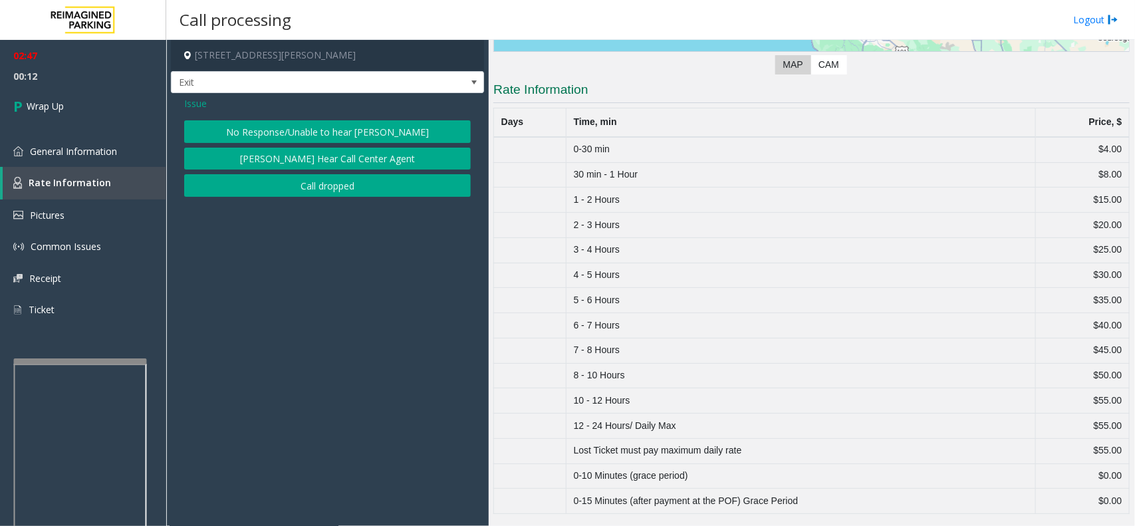
click at [188, 104] on span "Issue" at bounding box center [195, 103] width 23 height 14
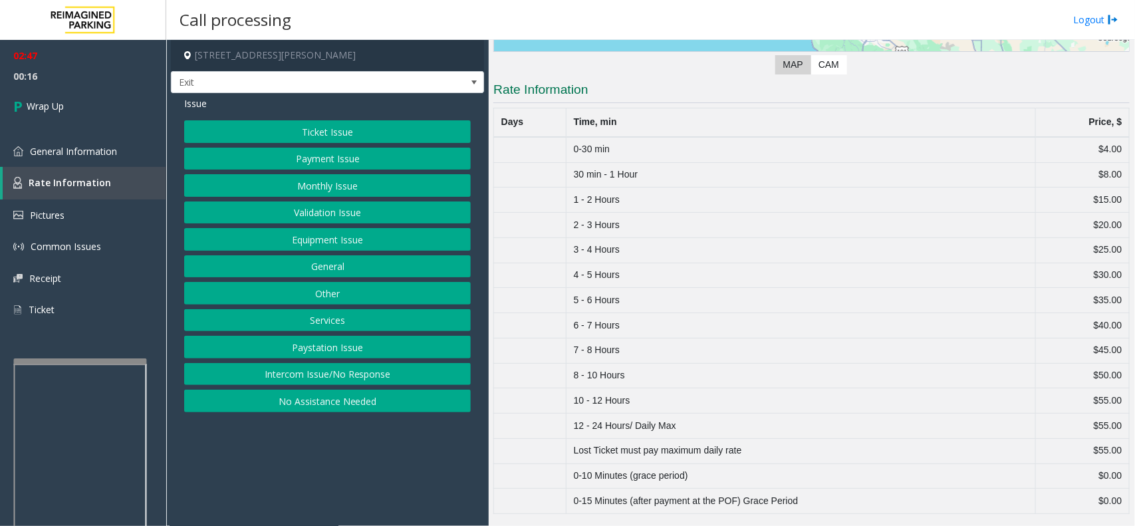
click at [296, 320] on button "Services" at bounding box center [327, 320] width 287 height 23
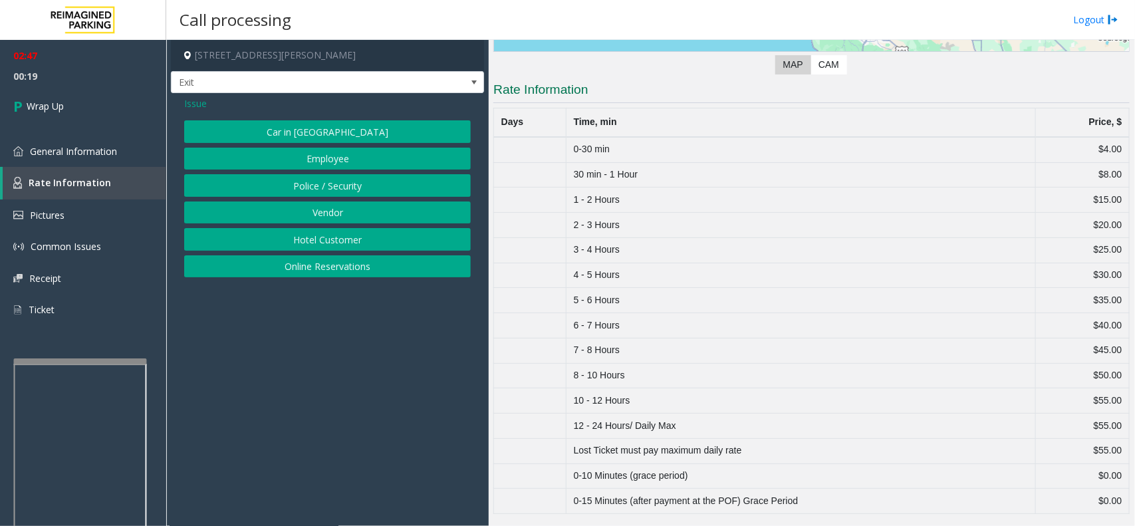
click at [194, 103] on span "Issue" at bounding box center [195, 103] width 23 height 14
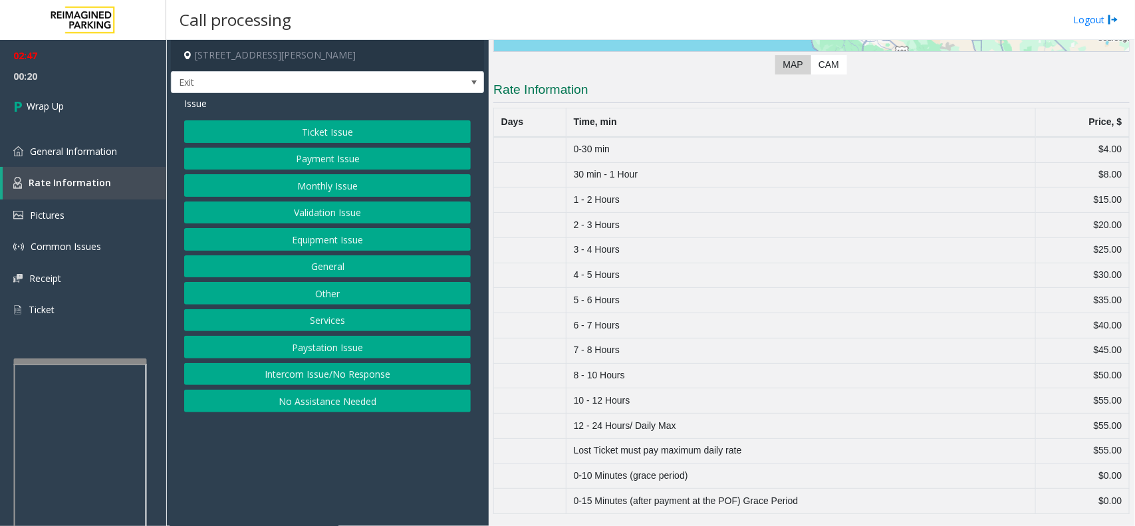
click at [288, 350] on button "Paystation Issue" at bounding box center [327, 347] width 287 height 23
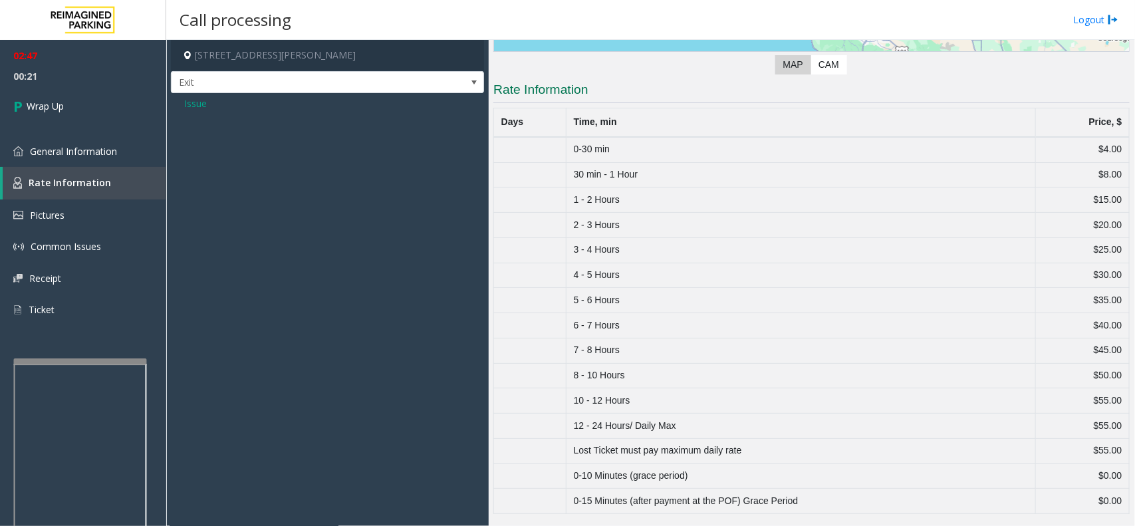
click at [193, 101] on span "Issue" at bounding box center [195, 103] width 23 height 14
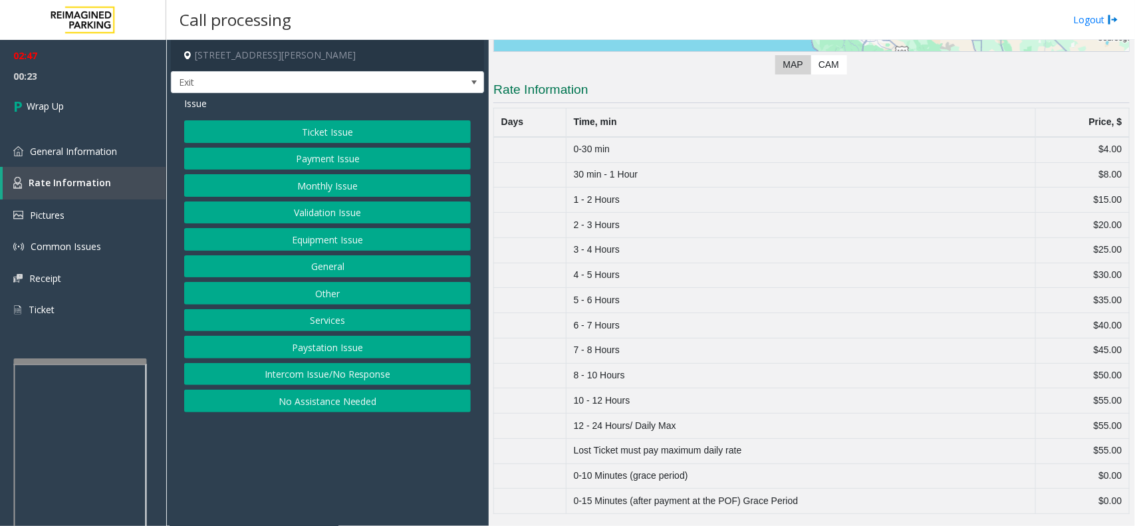
click at [286, 133] on button "Ticket Issue" at bounding box center [327, 131] width 287 height 23
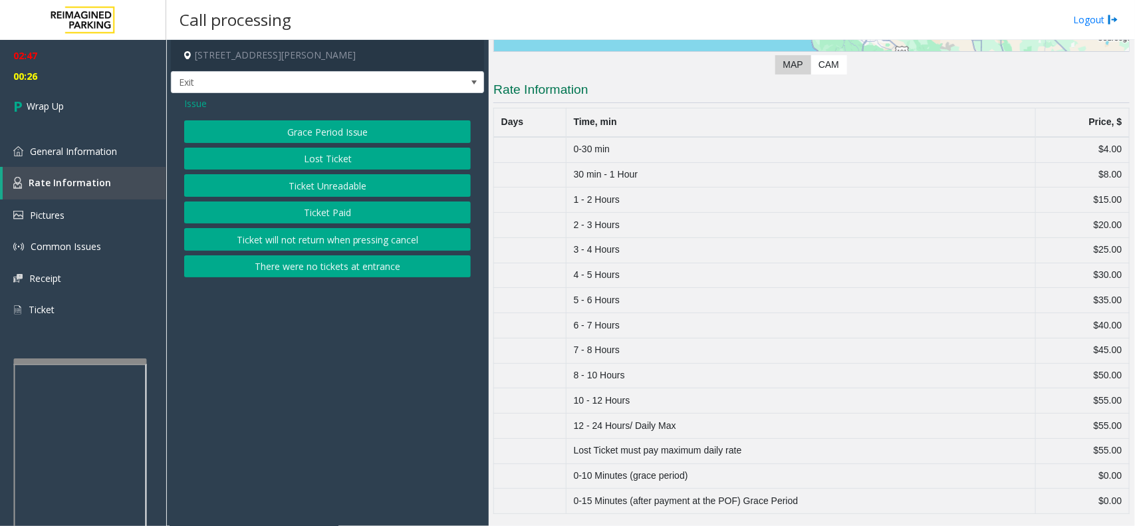
click at [192, 102] on span "Issue" at bounding box center [195, 103] width 23 height 14
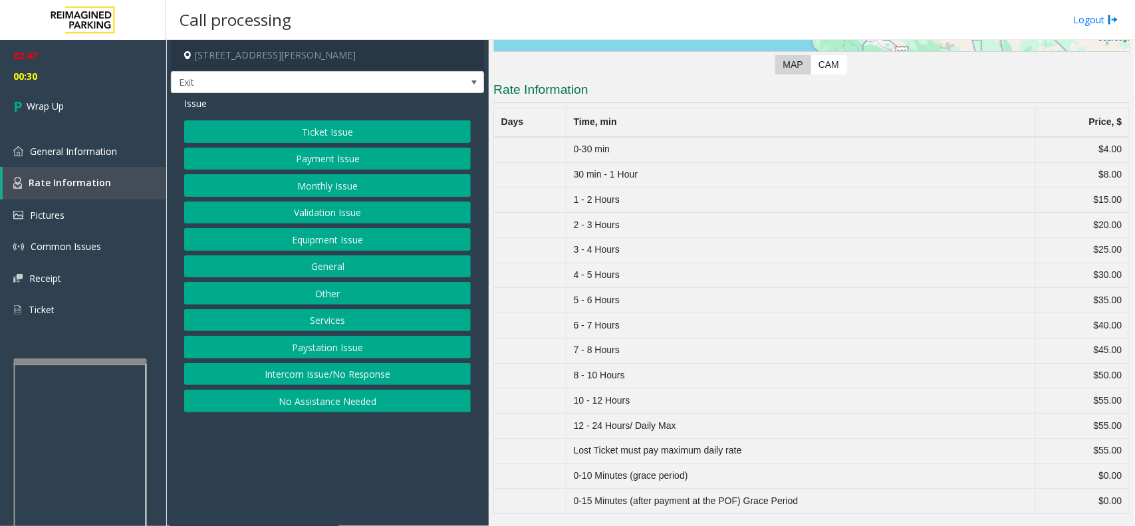
click at [306, 294] on button "Other" at bounding box center [327, 293] width 287 height 23
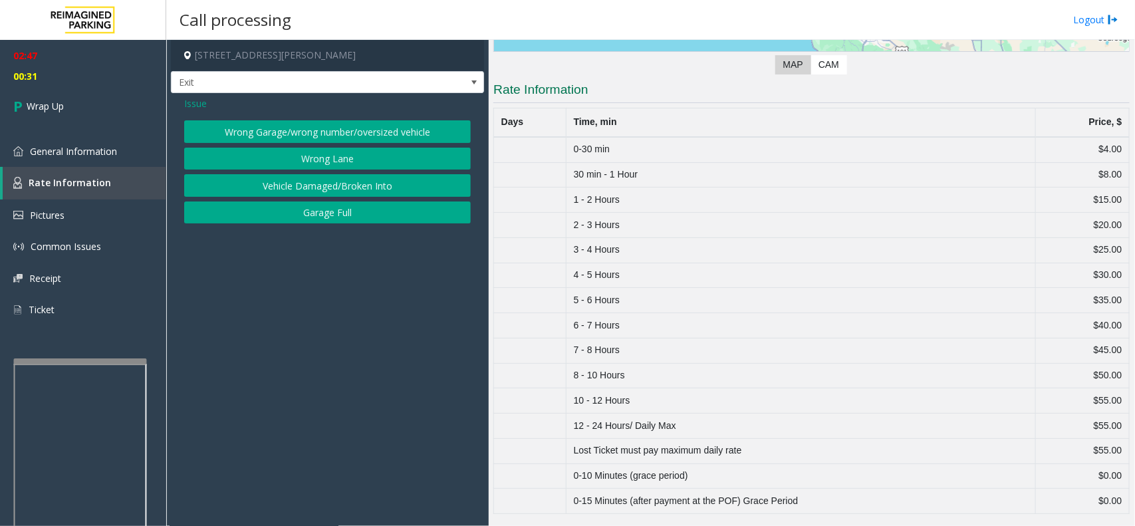
click at [202, 98] on span "Issue" at bounding box center [195, 103] width 23 height 14
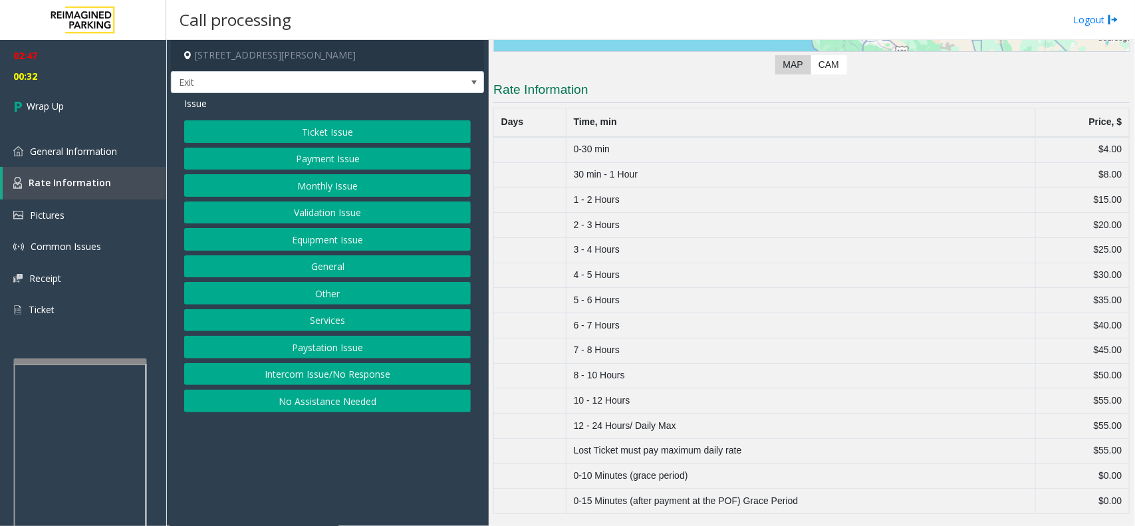
click at [321, 245] on button "Equipment Issue" at bounding box center [327, 239] width 287 height 23
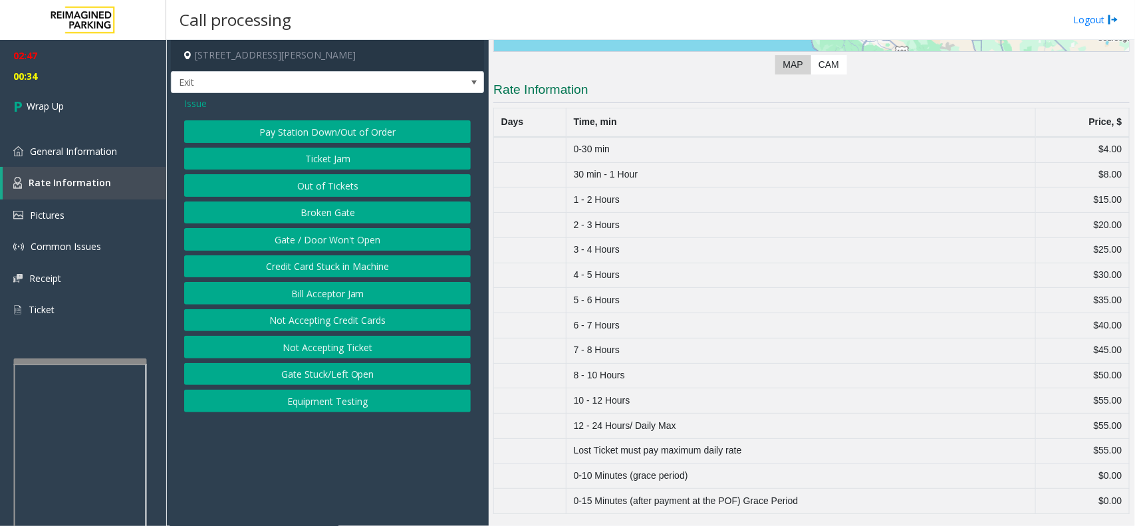
click at [319, 243] on button "Gate / Door Won't Open" at bounding box center [327, 239] width 287 height 23
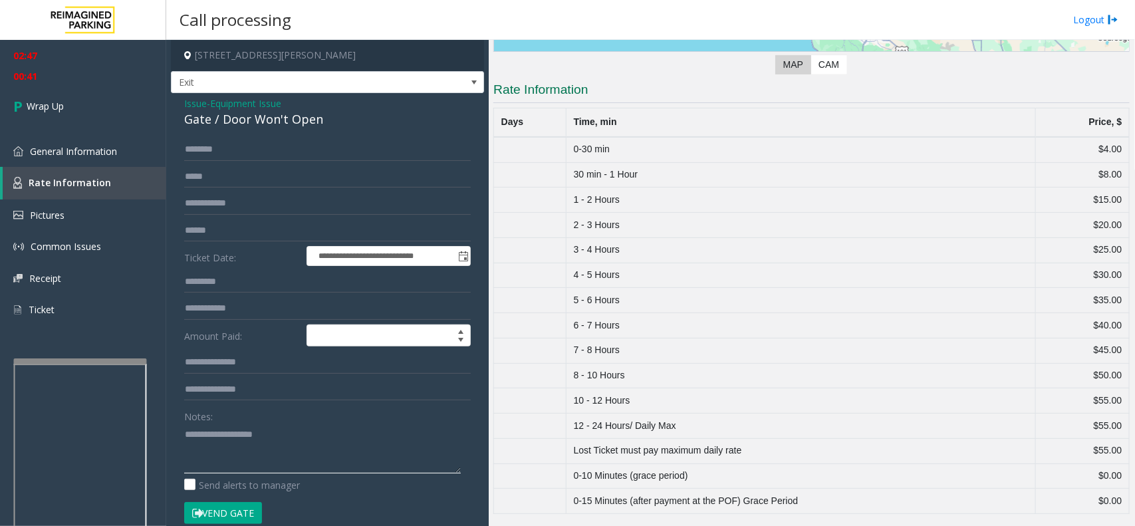
paste textarea "**********"
click at [244, 120] on div "Gate / Door Won't Open" at bounding box center [327, 119] width 287 height 18
drag, startPoint x: 244, startPoint y: 120, endPoint x: 267, endPoint y: 116, distance: 23.5
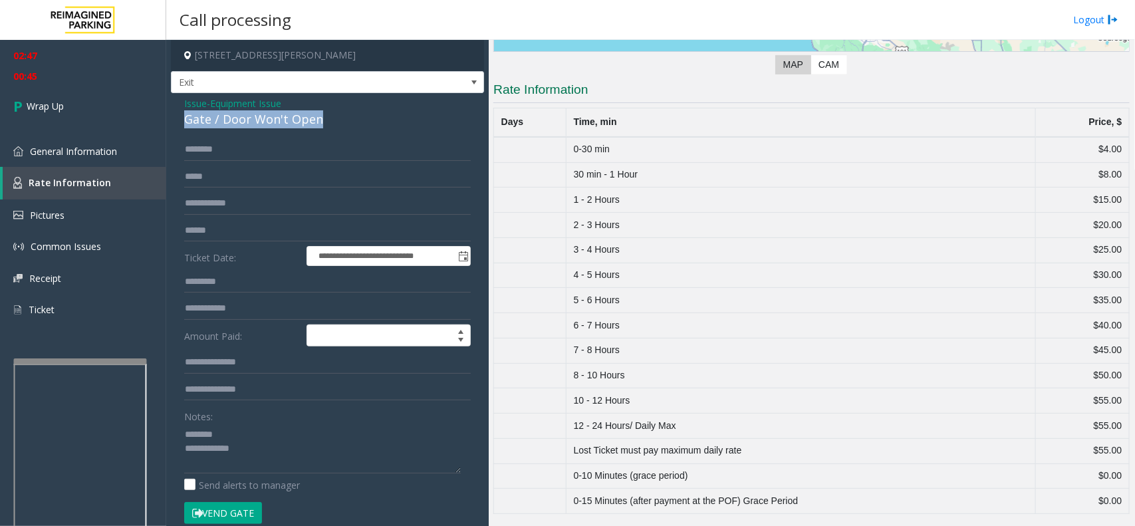
click at [267, 116] on div "Gate / Door Won't Open" at bounding box center [327, 119] width 287 height 18
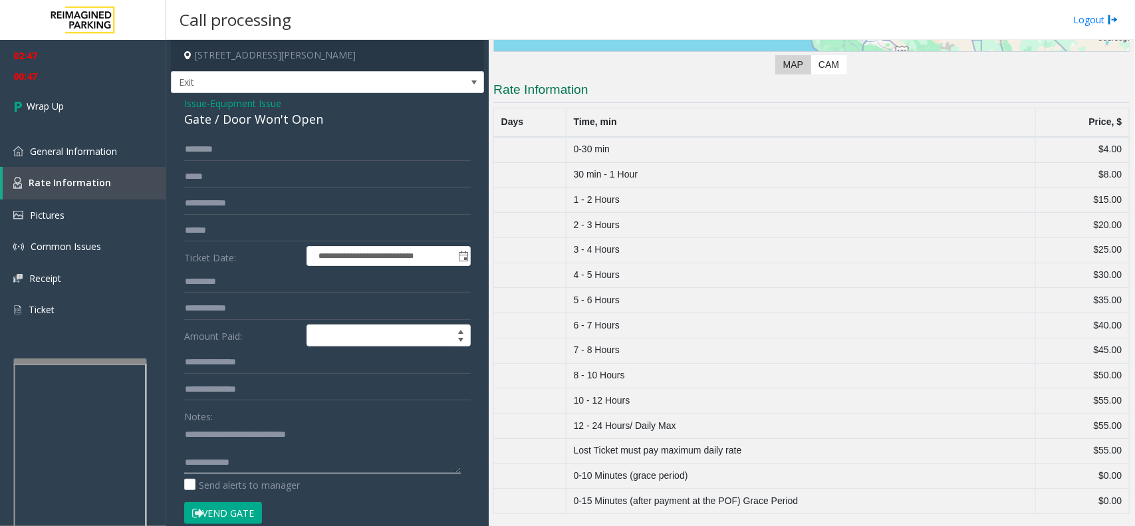
click at [266, 420] on textarea at bounding box center [322, 449] width 277 height 50
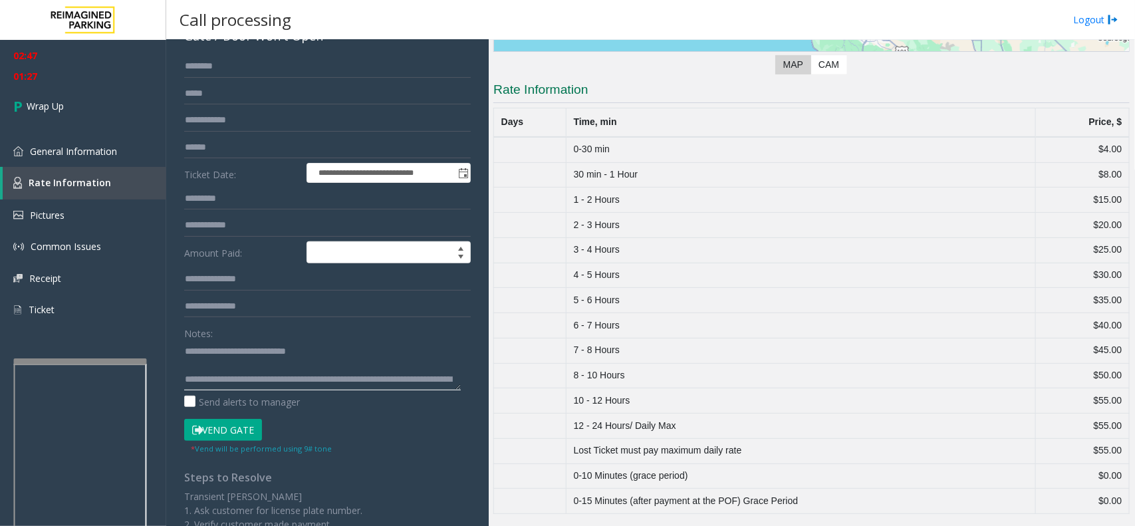
scroll to position [14, 0]
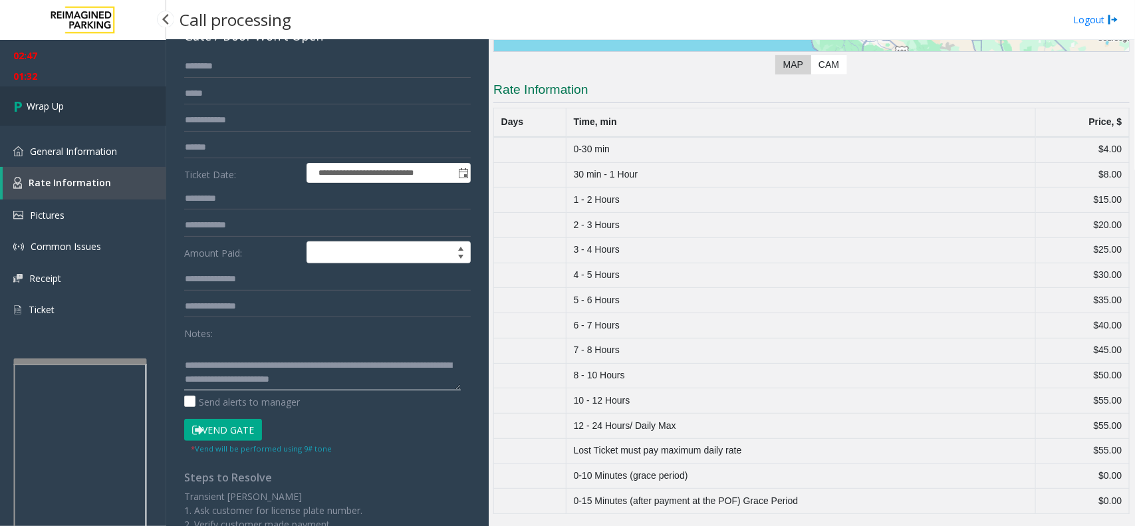
type textarea "**********"
click at [88, 110] on link "Wrap Up" at bounding box center [83, 105] width 166 height 39
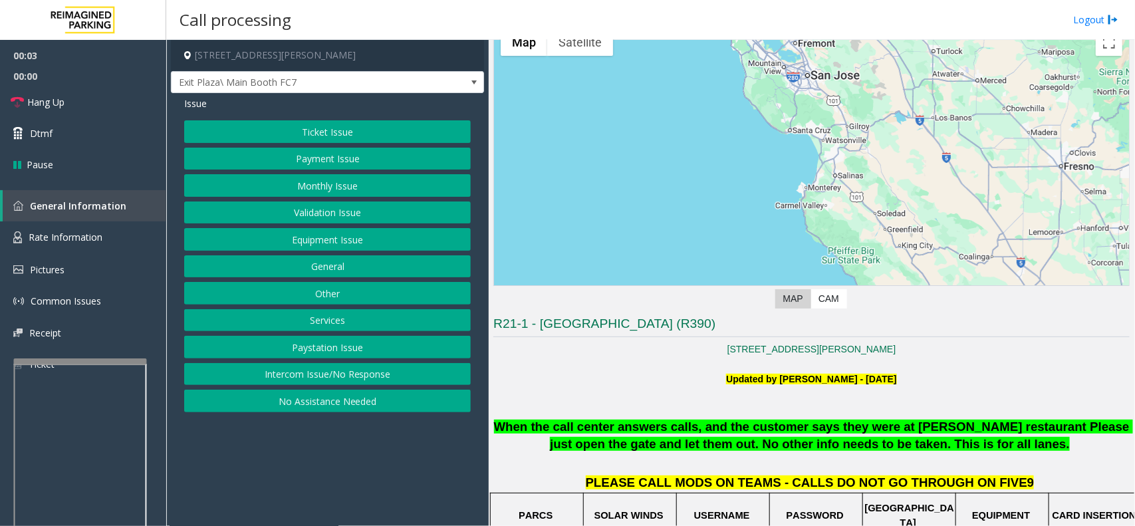
scroll to position [166, 0]
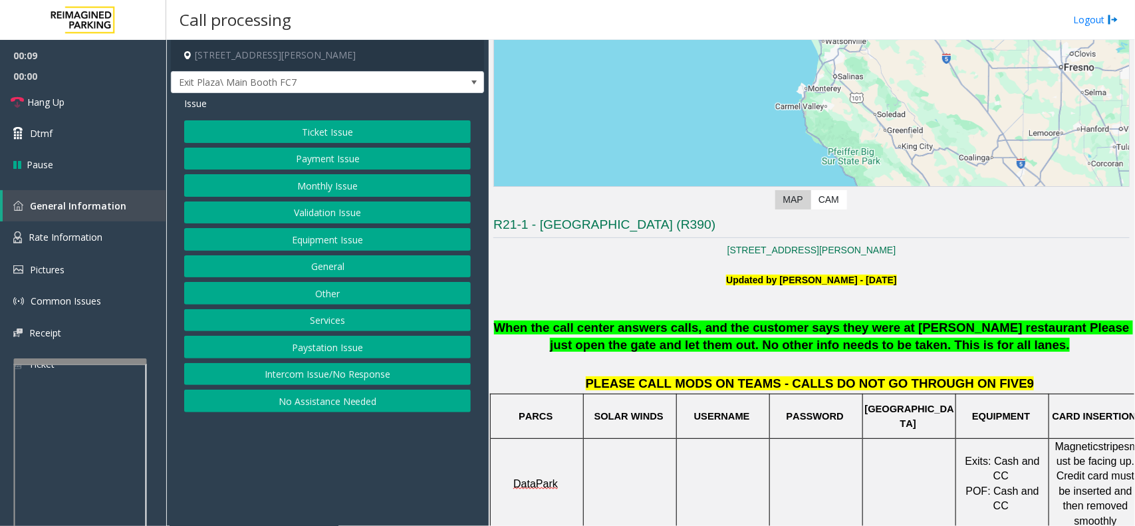
click at [372, 376] on button "Intercom Issue/No Response" at bounding box center [327, 374] width 287 height 23
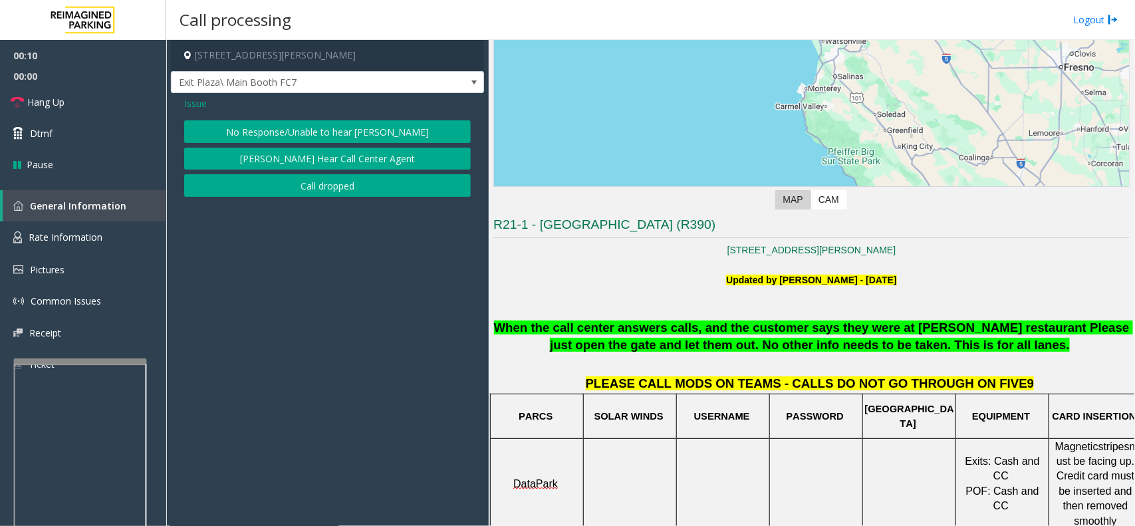
click at [306, 126] on button "No Response/Unable to hear [PERSON_NAME]" at bounding box center [327, 131] width 287 height 23
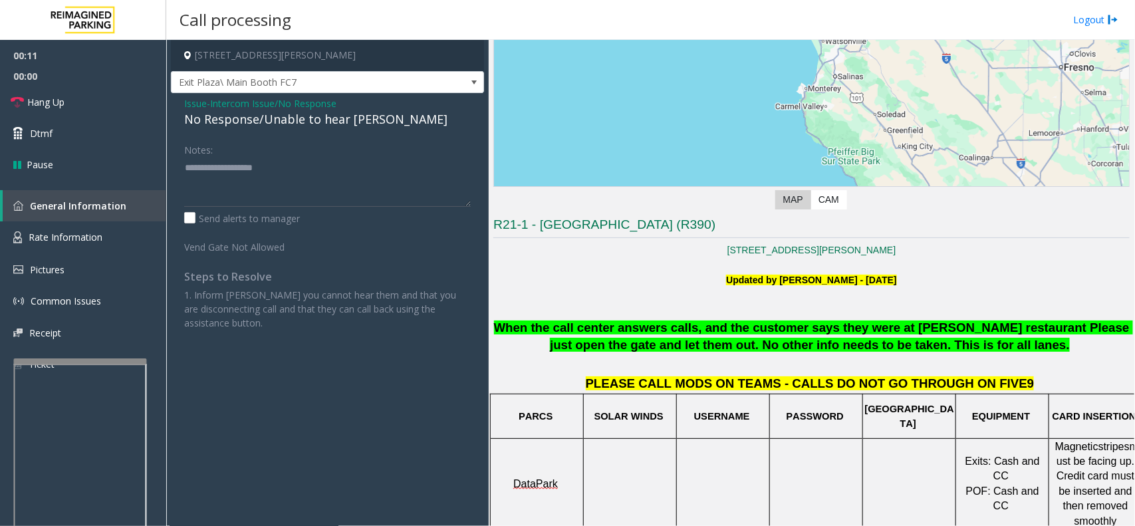
click at [231, 118] on div "No Response/Unable to hear [PERSON_NAME]" at bounding box center [327, 119] width 287 height 18
drag, startPoint x: 231, startPoint y: 118, endPoint x: 249, endPoint y: 122, distance: 18.4
click at [249, 122] on div "No Response/Unable to hear [PERSON_NAME]" at bounding box center [327, 119] width 287 height 18
click at [248, 122] on div "No Response/Unable to hear [PERSON_NAME]" at bounding box center [327, 119] width 287 height 18
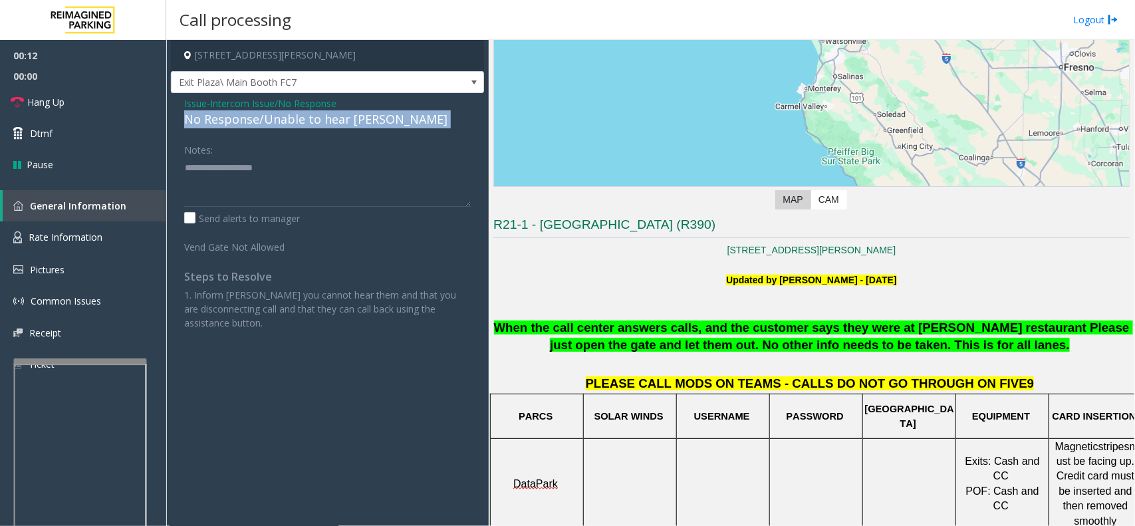
click at [251, 126] on div "No Response/Unable to hear [PERSON_NAME]" at bounding box center [327, 119] width 287 height 18
type textarea "**********"
click at [243, 104] on span "Intercom Issue/No Response" at bounding box center [273, 103] width 126 height 14
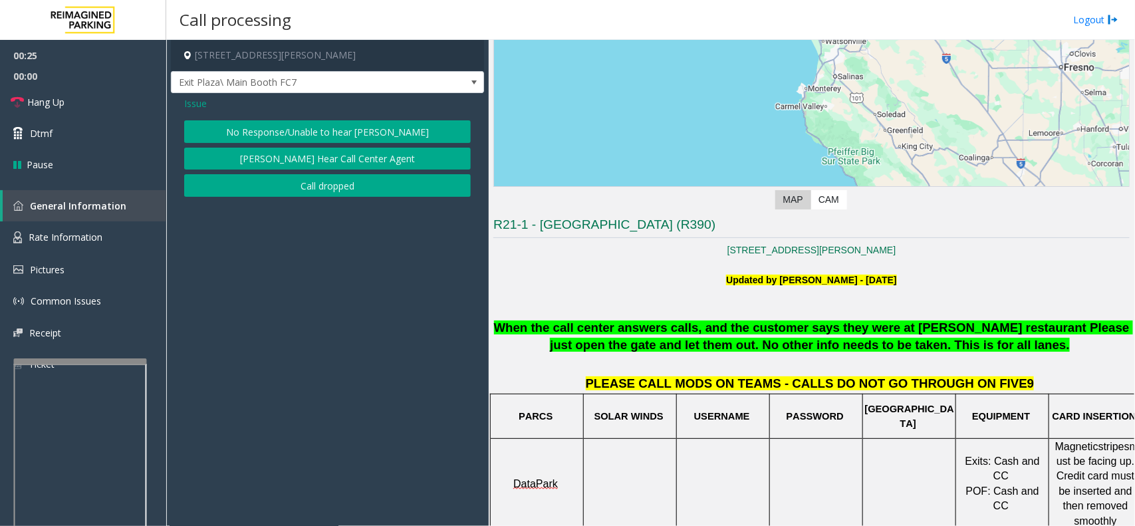
click at [204, 101] on span "Issue" at bounding box center [195, 103] width 23 height 14
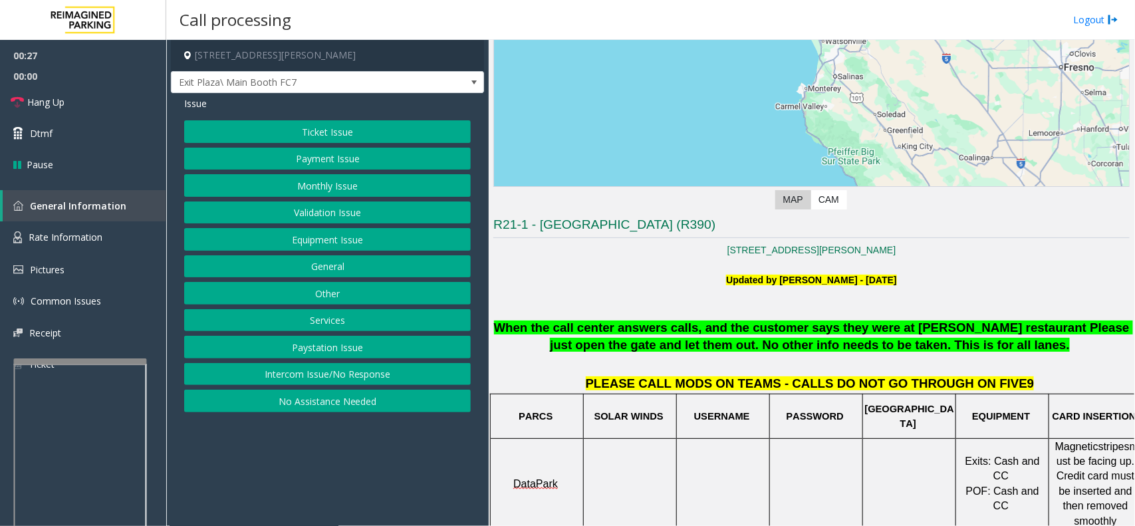
click at [290, 182] on button "Monthly Issue" at bounding box center [327, 185] width 287 height 23
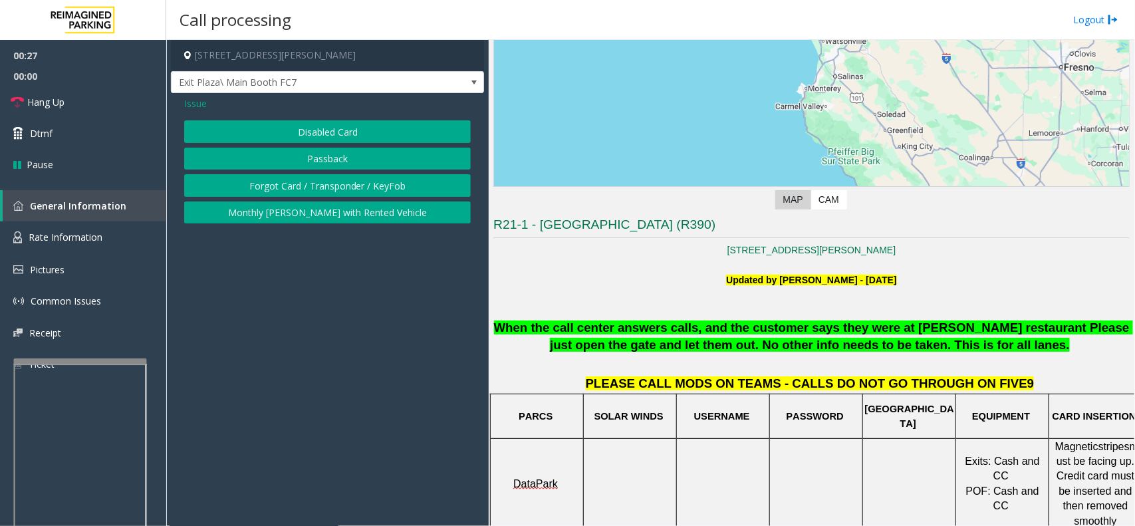
click at [313, 130] on button "Disabled Card" at bounding box center [327, 131] width 287 height 23
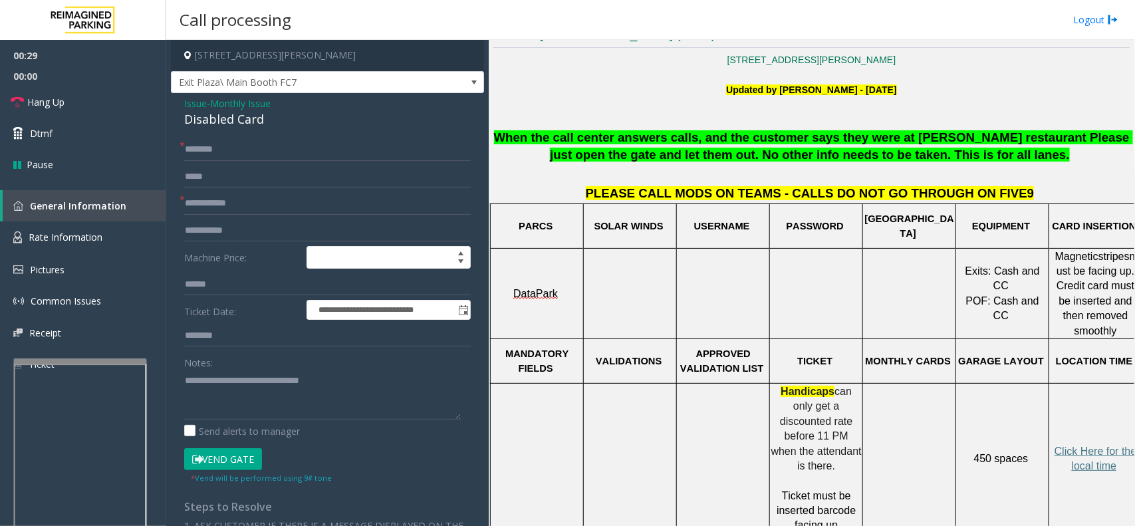
scroll to position [416, 0]
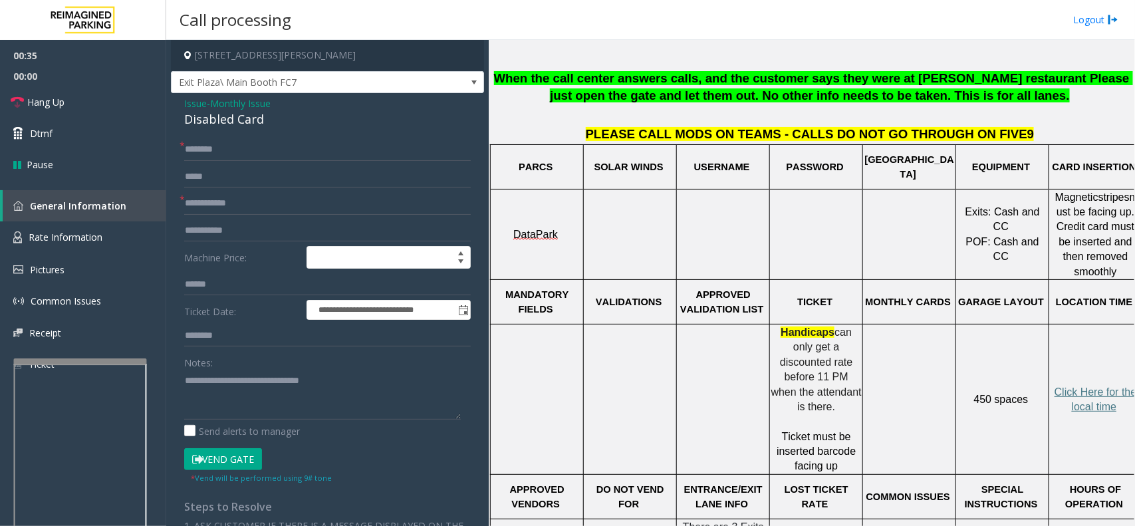
click at [241, 104] on span "Monthly Issue" at bounding box center [240, 103] width 61 height 14
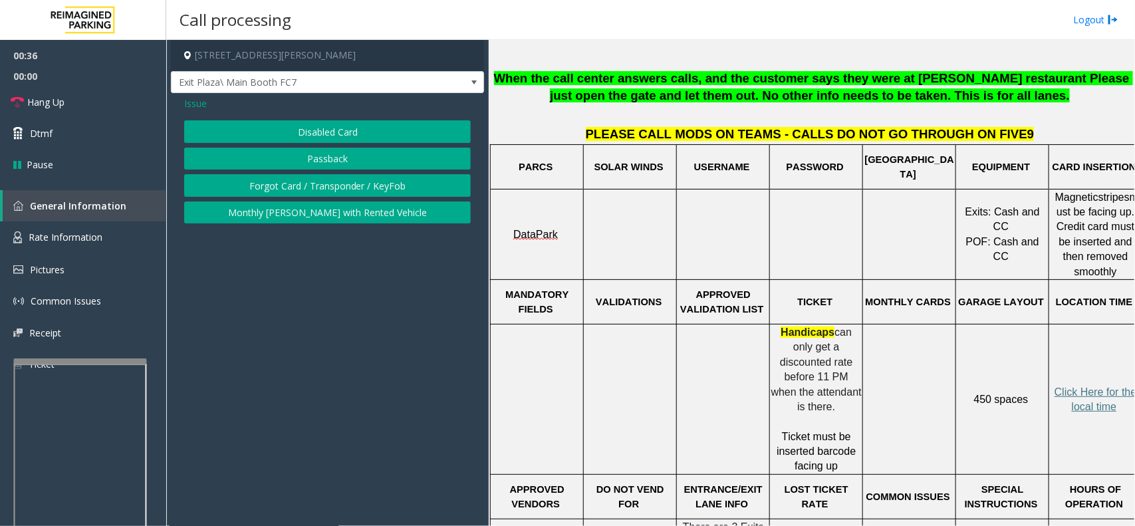
scroll to position [416, 18]
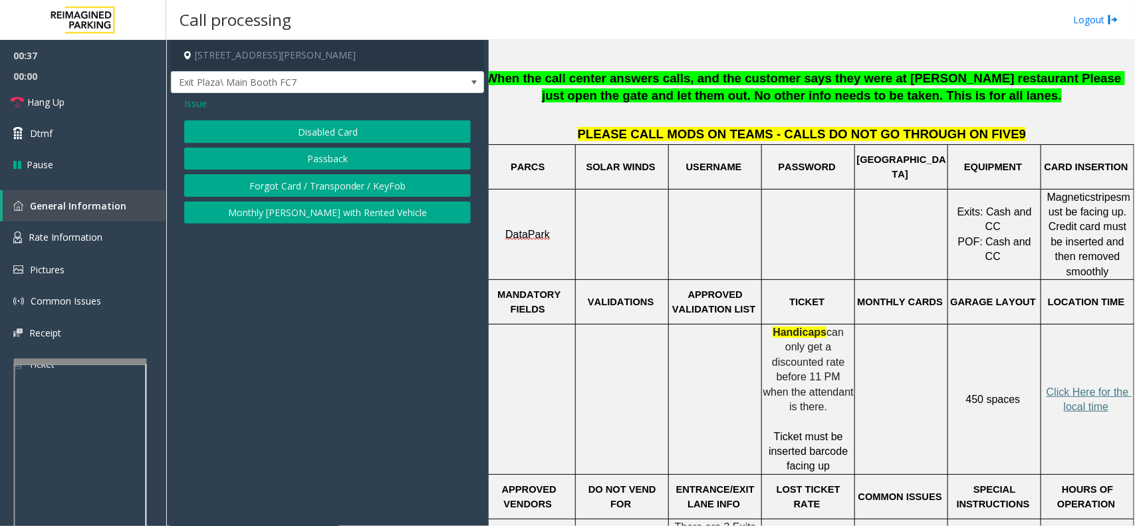
drag, startPoint x: 775, startPoint y: 293, endPoint x: 852, endPoint y: 291, distance: 77.2
click at [195, 102] on span "Issue" at bounding box center [195, 103] width 23 height 14
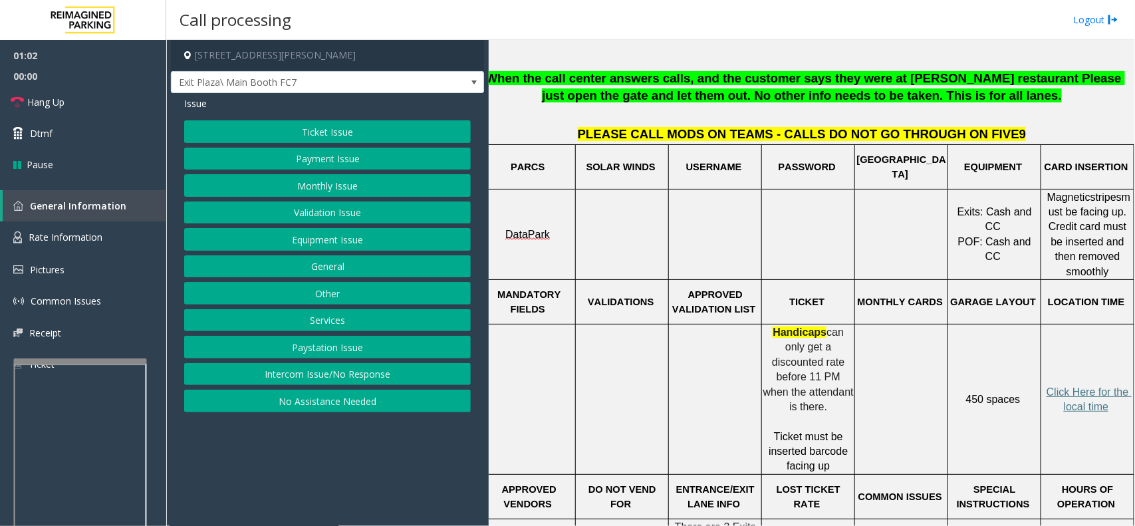
click at [396, 128] on button "Ticket Issue" at bounding box center [327, 131] width 287 height 23
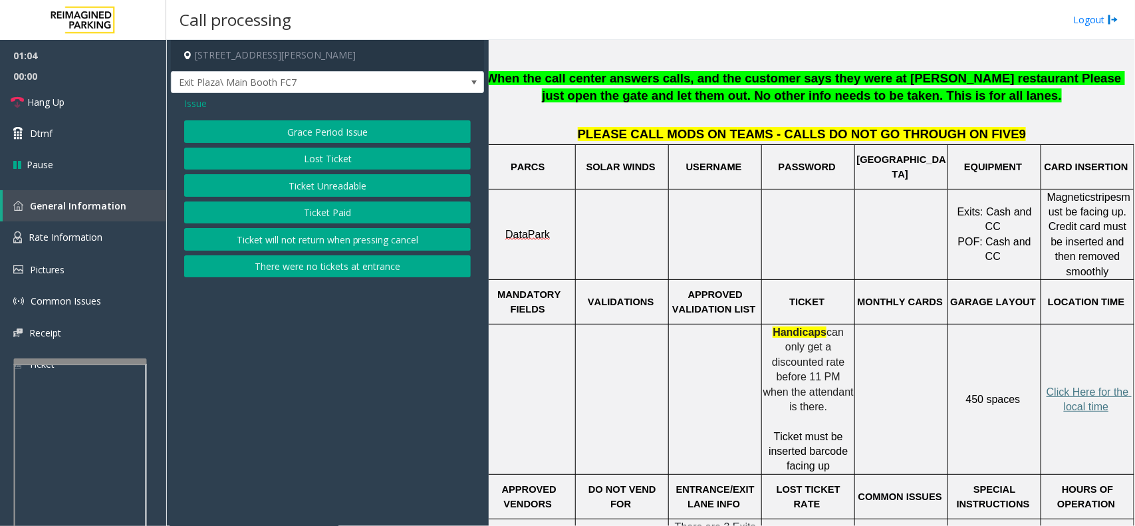
click at [203, 104] on span "Issue" at bounding box center [195, 103] width 23 height 14
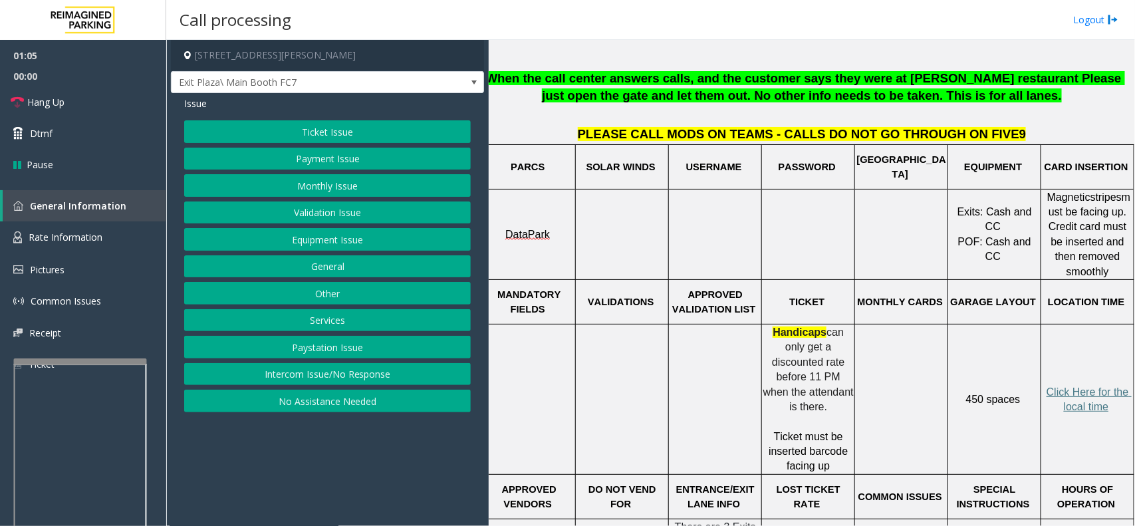
click at [260, 163] on button "Payment Issue" at bounding box center [327, 159] width 287 height 23
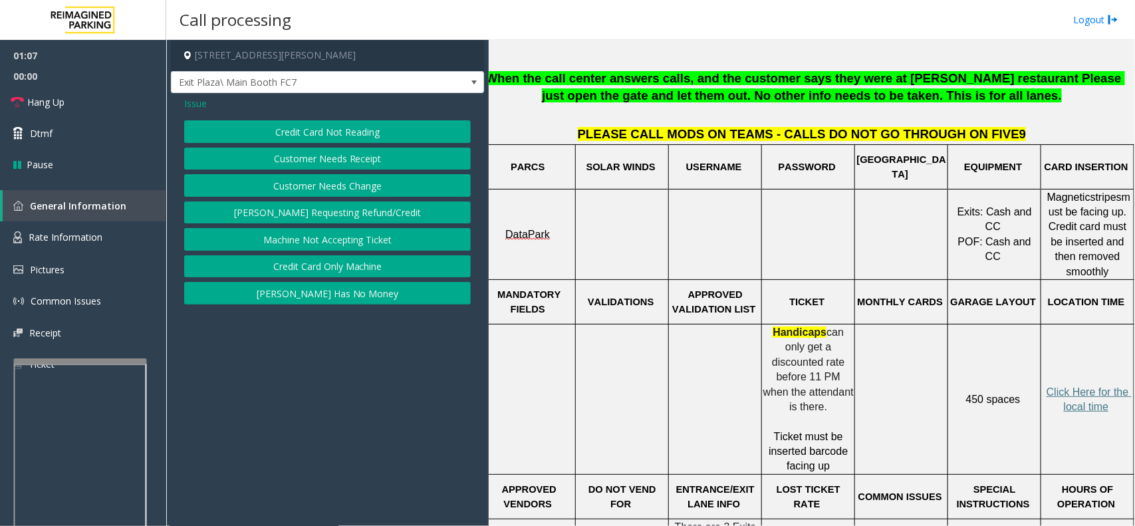
click at [299, 132] on button "Credit Card Not Reading" at bounding box center [327, 131] width 287 height 23
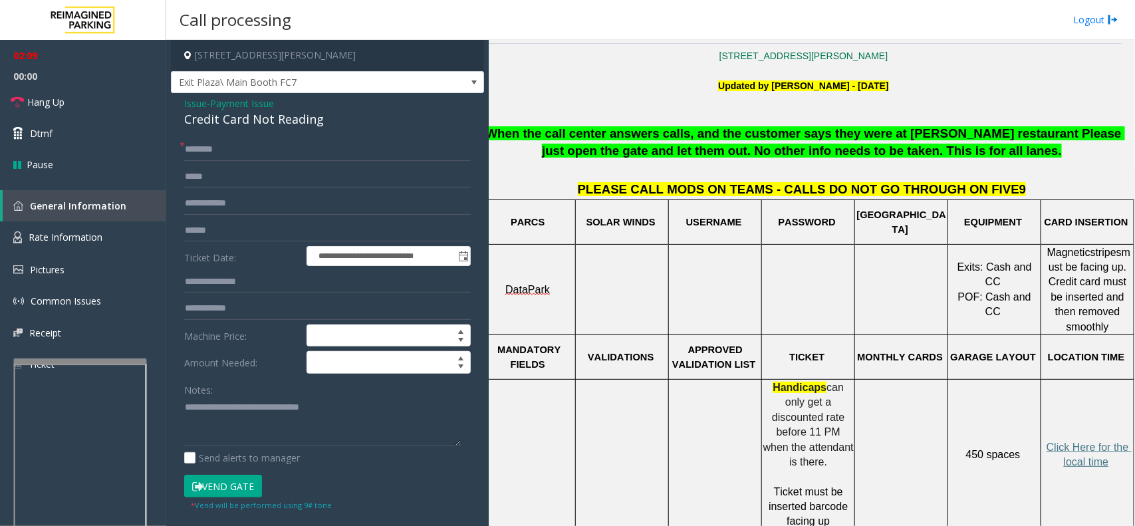
scroll to position [333, 18]
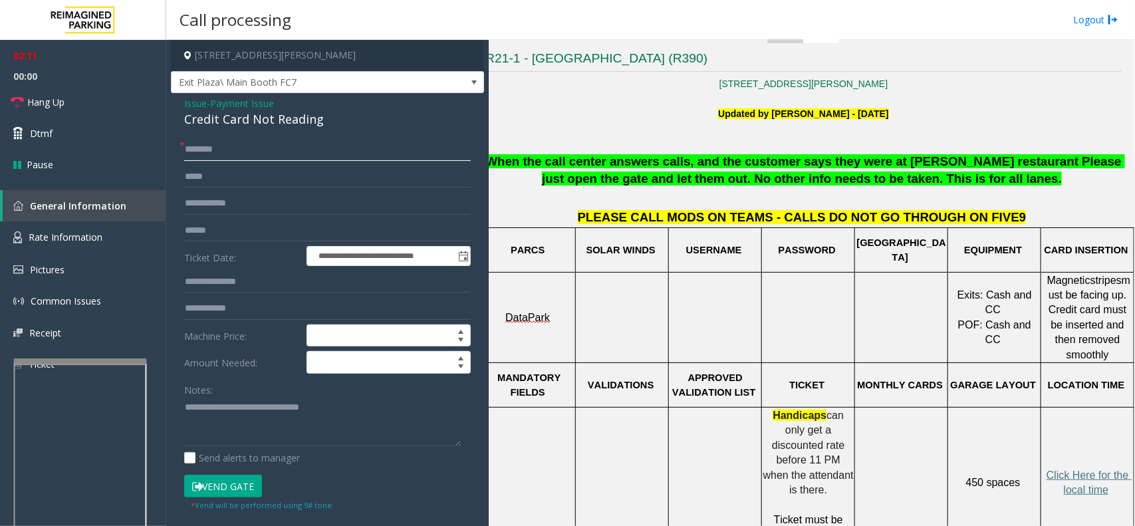
click at [340, 152] on input "text" at bounding box center [327, 149] width 287 height 23
click at [80, 96] on link "Hang Up" at bounding box center [83, 101] width 166 height 31
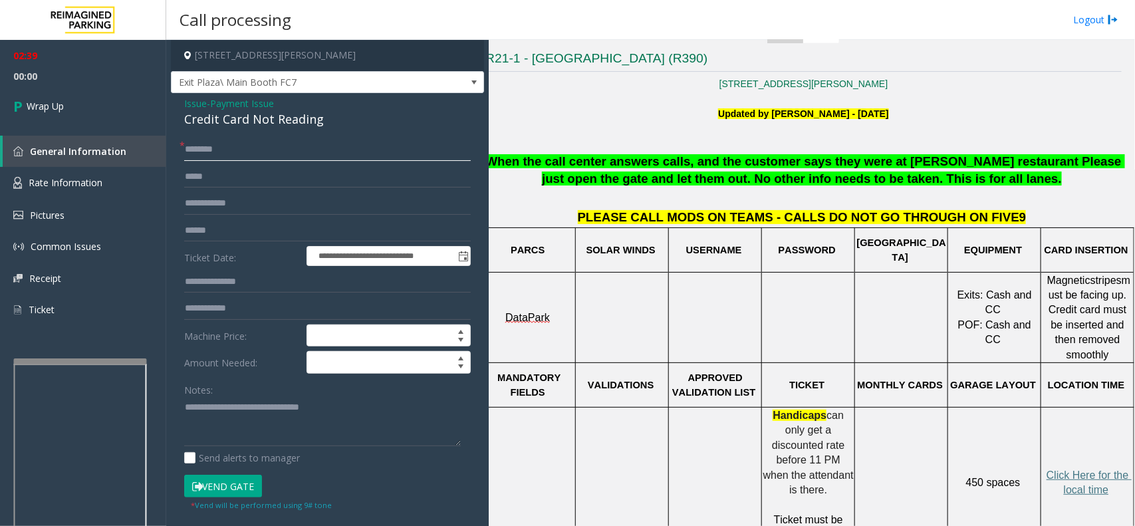
click at [202, 146] on input "text" at bounding box center [327, 149] width 287 height 23
type input "***"
click at [340, 410] on textarea at bounding box center [322, 422] width 277 height 50
type textarea "*"
paste textarea "**********"
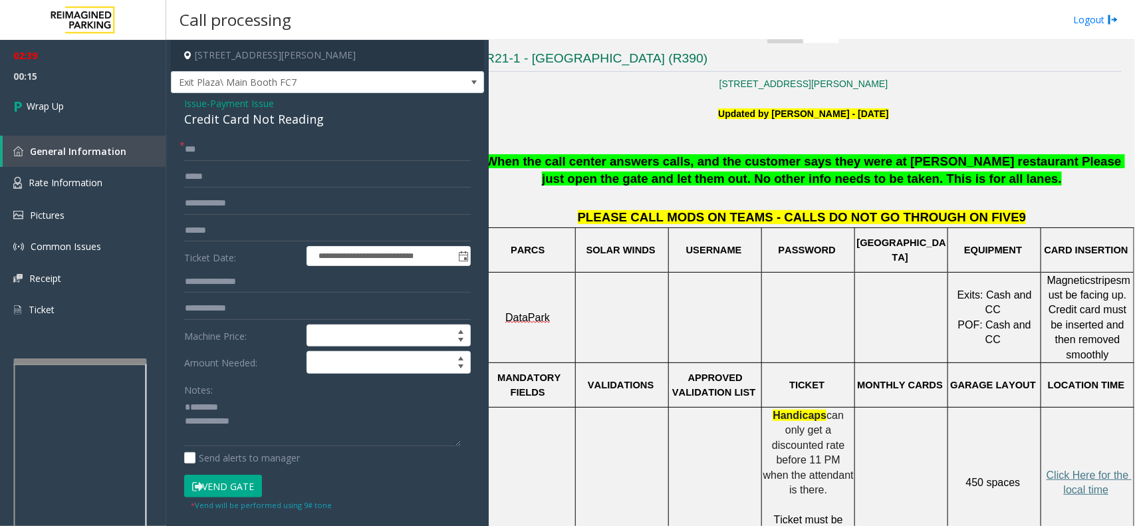
click at [249, 116] on div "Credit Card Not Reading" at bounding box center [327, 119] width 287 height 18
drag, startPoint x: 249, startPoint y: 116, endPoint x: 310, endPoint y: 108, distance: 61.1
click at [310, 108] on div "Issue - Payment Issue Credit Card Not Reading" at bounding box center [327, 112] width 287 height 32
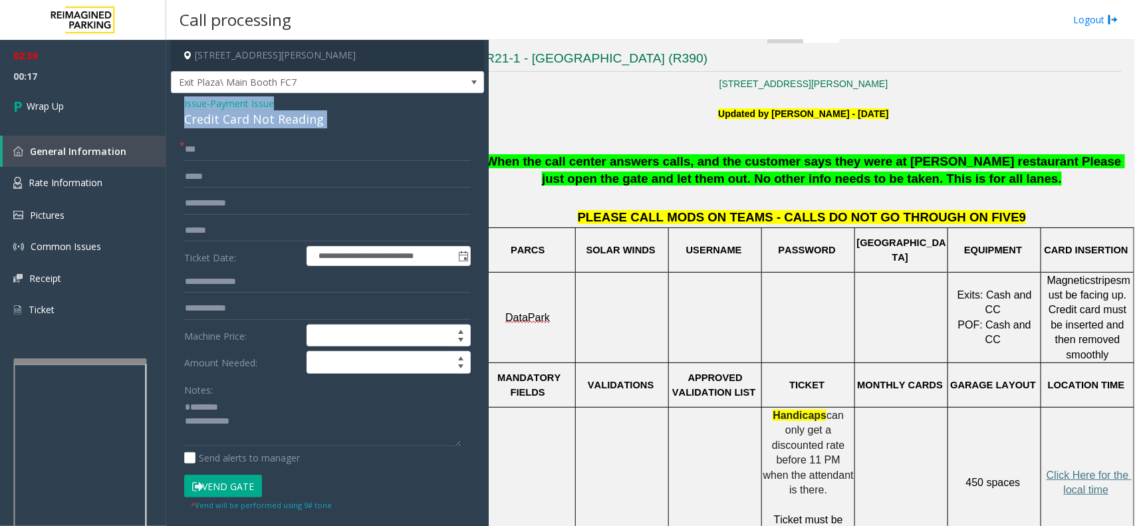
click at [294, 118] on div "Credit Card Not Reading" at bounding box center [327, 119] width 287 height 18
click at [294, 120] on div "Credit Card Not Reading" at bounding box center [327, 119] width 287 height 18
drag, startPoint x: 294, startPoint y: 120, endPoint x: 336, endPoint y: 131, distance: 43.4
click at [336, 131] on div "**********" at bounding box center [327, 423] width 313 height 661
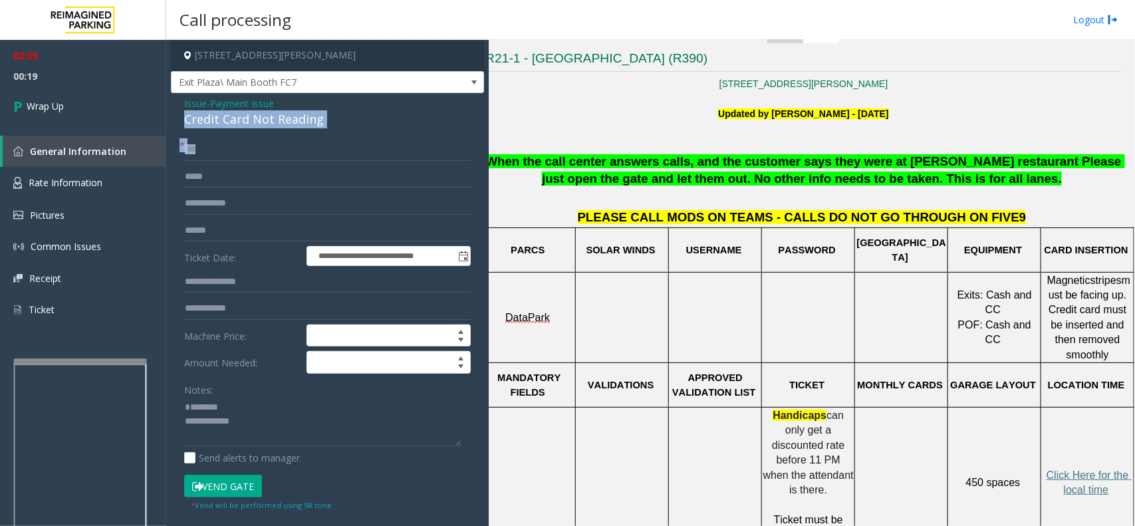
click at [301, 120] on div "Credit Card Not Reading" at bounding box center [327, 119] width 287 height 18
drag, startPoint x: 301, startPoint y: 120, endPoint x: 313, endPoint y: 120, distance: 12.0
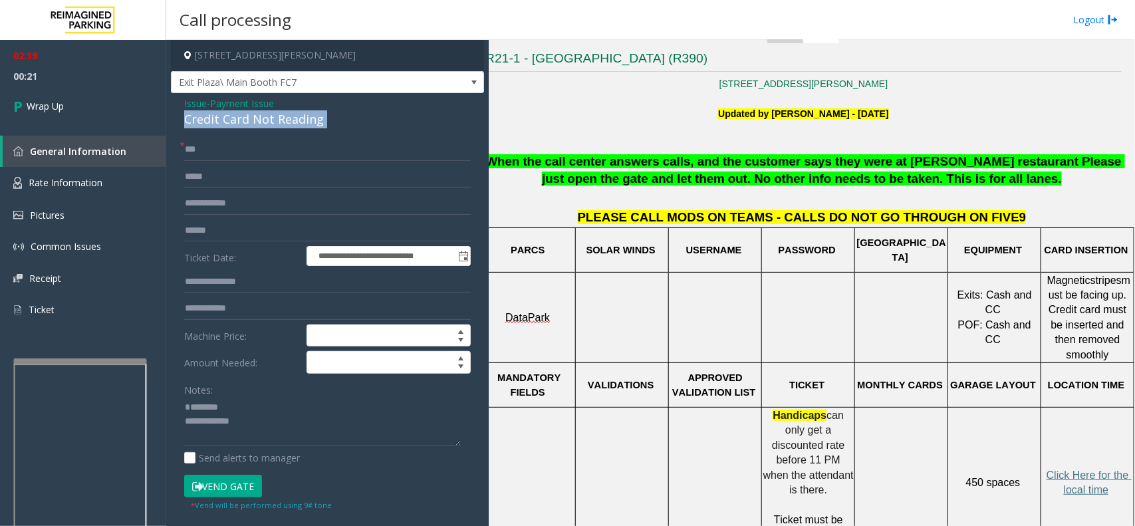
click at [313, 120] on div "Credit Card Not Reading" at bounding box center [327, 119] width 287 height 18
click at [307, 420] on textarea at bounding box center [322, 422] width 277 height 50
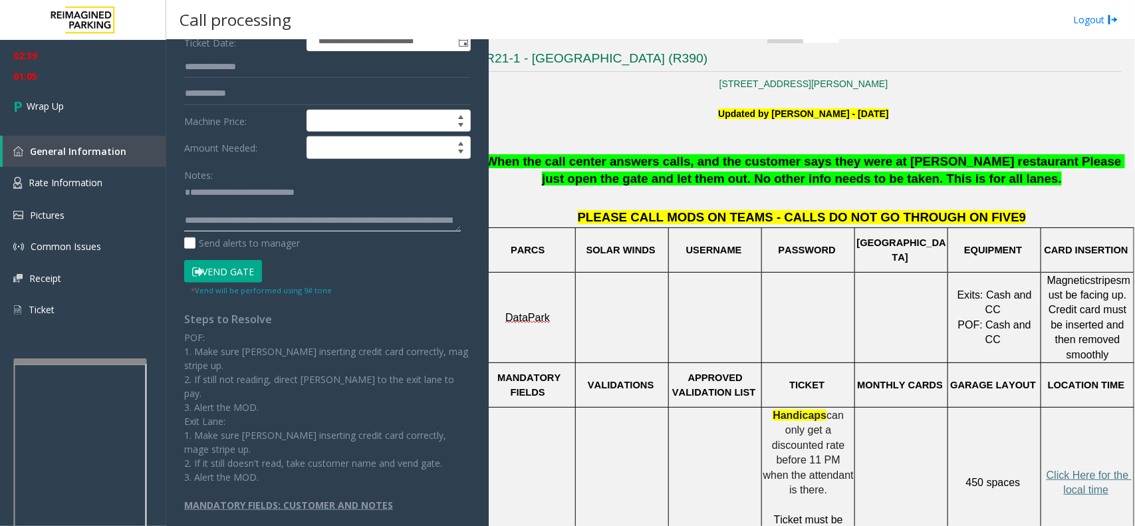
scroll to position [27, 0]
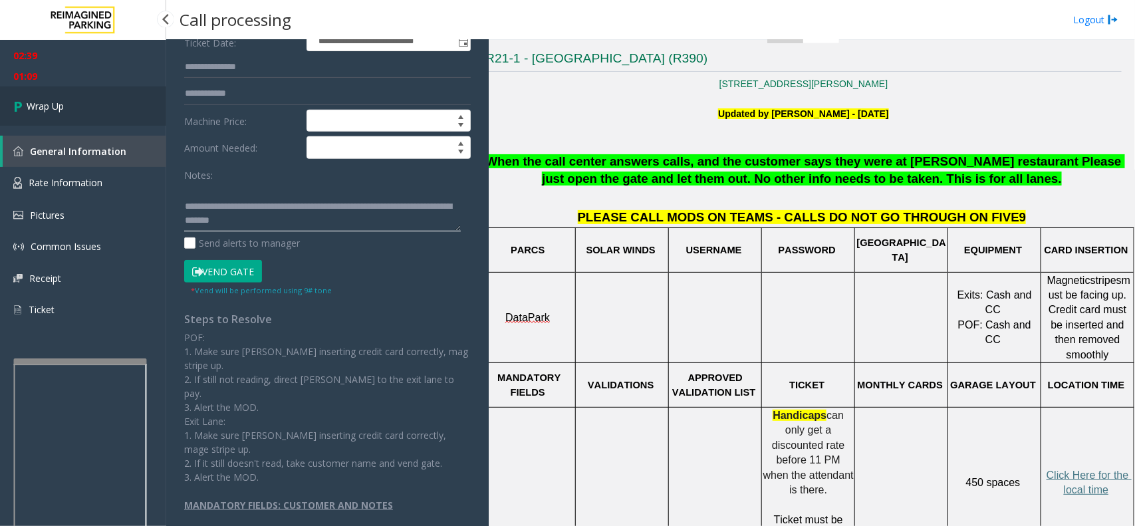
type textarea "**********"
click at [77, 107] on link "Wrap Up" at bounding box center [83, 105] width 166 height 39
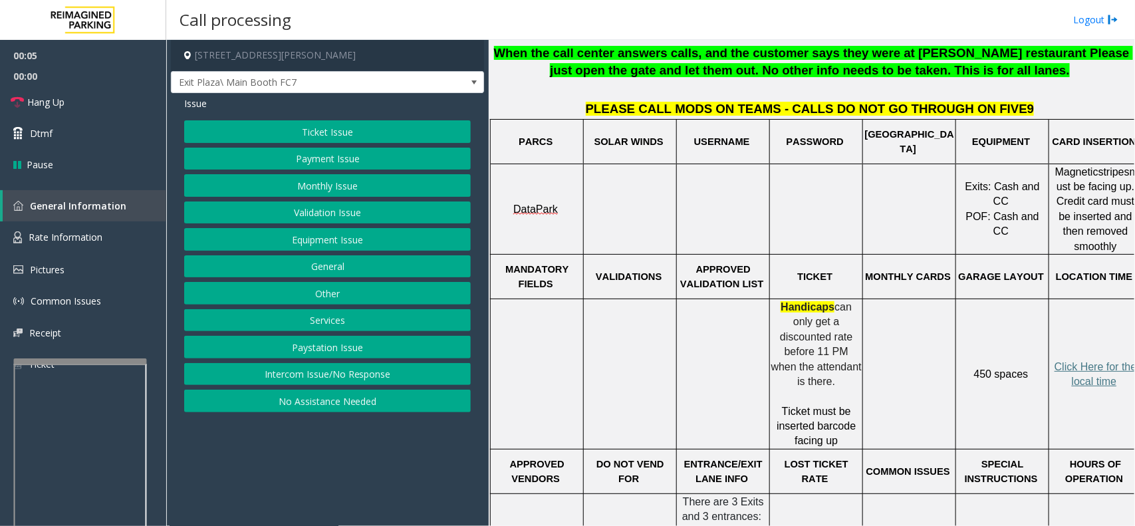
scroll to position [499, 0]
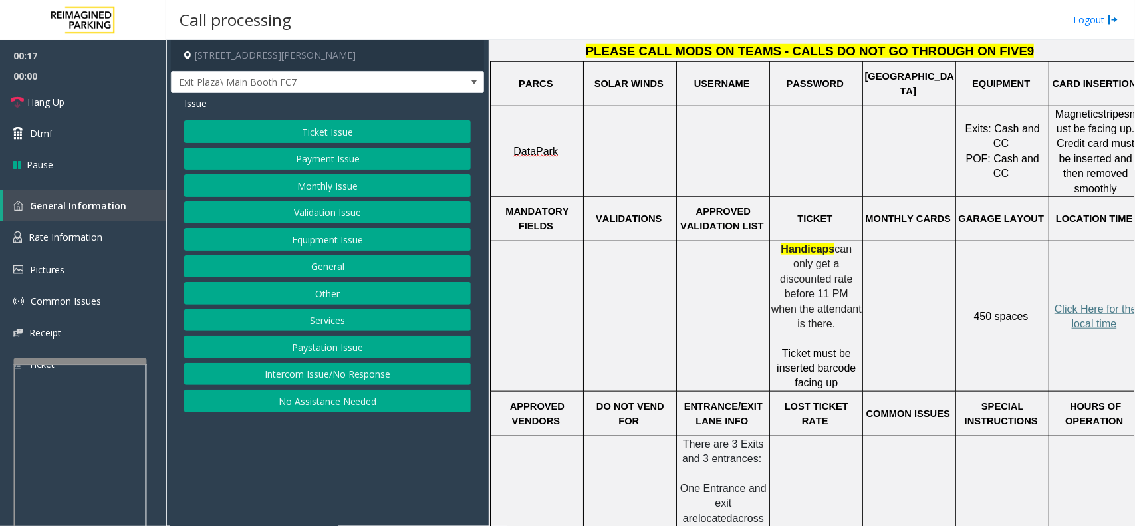
click at [330, 164] on button "Payment Issue" at bounding box center [327, 159] width 287 height 23
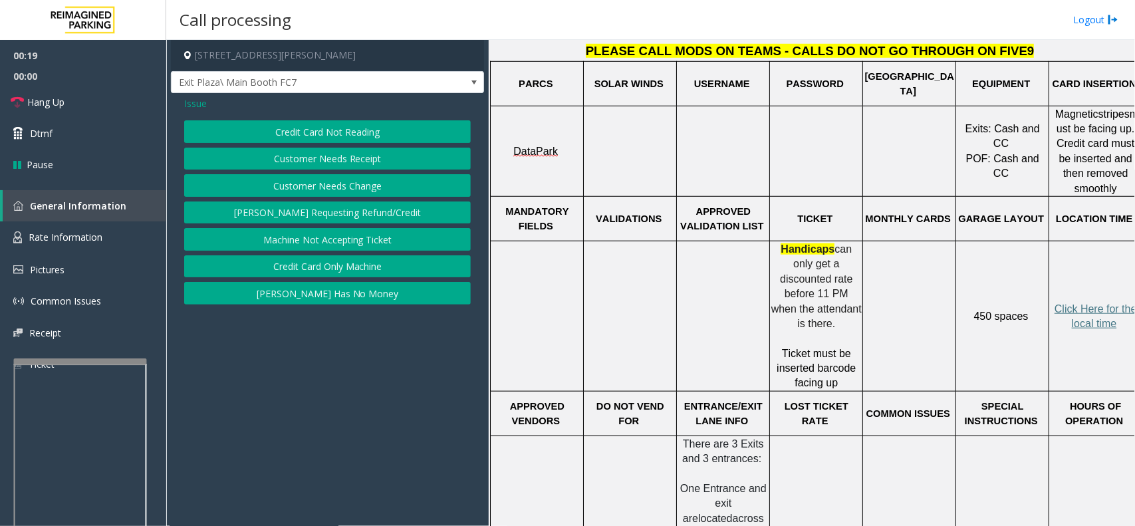
drag, startPoint x: 329, startPoint y: 131, endPoint x: 336, endPoint y: 134, distance: 7.4
click at [336, 134] on button "Credit Card Not Reading" at bounding box center [327, 131] width 287 height 23
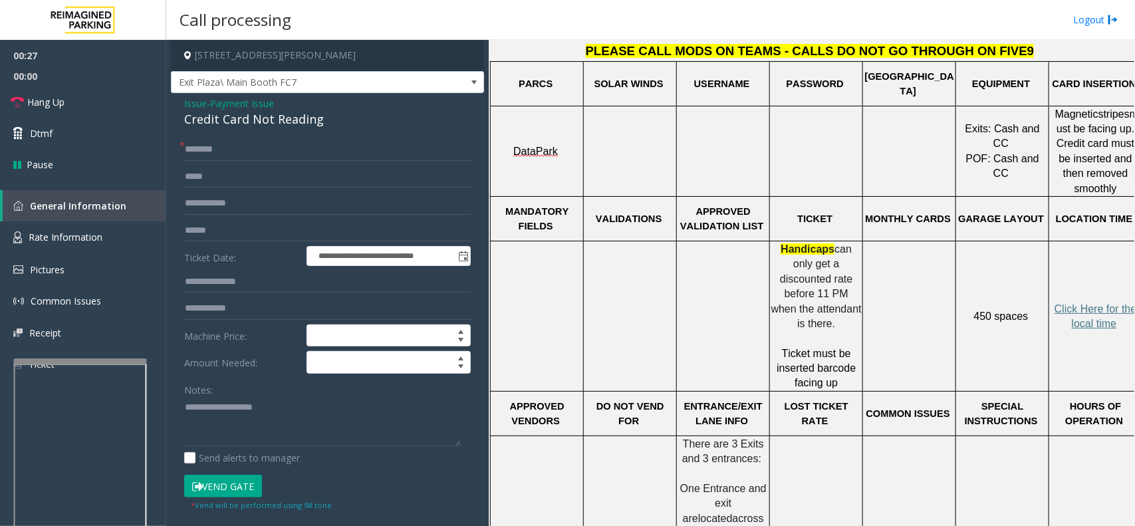
scroll to position [499, 18]
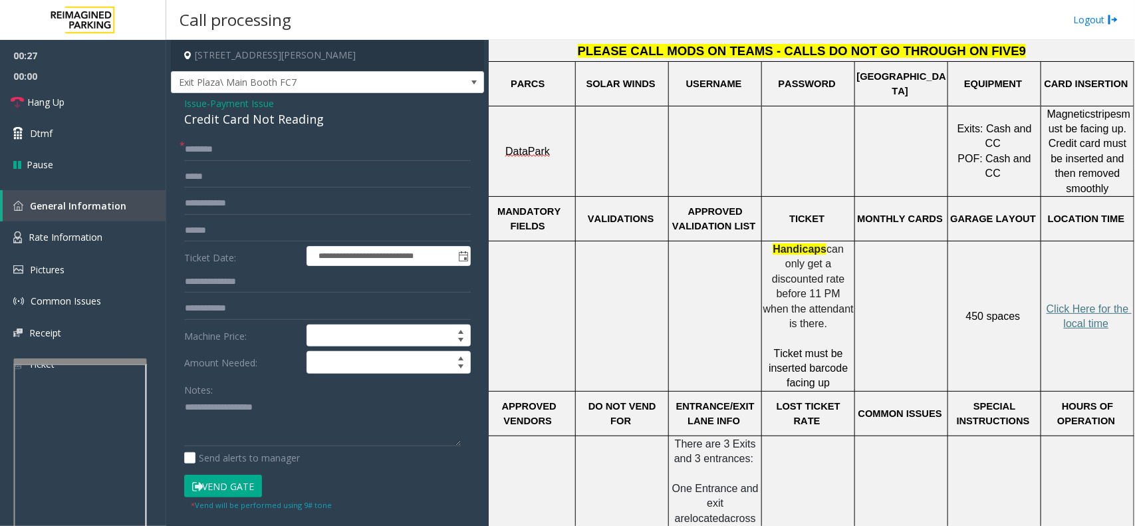
drag, startPoint x: 735, startPoint y: 150, endPoint x: 829, endPoint y: 150, distance: 93.8
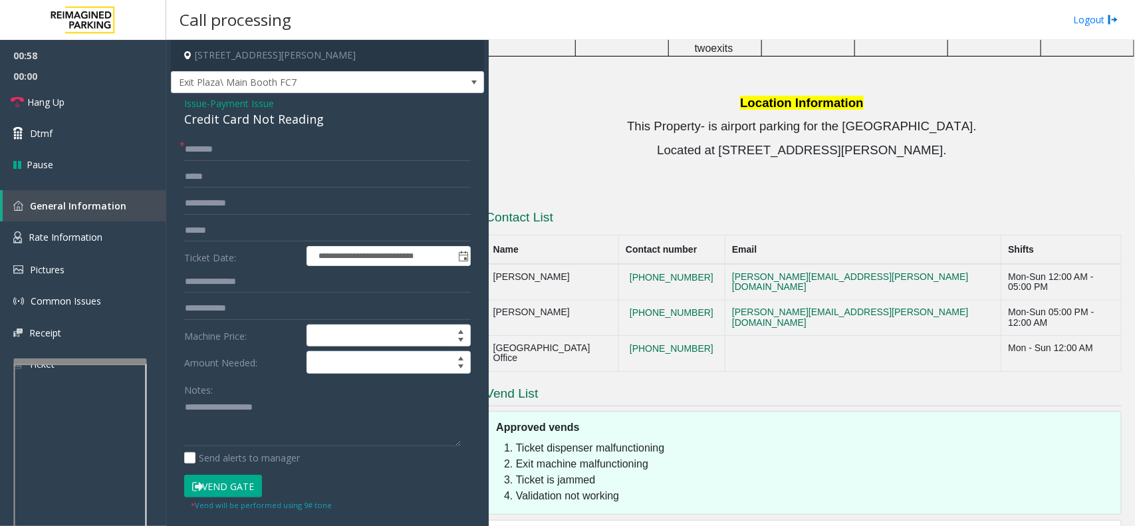
scroll to position [1285, 18]
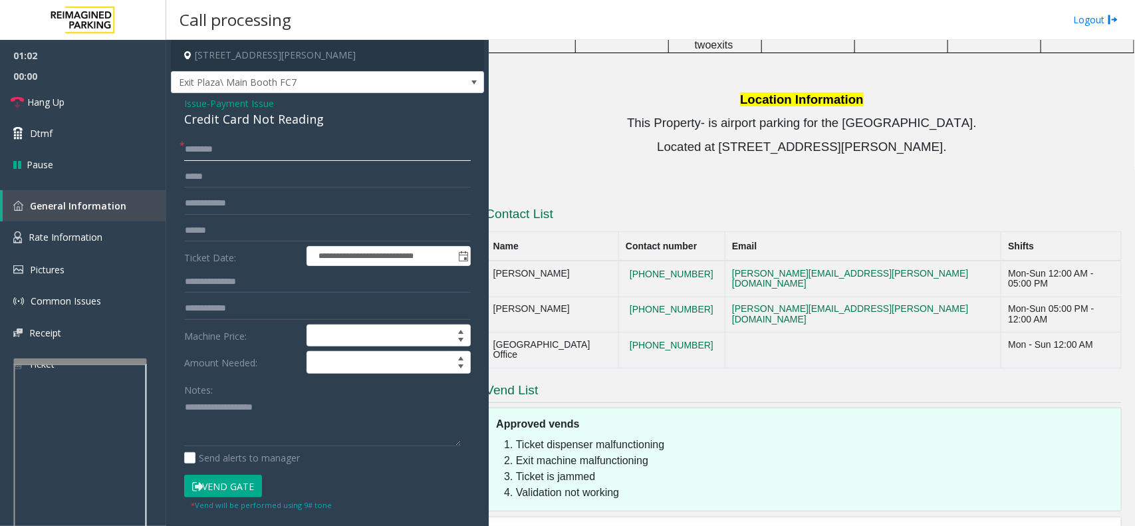
click at [288, 143] on input "text" at bounding box center [327, 149] width 287 height 23
click at [84, 106] on link "Hang Up" at bounding box center [83, 101] width 166 height 31
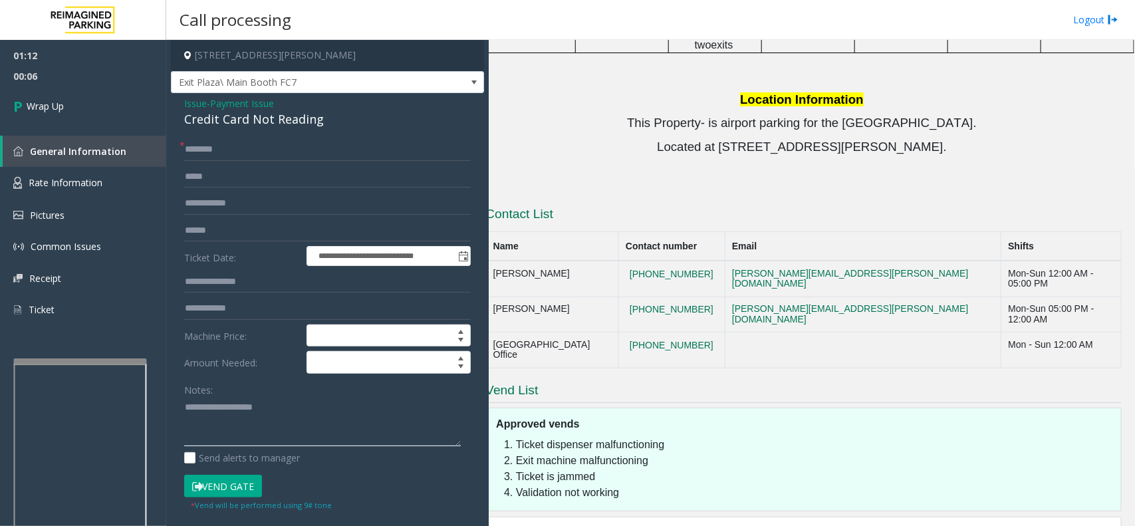
paste textarea "**********"
click at [233, 118] on div "Credit Card Not Reading" at bounding box center [327, 119] width 287 height 18
click at [225, 118] on div "Credit Card Not Reading" at bounding box center [327, 119] width 287 height 18
click at [210, 118] on div "Credit Card Not Reading" at bounding box center [327, 119] width 287 height 18
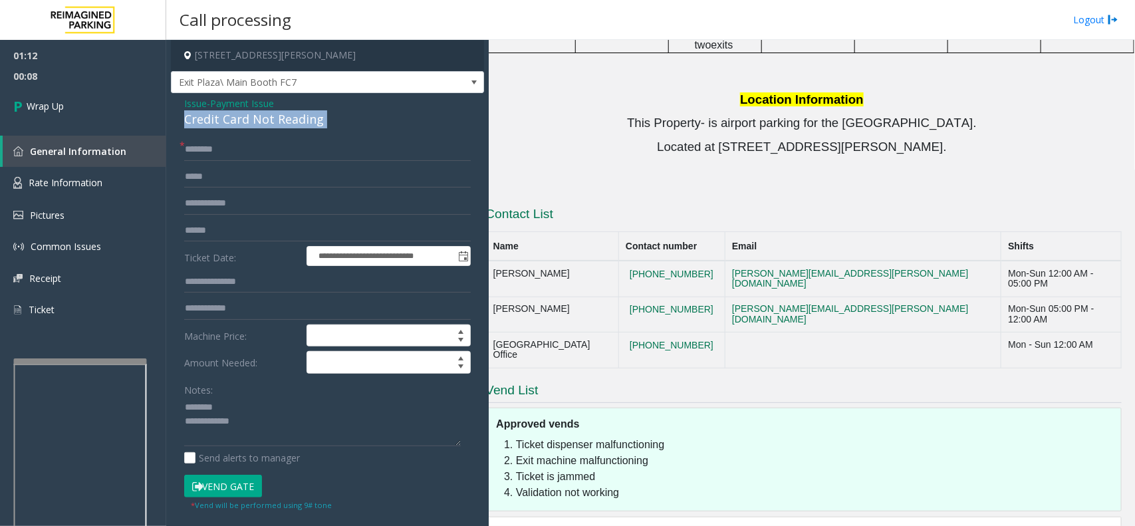
click at [210, 118] on div "Credit Card Not Reading" at bounding box center [327, 119] width 287 height 18
drag, startPoint x: 210, startPoint y: 118, endPoint x: 237, endPoint y: 123, distance: 27.0
click at [237, 123] on div "Credit Card Not Reading" at bounding box center [327, 119] width 287 height 18
click at [264, 420] on textarea at bounding box center [322, 422] width 277 height 50
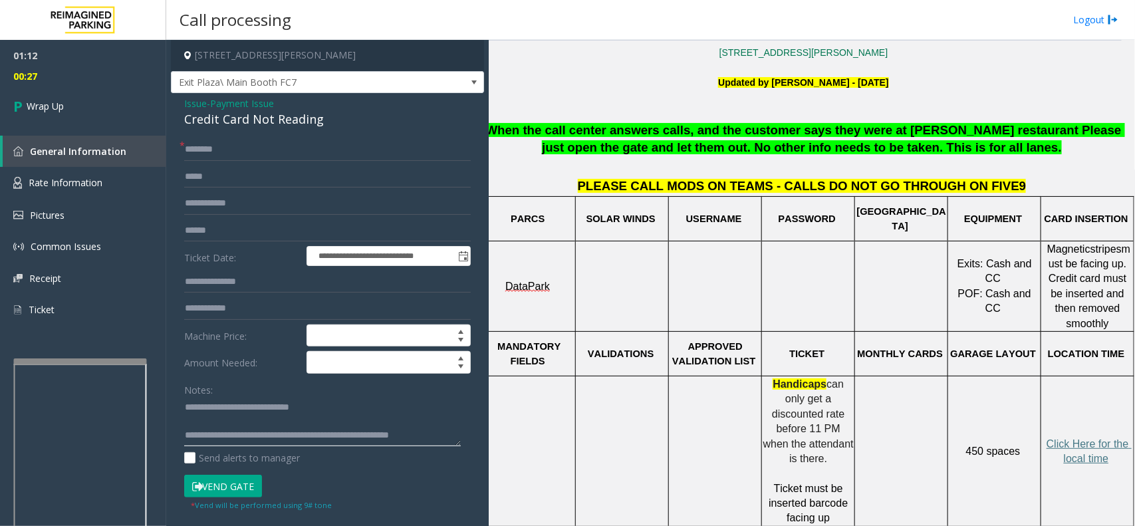
scroll to position [370, 18]
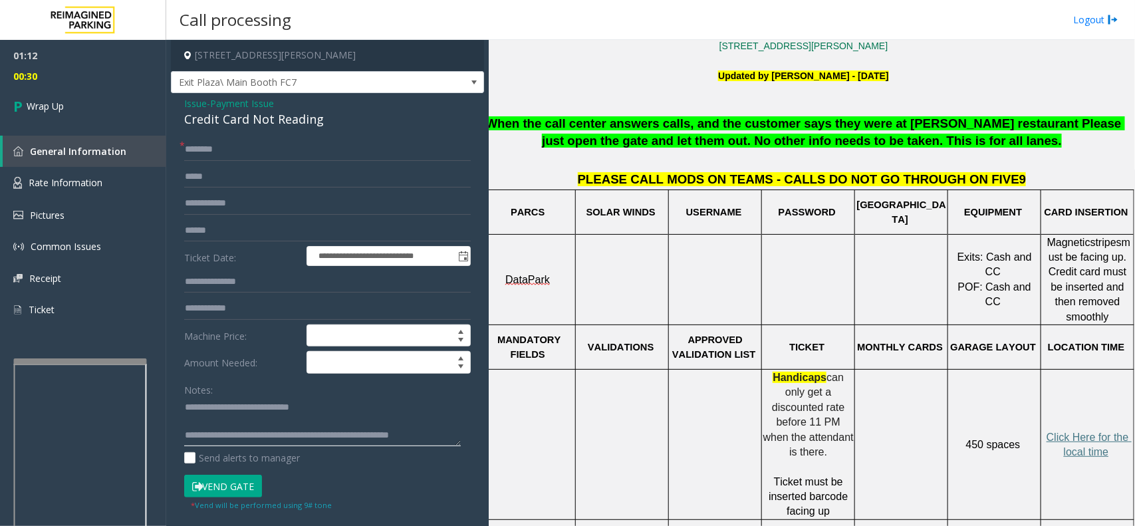
type textarea "**********"
click at [201, 142] on input "text" at bounding box center [327, 149] width 287 height 23
type input "**"
click at [90, 113] on link "Wrap Up" at bounding box center [83, 105] width 166 height 39
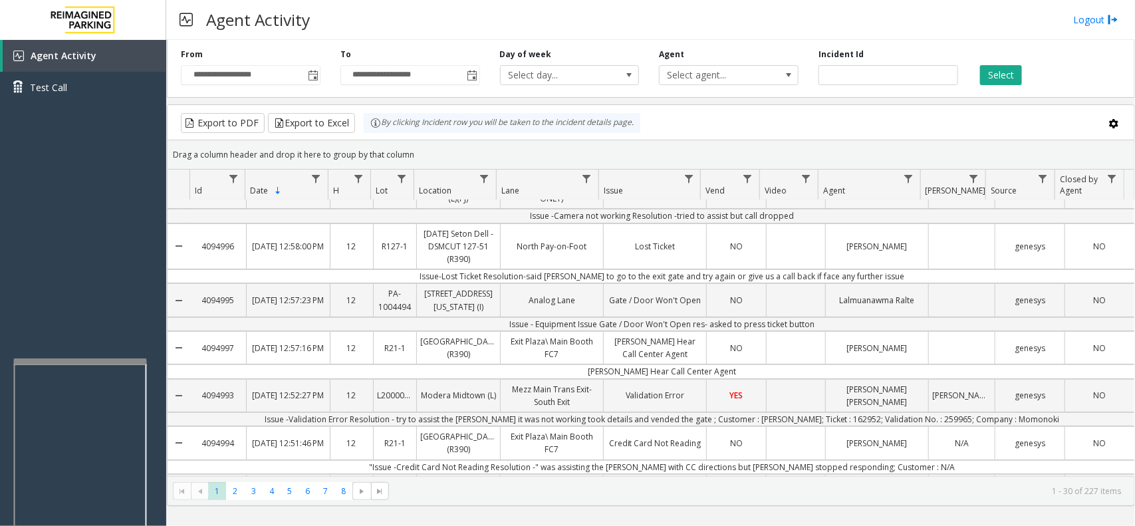
scroll to position [166, 0]
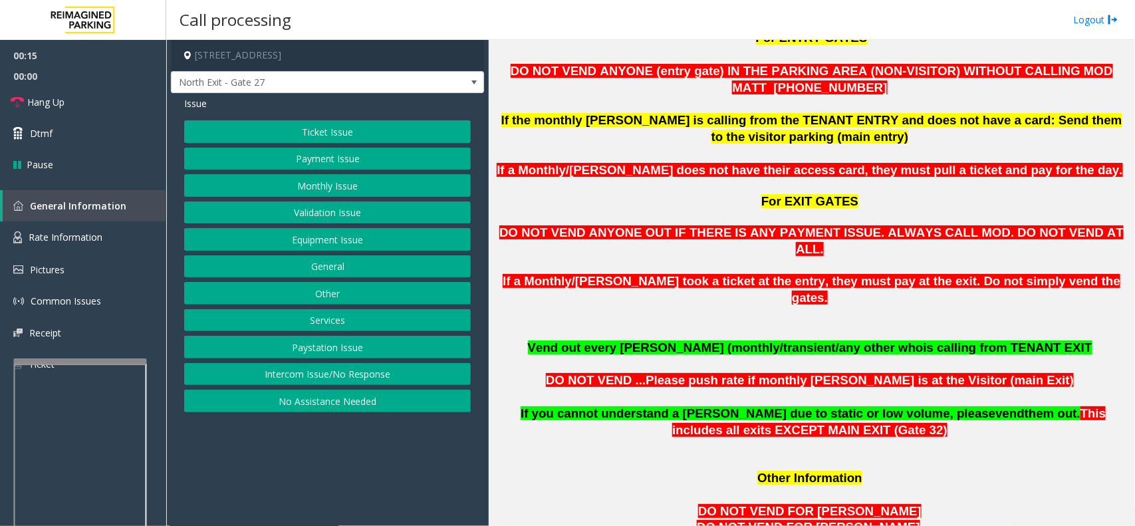
scroll to position [998, 0]
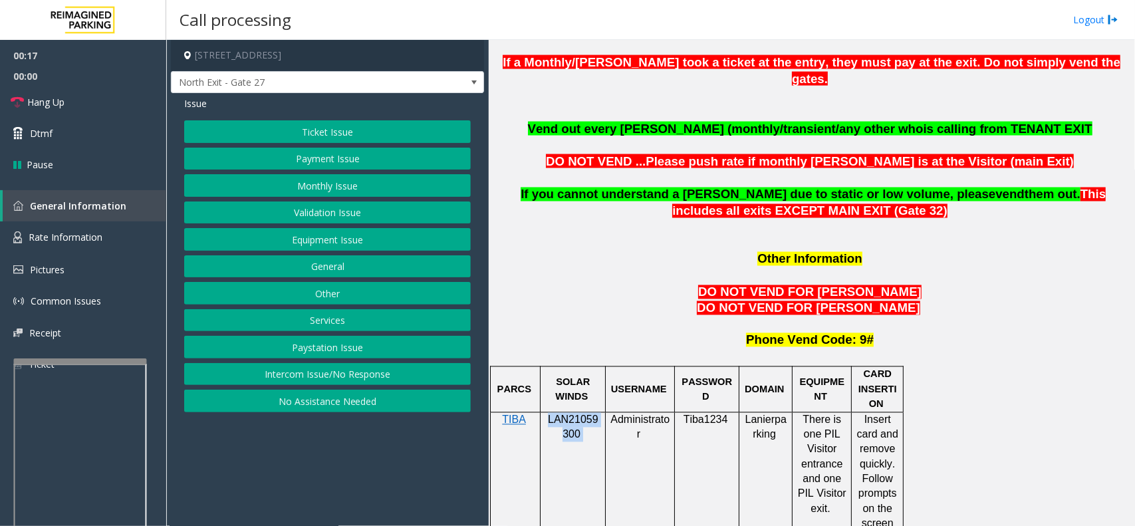
drag, startPoint x: 582, startPoint y: 382, endPoint x: 549, endPoint y: 369, distance: 35.2
click at [549, 413] on p "LAN21059300" at bounding box center [572, 428] width 55 height 30
copy p "LAN21059300"
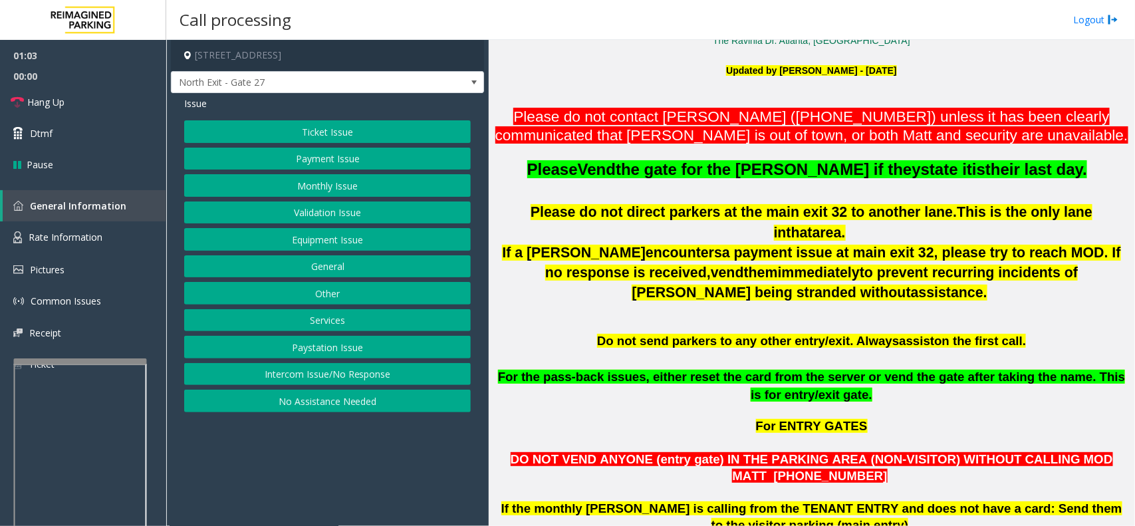
scroll to position [416, 0]
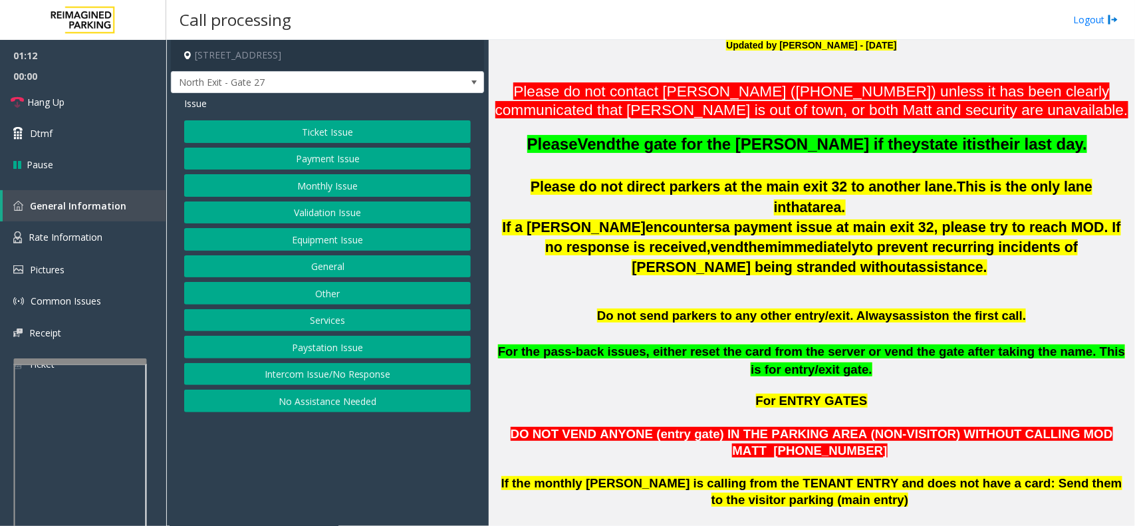
click at [317, 190] on button "Monthly Issue" at bounding box center [327, 185] width 287 height 23
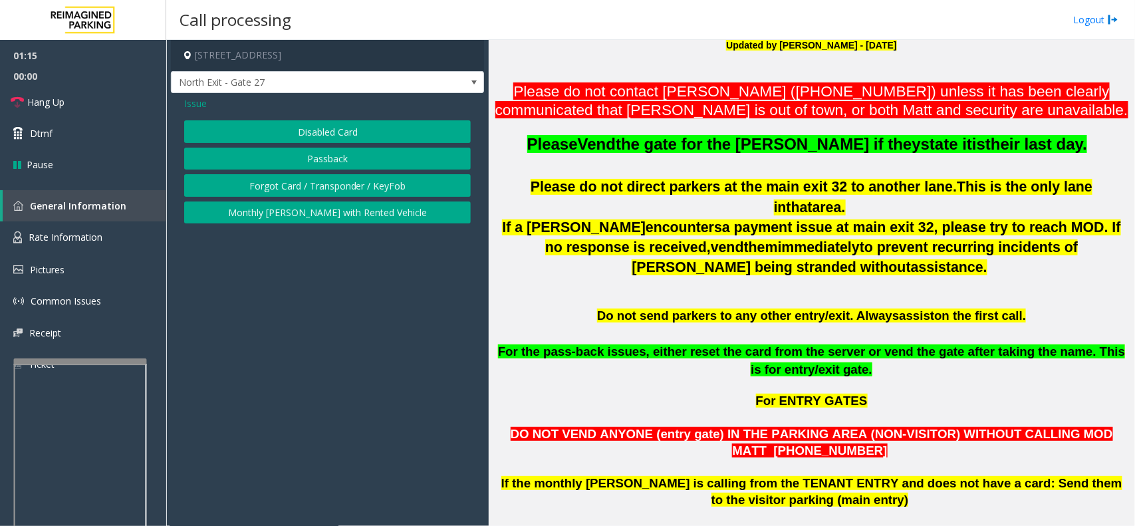
click at [299, 161] on button "Passback" at bounding box center [327, 159] width 287 height 23
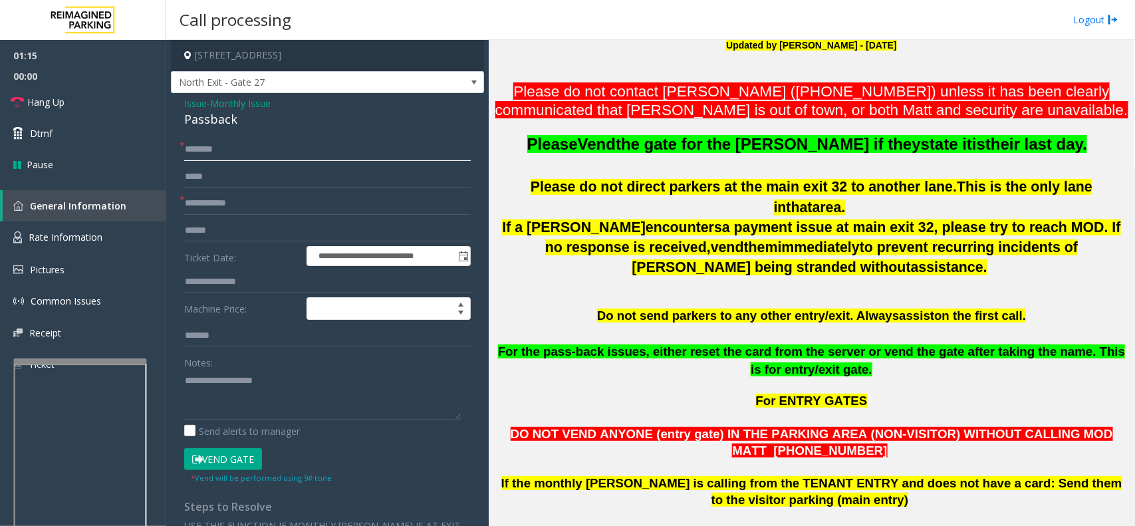
click at [265, 155] on input "text" at bounding box center [327, 149] width 287 height 23
type input "*****"
paste textarea "**********"
type textarea "**********"
click at [198, 204] on input "text" at bounding box center [327, 203] width 287 height 23
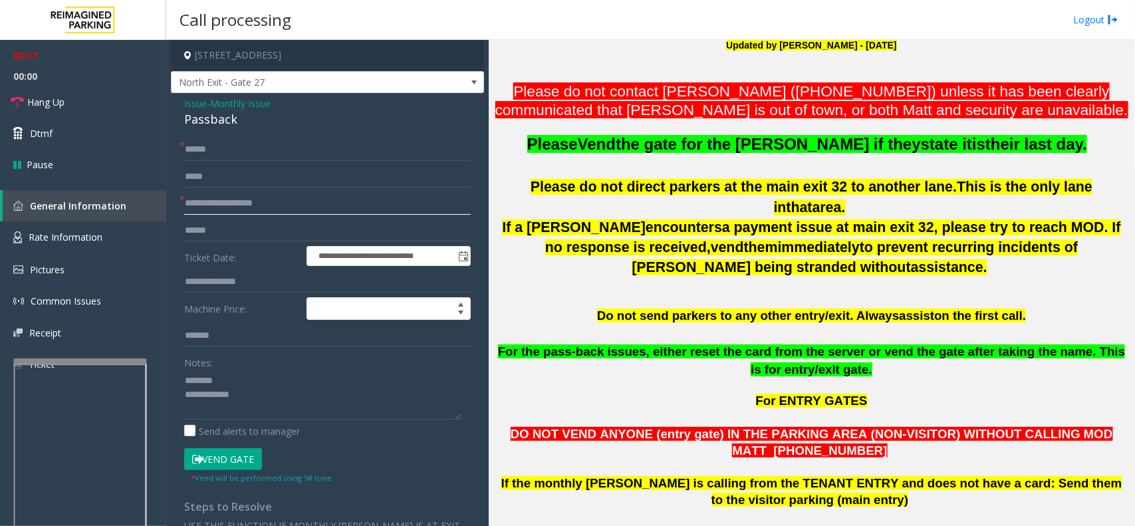
type input "**********"
click at [204, 420] on button "Vend Gate" at bounding box center [223, 459] width 78 height 23
click at [204, 120] on div "Passback" at bounding box center [327, 119] width 287 height 18
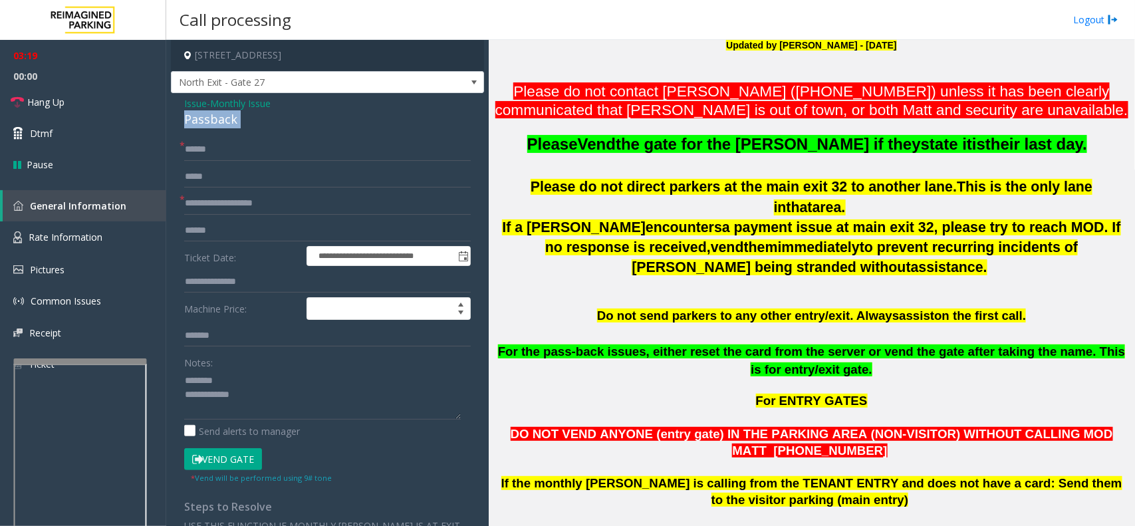
drag, startPoint x: 204, startPoint y: 120, endPoint x: 217, endPoint y: 118, distance: 12.7
click at [217, 118] on div "Passback" at bounding box center [327, 119] width 287 height 18
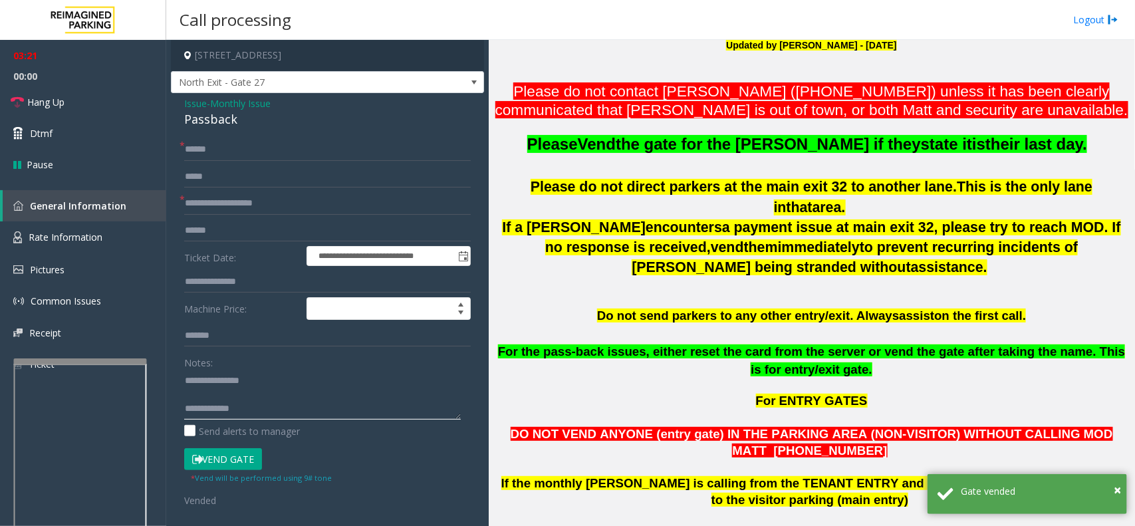
click at [253, 411] on textarea at bounding box center [322, 395] width 277 height 50
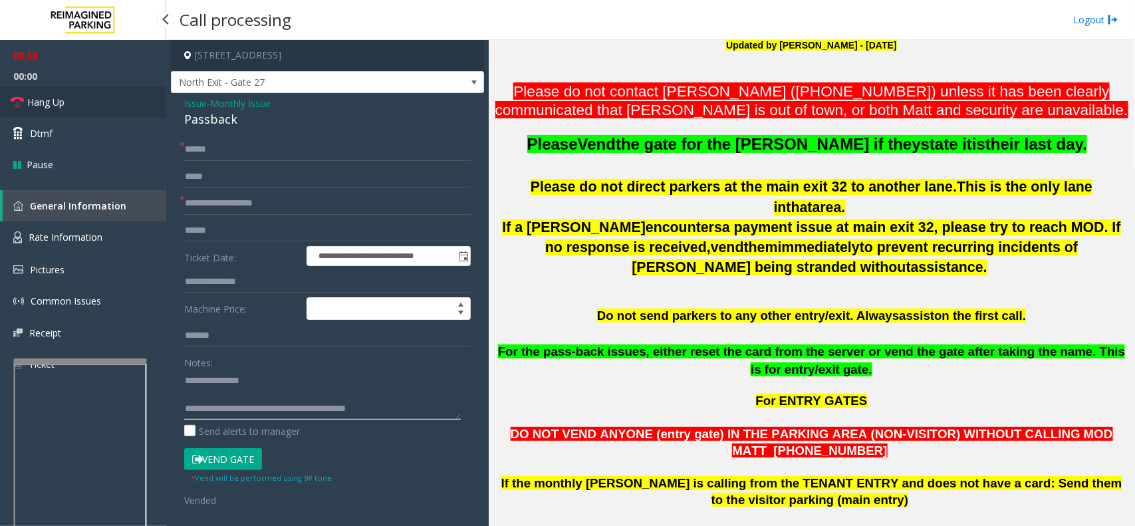
type textarea "**********"
click at [57, 100] on span "Hang Up" at bounding box center [45, 102] width 37 height 14
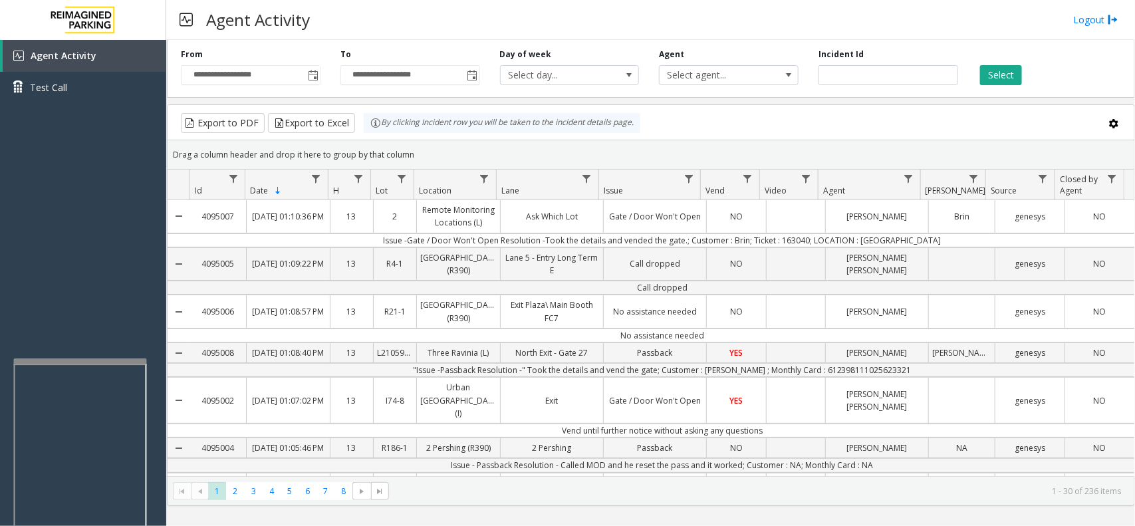
click at [728, 377] on td ""Issue -Passback Resolution -" Took the details and vend the gate; Customer : […" at bounding box center [662, 370] width 944 height 14
click at [777, 362] on div "Data table" at bounding box center [796, 352] width 59 height 19
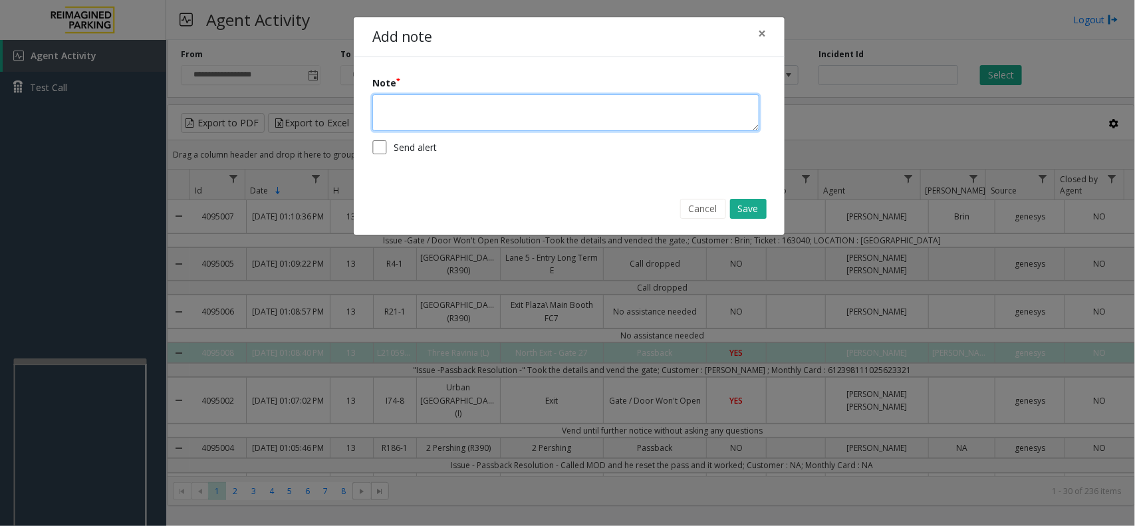
click at [442, 105] on textarea at bounding box center [565, 112] width 387 height 37
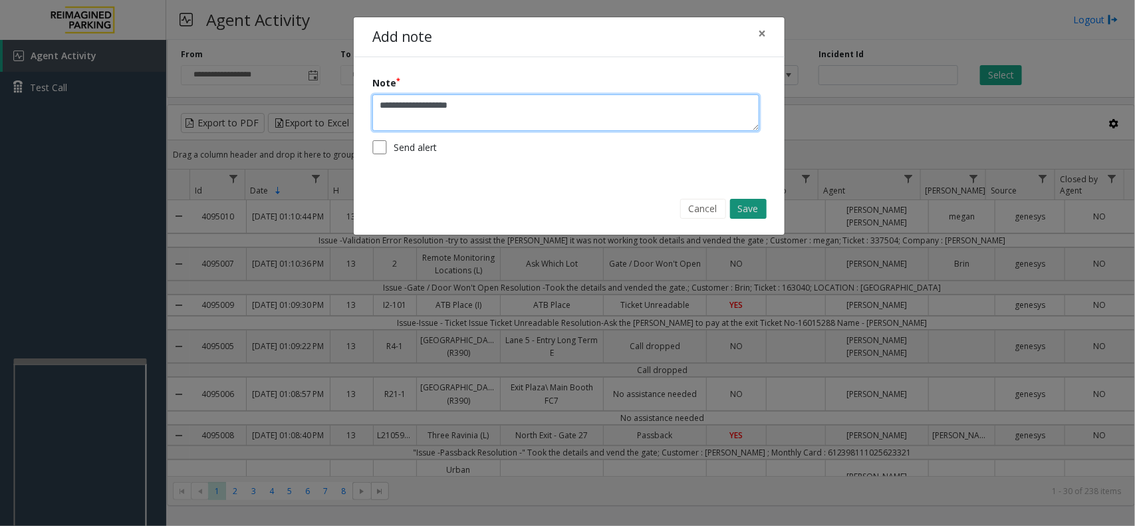
type textarea "**********"
click at [749, 206] on button "Save" at bounding box center [748, 209] width 37 height 20
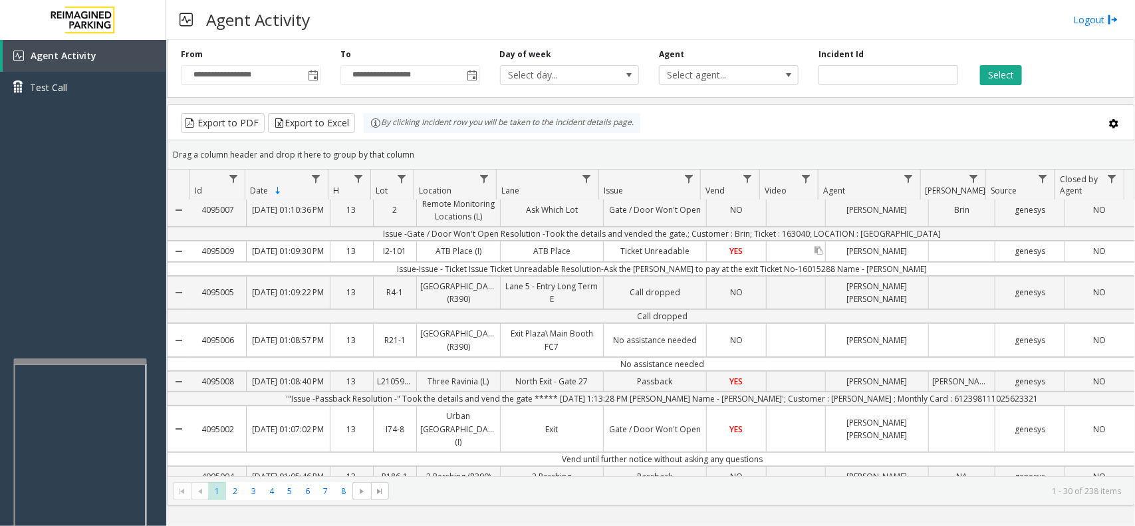
scroll to position [83, 0]
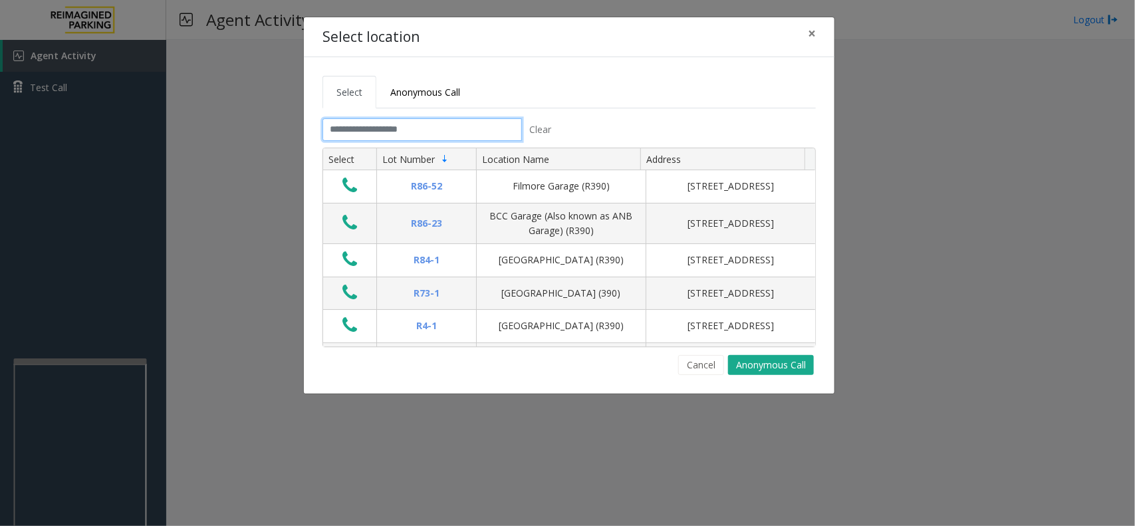
click at [418, 130] on input "text" at bounding box center [423, 129] width 200 height 23
click at [703, 360] on button "Cancel" at bounding box center [701, 365] width 46 height 20
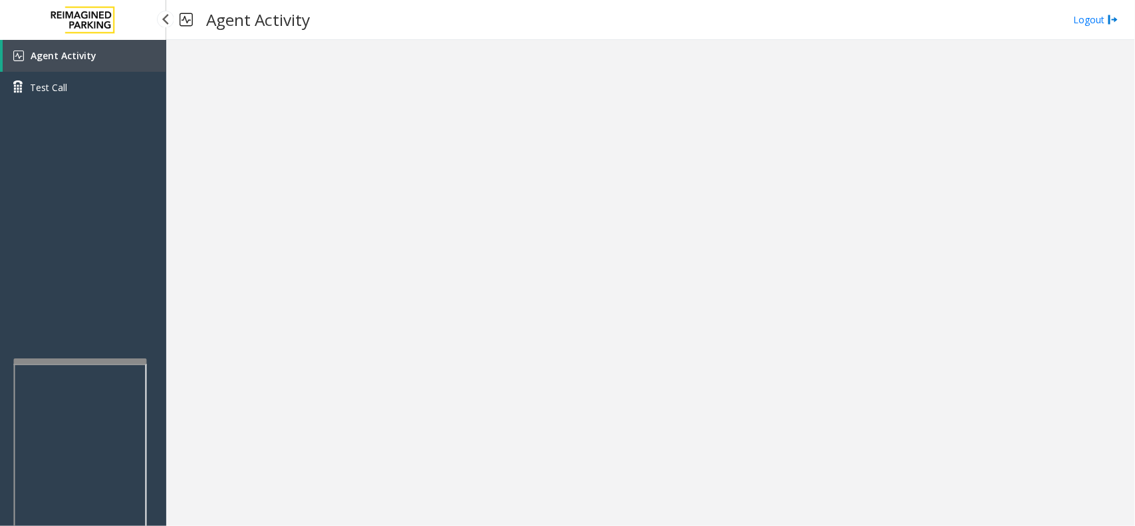
click at [102, 60] on link "Agent Activity" at bounding box center [85, 56] width 164 height 32
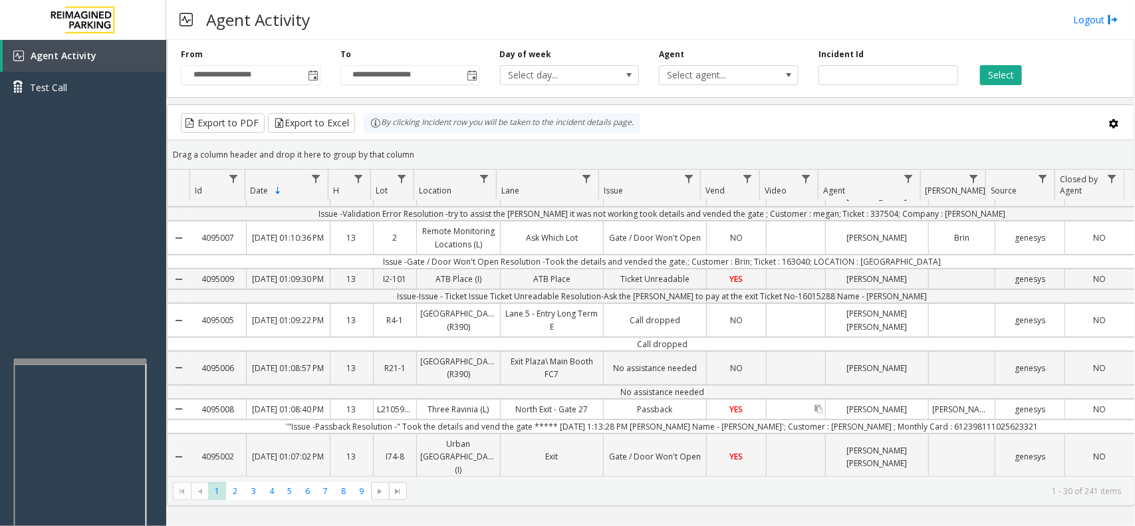
scroll to position [249, 0]
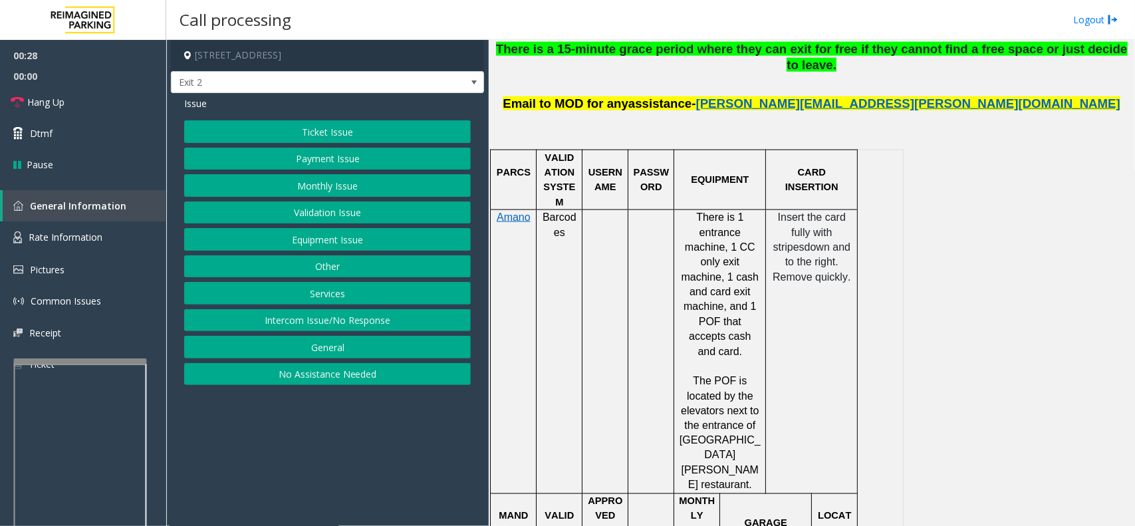
scroll to position [831, 0]
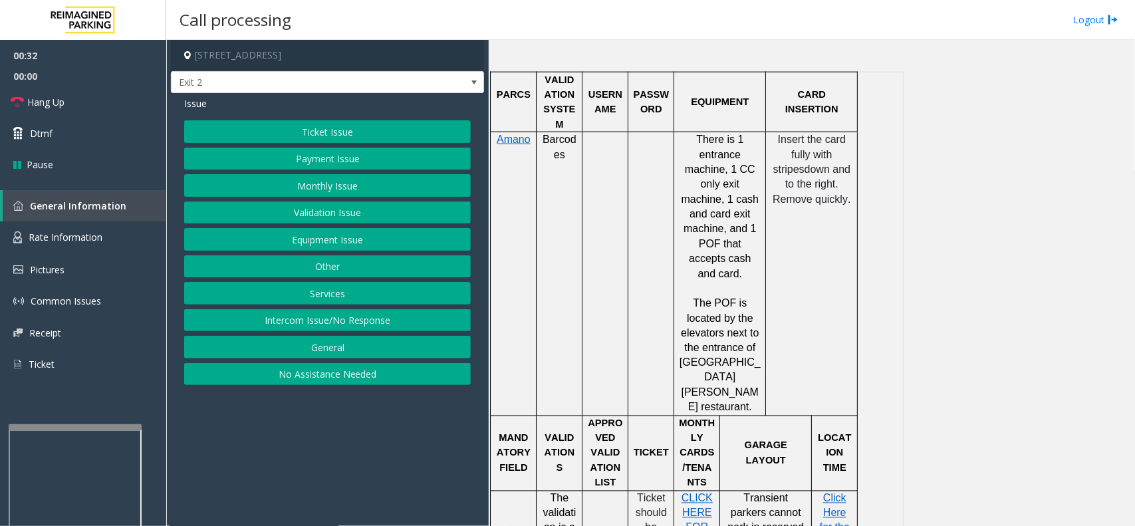
click at [78, 420] on div at bounding box center [75, 426] width 133 height 5
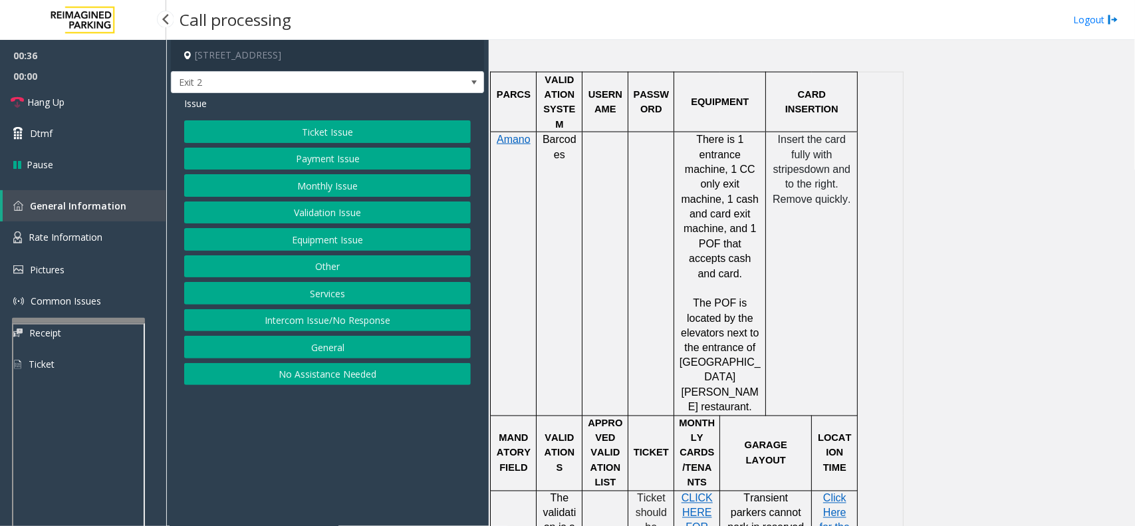
click at [88, 318] on div at bounding box center [78, 320] width 133 height 5
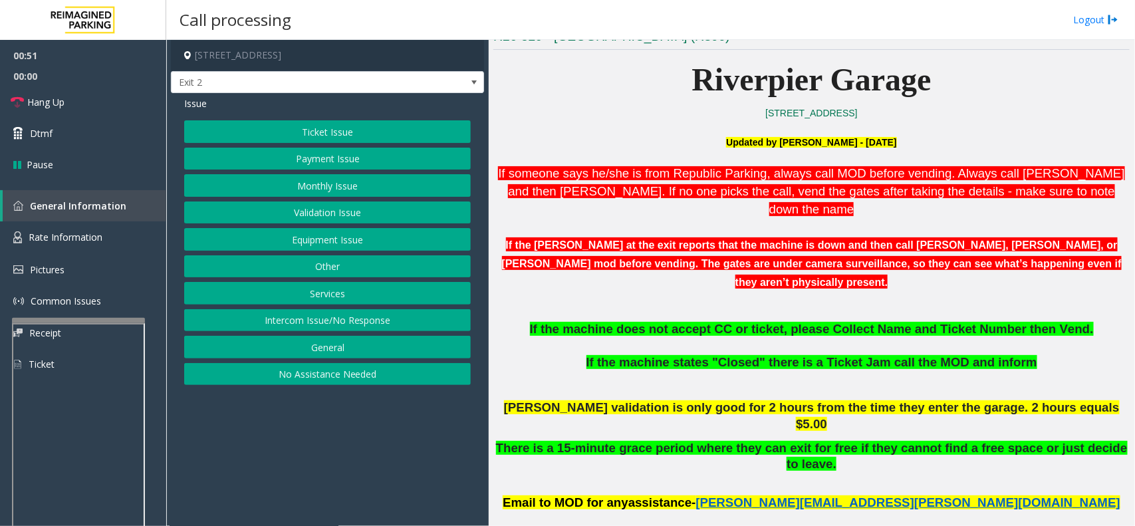
scroll to position [340, 0]
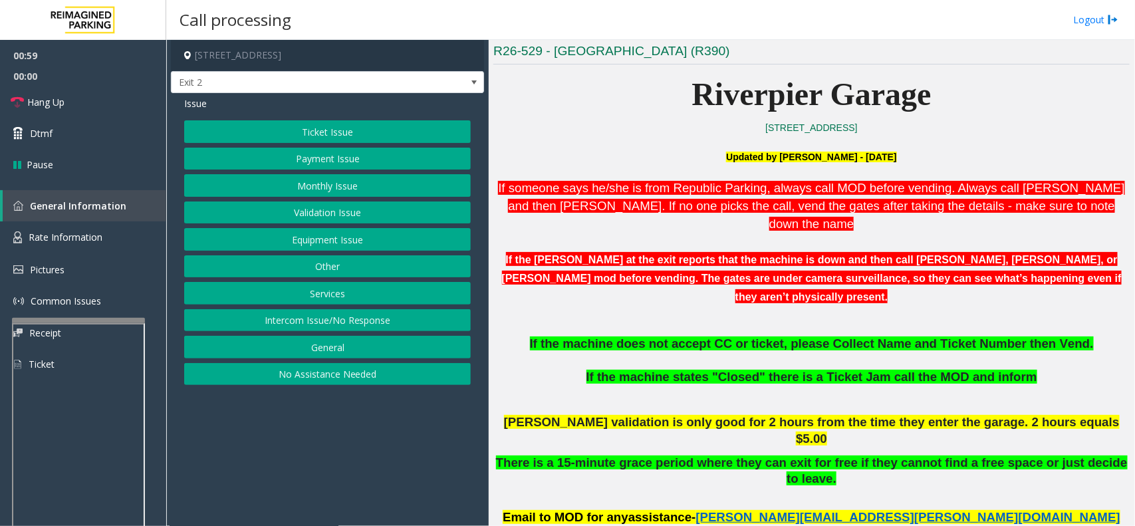
click at [542, 140] on p at bounding box center [811, 142] width 636 height 15
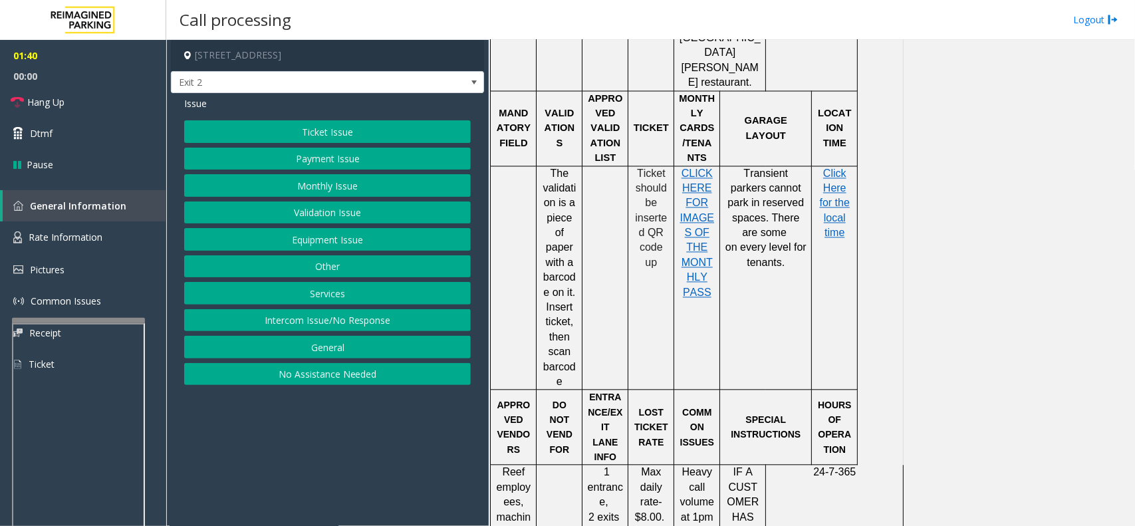
scroll to position [990, 0]
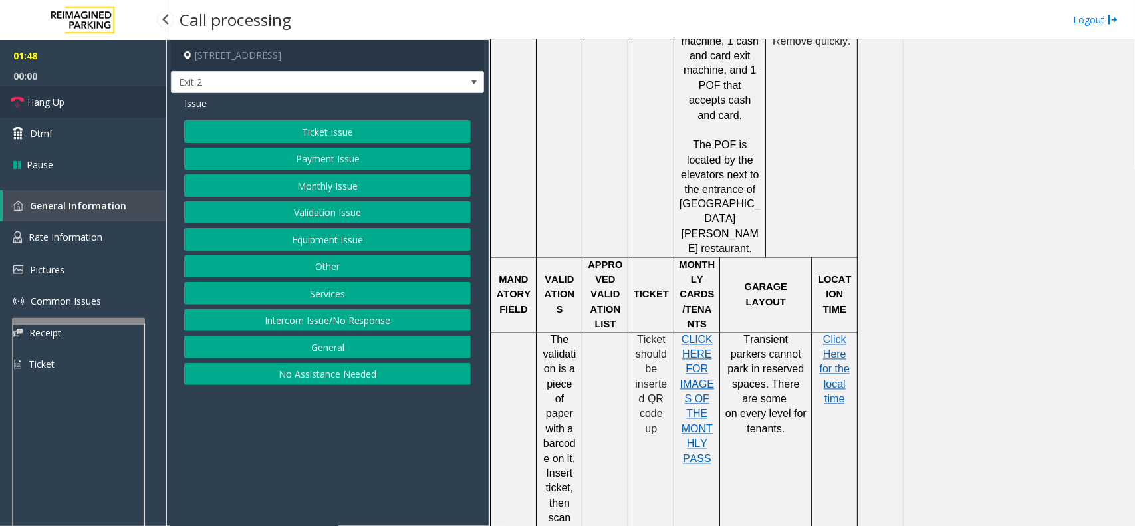
click at [73, 98] on link "Hang Up" at bounding box center [83, 101] width 166 height 31
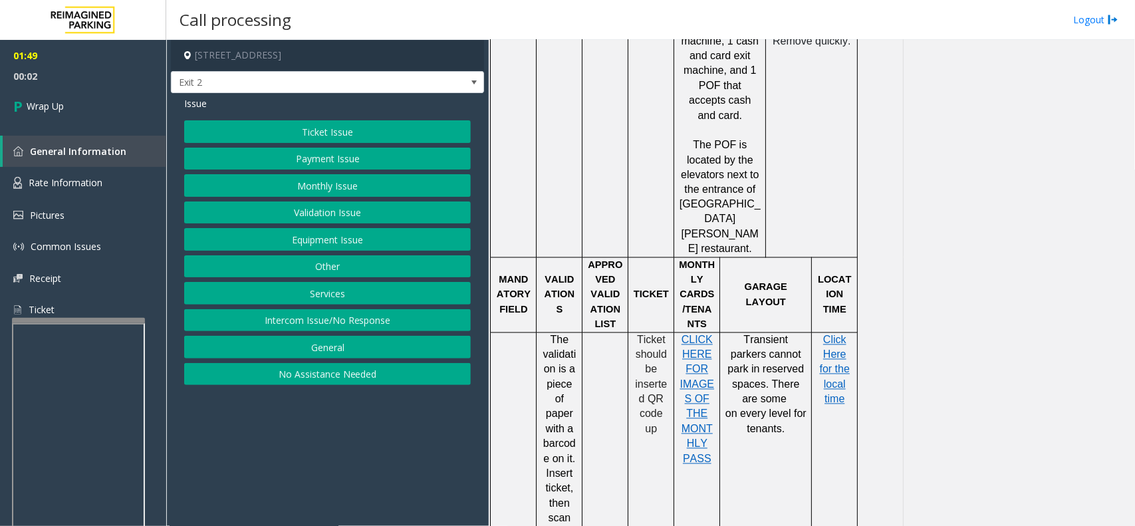
click at [287, 160] on button "Payment Issue" at bounding box center [327, 159] width 287 height 23
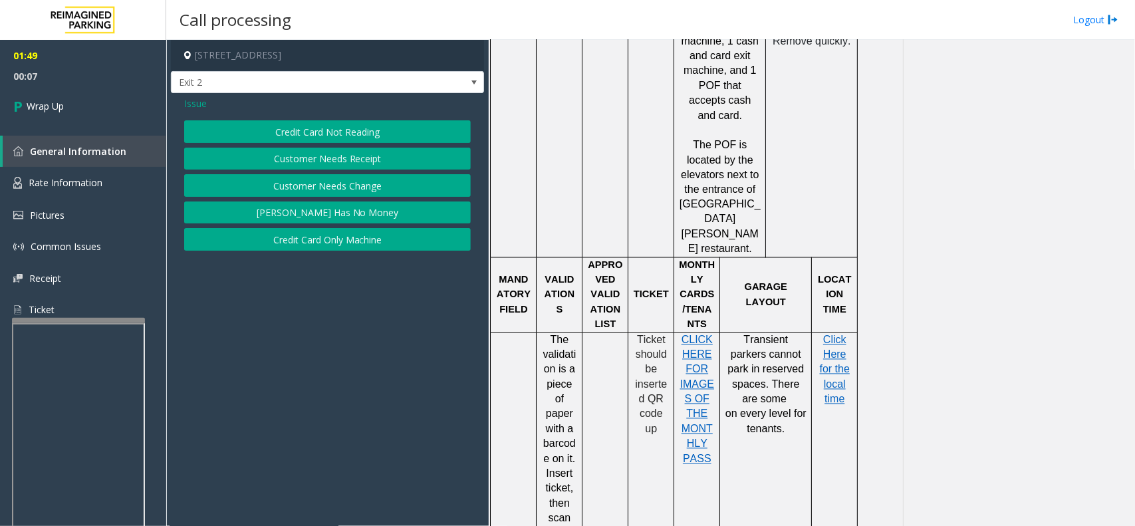
click at [254, 130] on button "Credit Card Not Reading" at bounding box center [327, 131] width 287 height 23
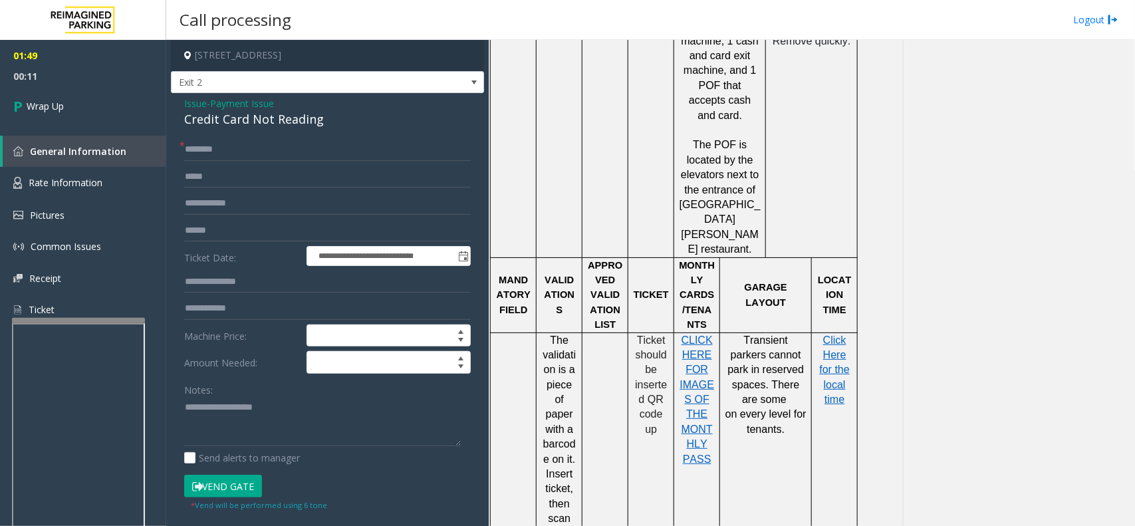
drag, startPoint x: 183, startPoint y: 102, endPoint x: 214, endPoint y: 105, distance: 31.4
click at [214, 105] on div "**********" at bounding box center [327, 402] width 313 height 619
copy div "Issue -"
paste textarea "*******"
click at [200, 120] on div "Credit Card Not Reading" at bounding box center [327, 119] width 287 height 18
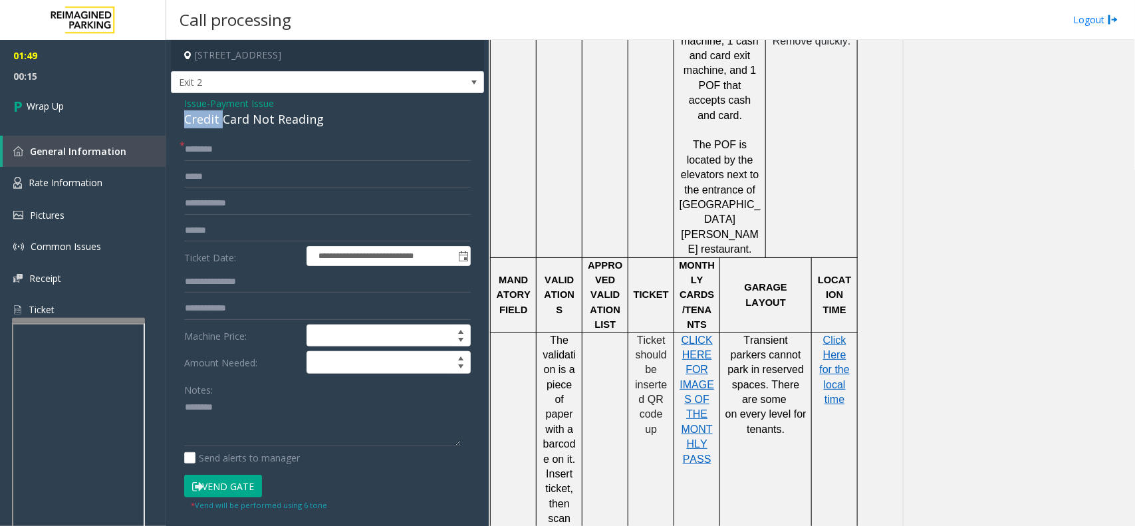
click at [200, 120] on div "Credit Card Not Reading" at bounding box center [327, 119] width 287 height 18
click at [193, 125] on div "Credit Card Not Reading" at bounding box center [327, 119] width 287 height 18
click at [196, 124] on div "Credit Card Not Reading" at bounding box center [327, 119] width 287 height 18
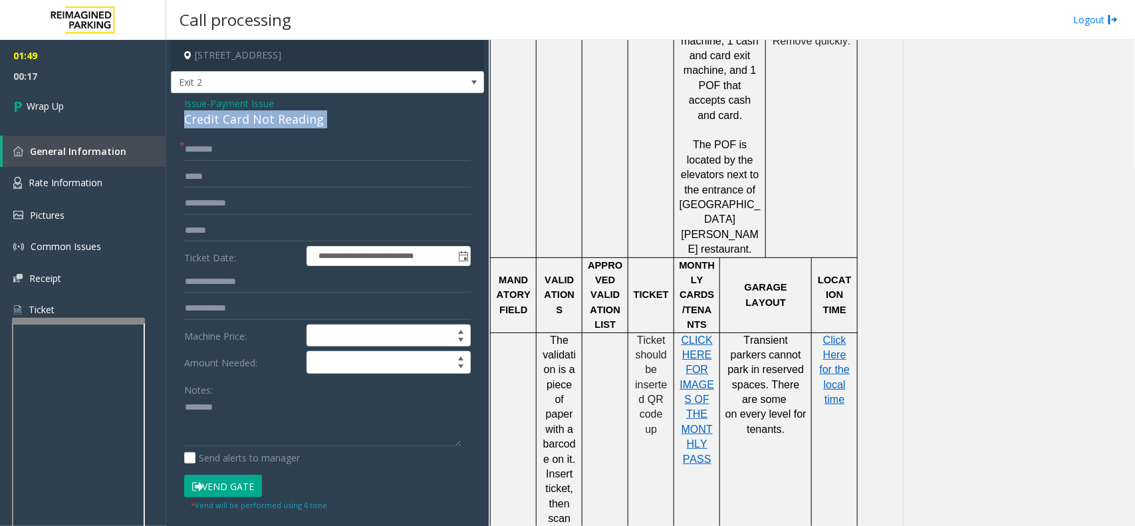
drag, startPoint x: 202, startPoint y: 123, endPoint x: 225, endPoint y: 120, distance: 23.5
click at [225, 120] on div "Credit Card Not Reading" at bounding box center [327, 119] width 287 height 18
paste textarea
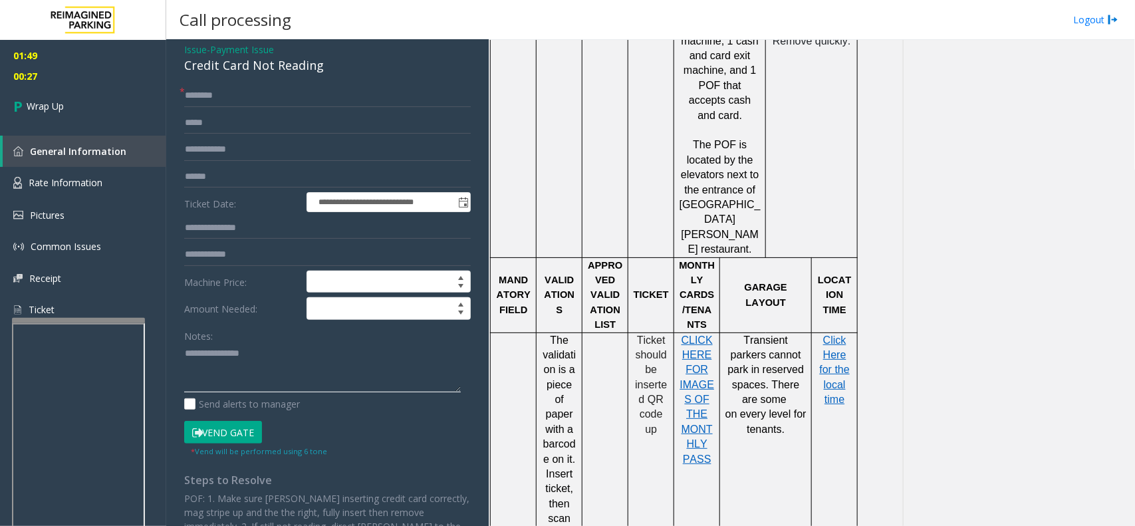
scroll to position [83, 0]
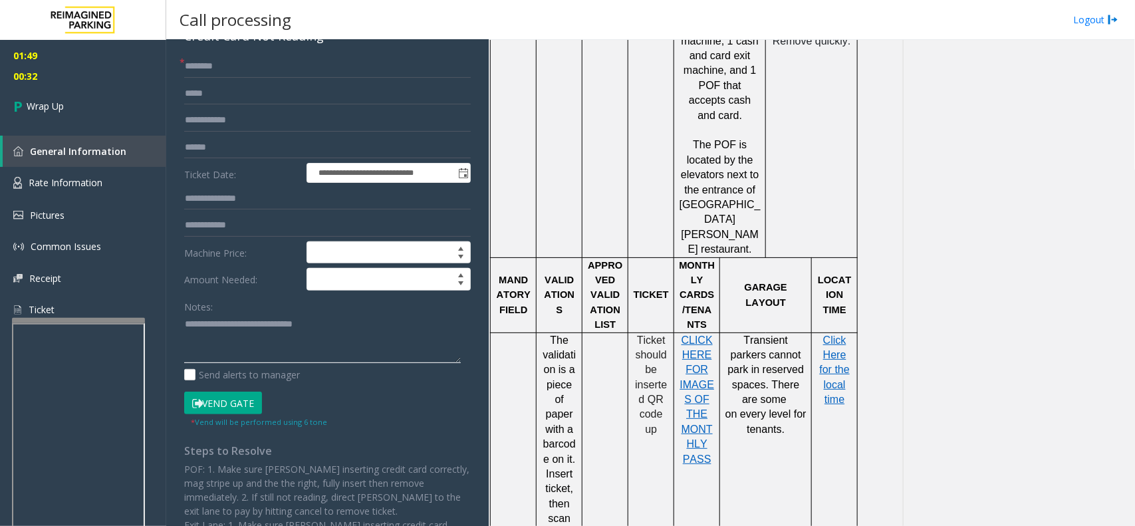
click at [246, 339] on textarea at bounding box center [322, 339] width 277 height 50
paste textarea "**********"
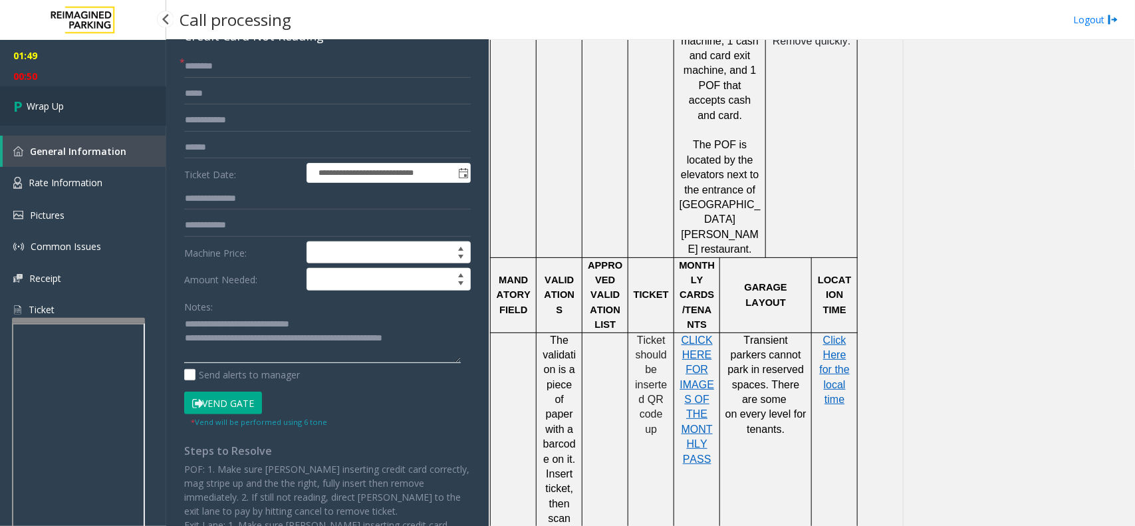
type textarea "**********"
click at [80, 102] on link "Wrap Up" at bounding box center [83, 105] width 166 height 39
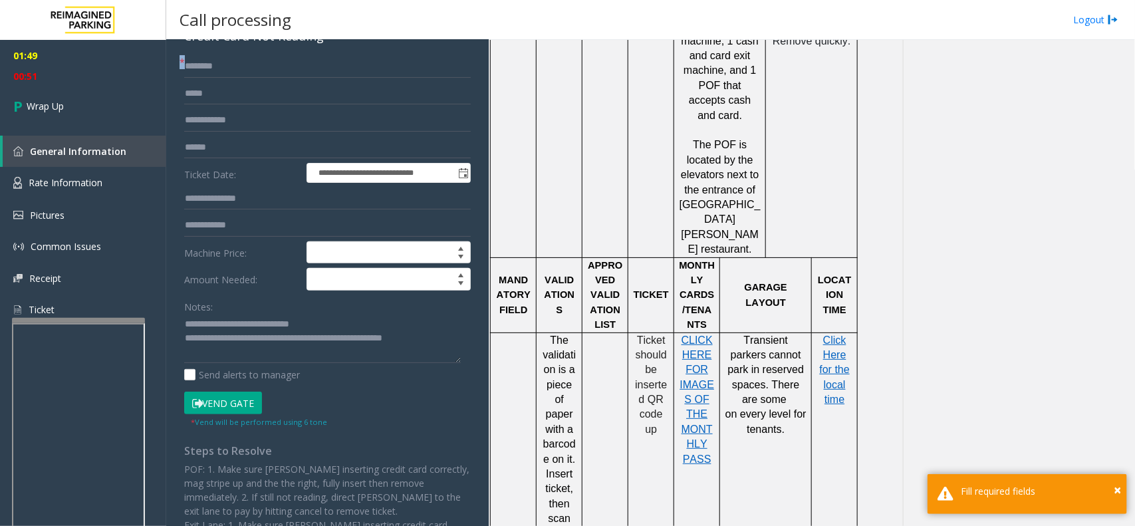
click at [183, 65] on span "*" at bounding box center [182, 62] width 5 height 14
click at [201, 65] on input "text" at bounding box center [327, 66] width 287 height 23
type input "**"
click at [74, 104] on link "Wrap Up" at bounding box center [83, 105] width 166 height 39
